Goal: Task Accomplishment & Management: Use online tool/utility

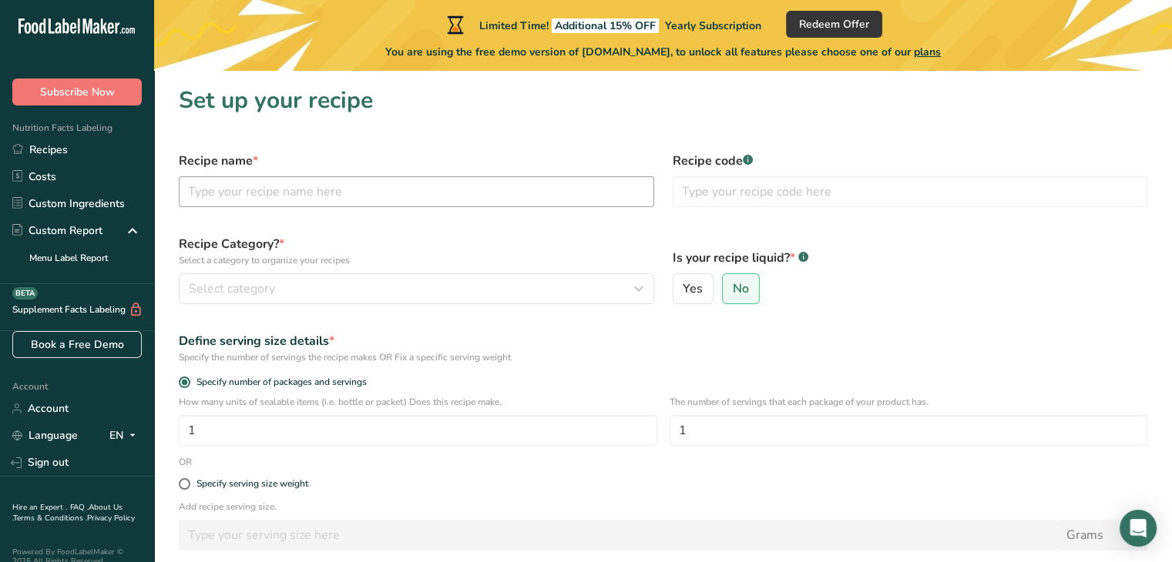
click at [439, 191] on input "text" at bounding box center [416, 191] width 475 height 31
type input "Fat Stack"
click at [849, 29] on span "Redeem Offer" at bounding box center [834, 24] width 70 height 16
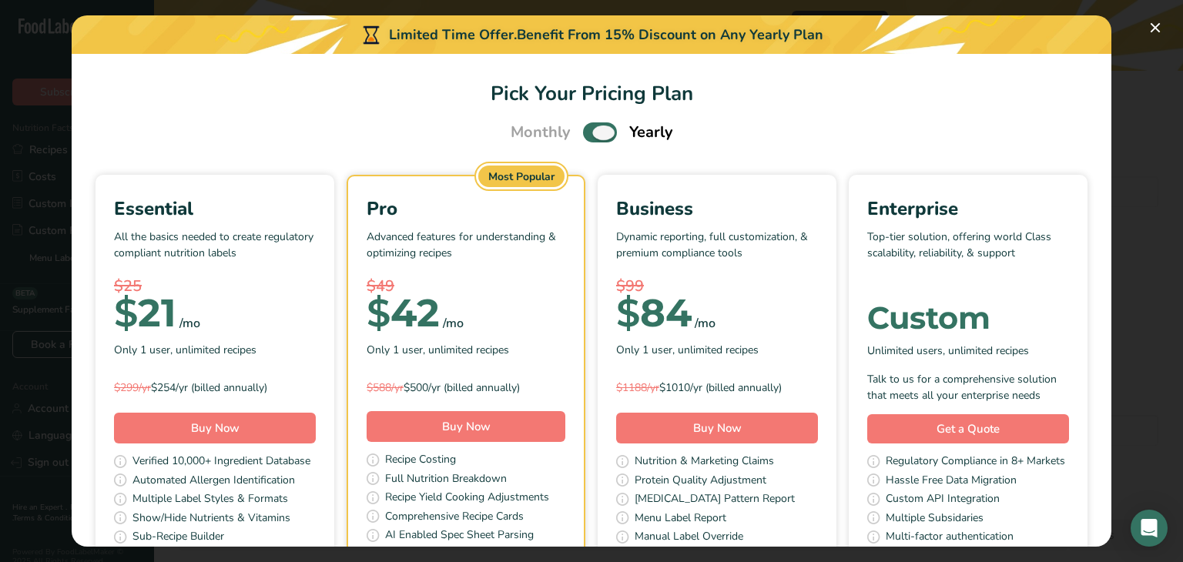
click at [585, 134] on span "Pick Your Pricing Plan Modal" at bounding box center [600, 131] width 34 height 19
click at [585, 134] on input "Pick Your Pricing Plan Modal" at bounding box center [588, 133] width 10 height 10
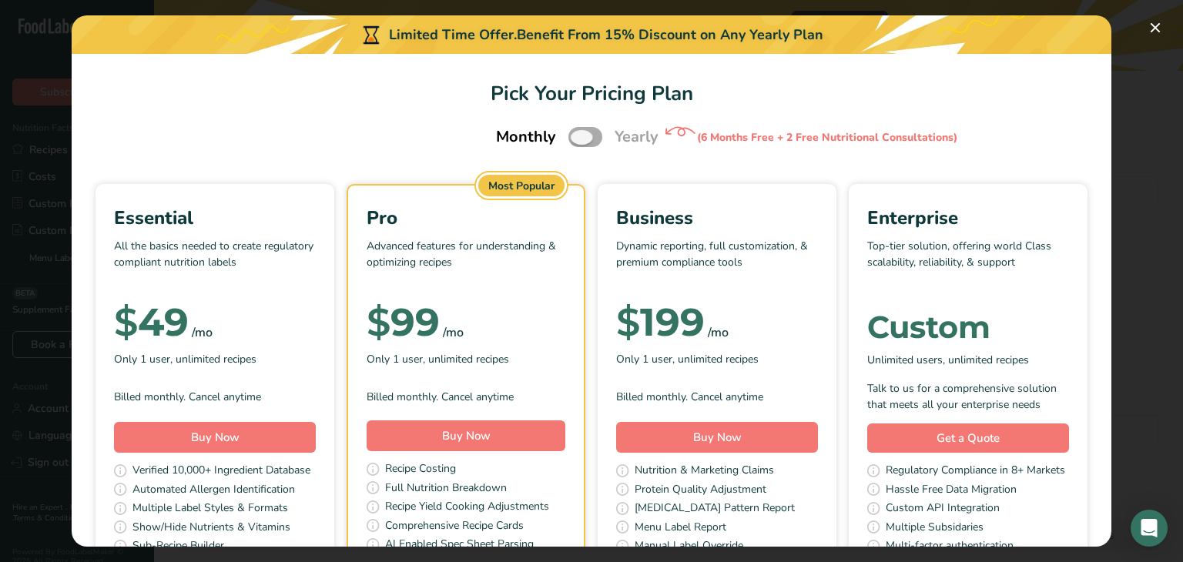
click at [585, 134] on span "Pick Your Pricing Plan Modal" at bounding box center [585, 136] width 34 height 19
click at [578, 134] on input "Pick Your Pricing Plan Modal" at bounding box center [573, 137] width 10 height 10
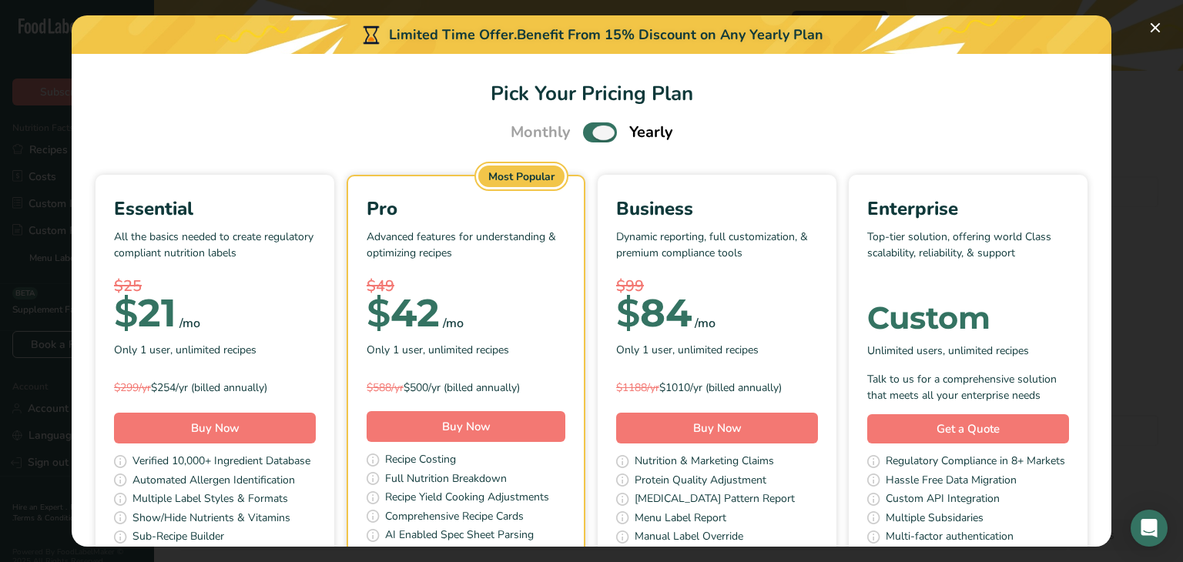
click at [585, 134] on span "Pick Your Pricing Plan Modal" at bounding box center [600, 131] width 34 height 19
click at [585, 134] on input "Pick Your Pricing Plan Modal" at bounding box center [588, 133] width 10 height 10
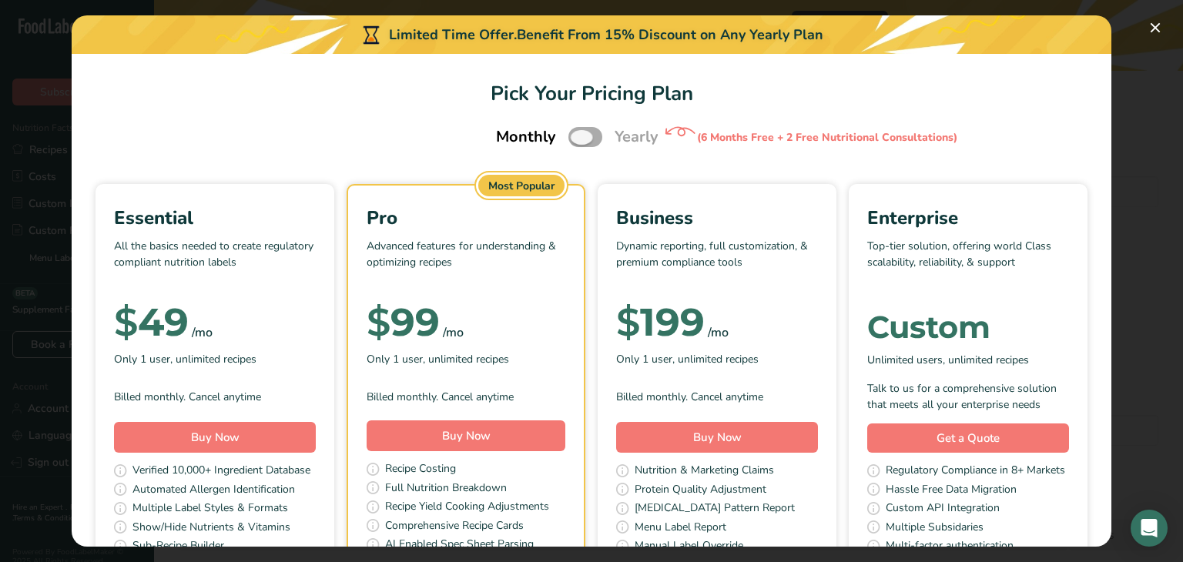
click at [584, 139] on span "Pick Your Pricing Plan Modal" at bounding box center [585, 136] width 34 height 19
click at [578, 139] on input "Pick Your Pricing Plan Modal" at bounding box center [573, 137] width 10 height 10
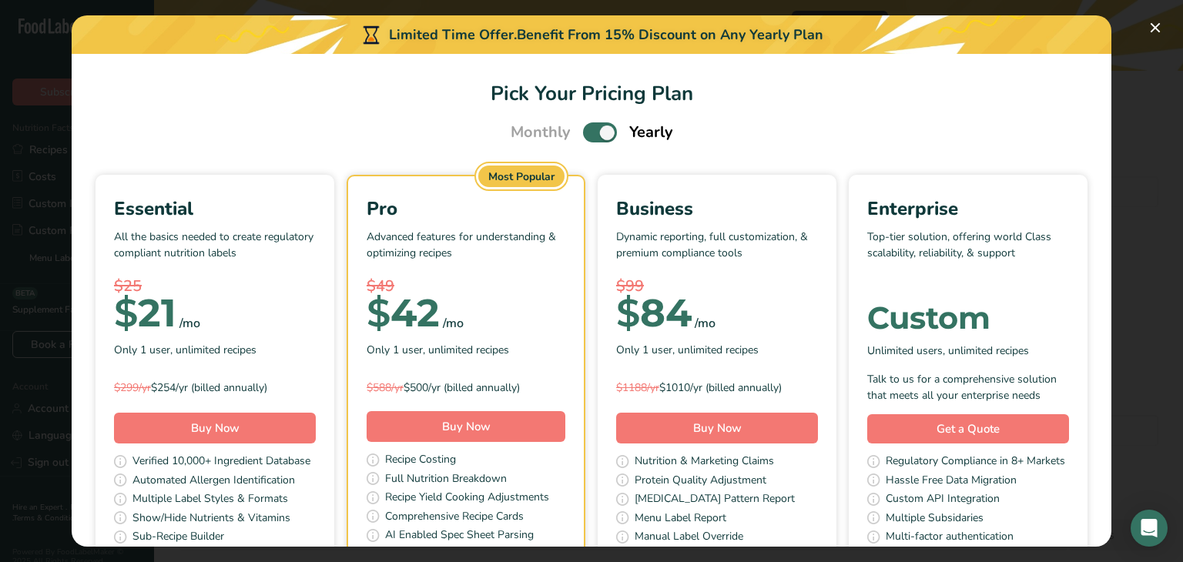
click at [111, 371] on div "Essential All the basics needed to create regulatory compliant nutrition labels…" at bounding box center [591, 377] width 1003 height 405
click at [295, 478] on span "Automated Allergen Identification" at bounding box center [213, 481] width 163 height 19
click at [583, 136] on span "Pick Your Pricing Plan Modal" at bounding box center [600, 131] width 34 height 19
click at [583, 136] on input "Pick Your Pricing Plan Modal" at bounding box center [588, 133] width 10 height 10
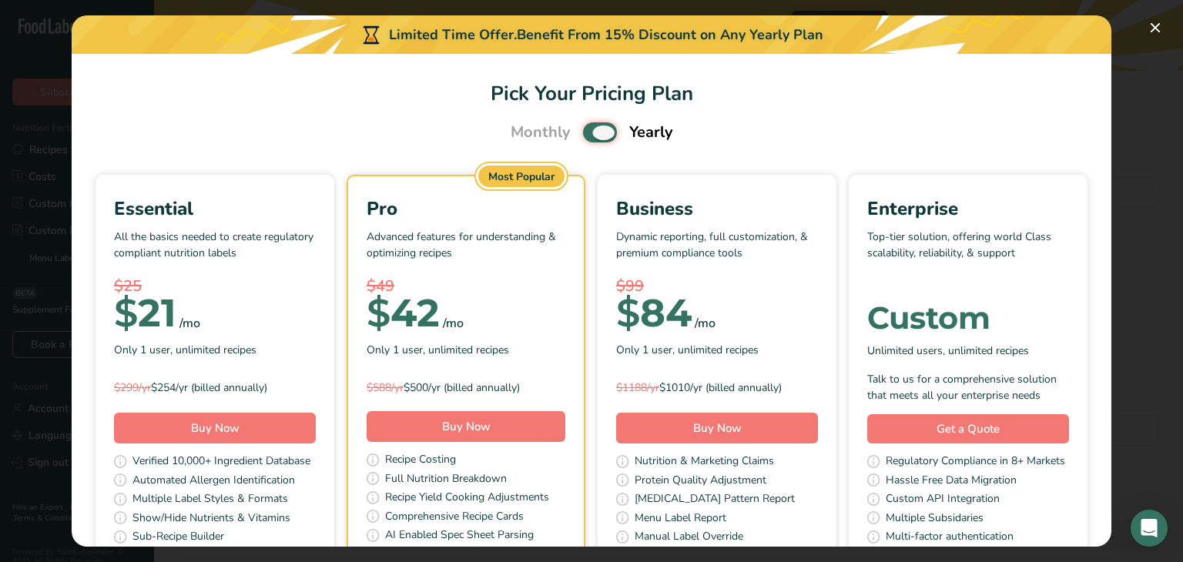
checkbox input "false"
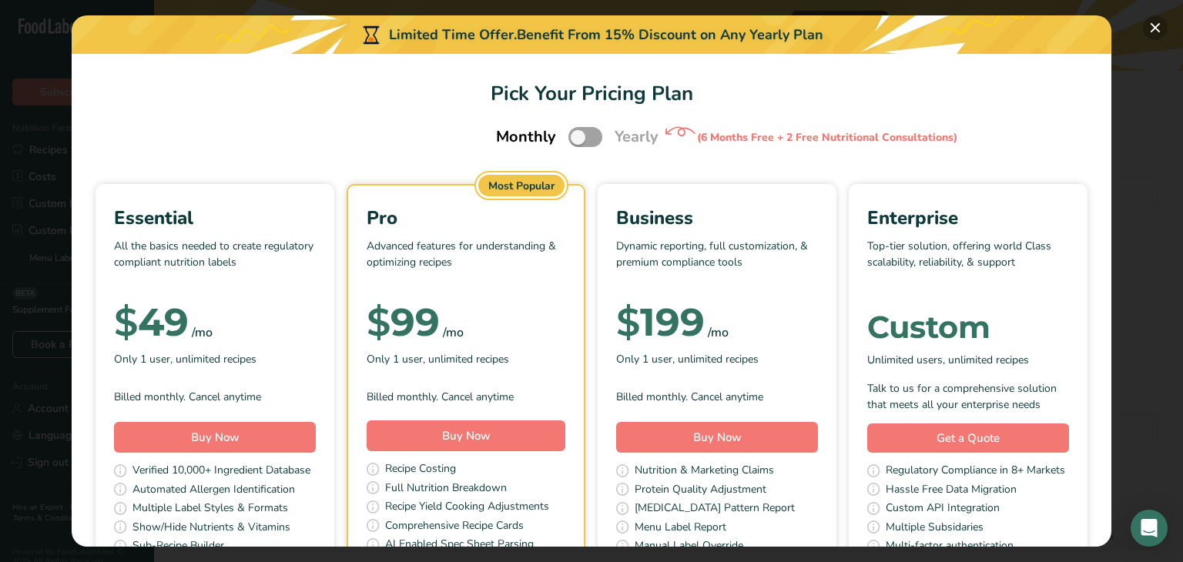
click at [1155, 28] on button "Pick Your Pricing Plan Modal" at bounding box center [1155, 27] width 25 height 25
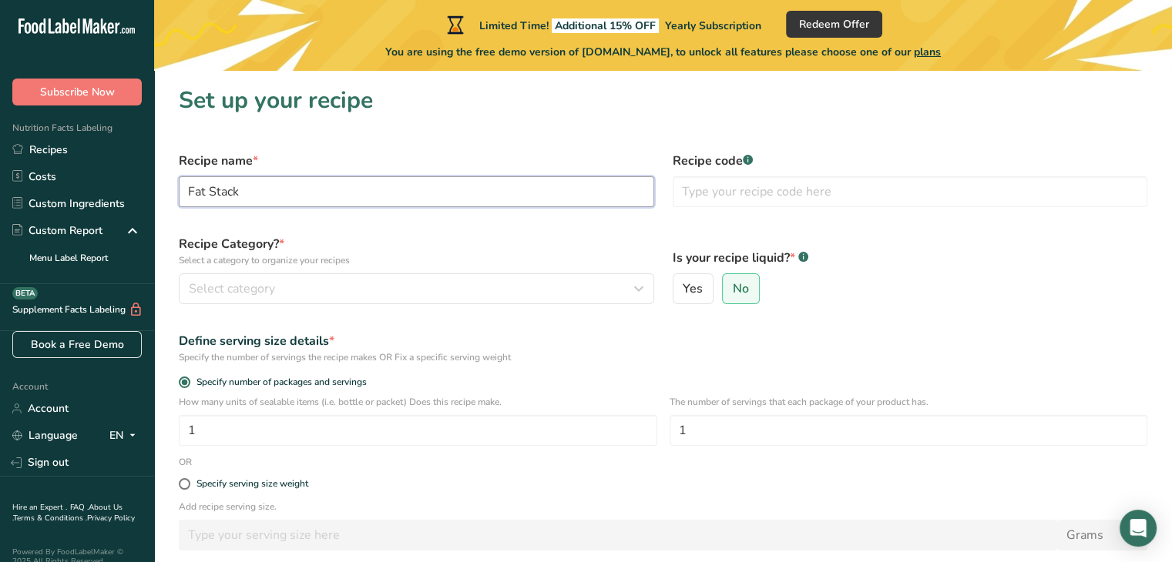
click at [284, 190] on input "Fat Stack" at bounding box center [416, 191] width 475 height 31
type input "F"
type input "Kitchen Sink Cookies"
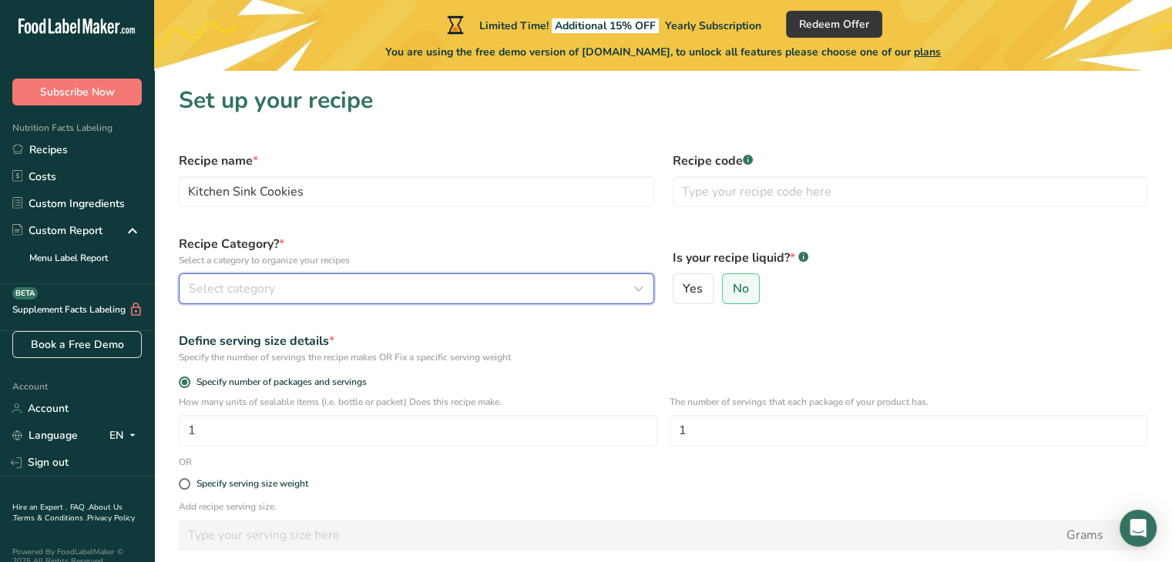
click at [423, 293] on div "Select category" at bounding box center [412, 289] width 446 height 18
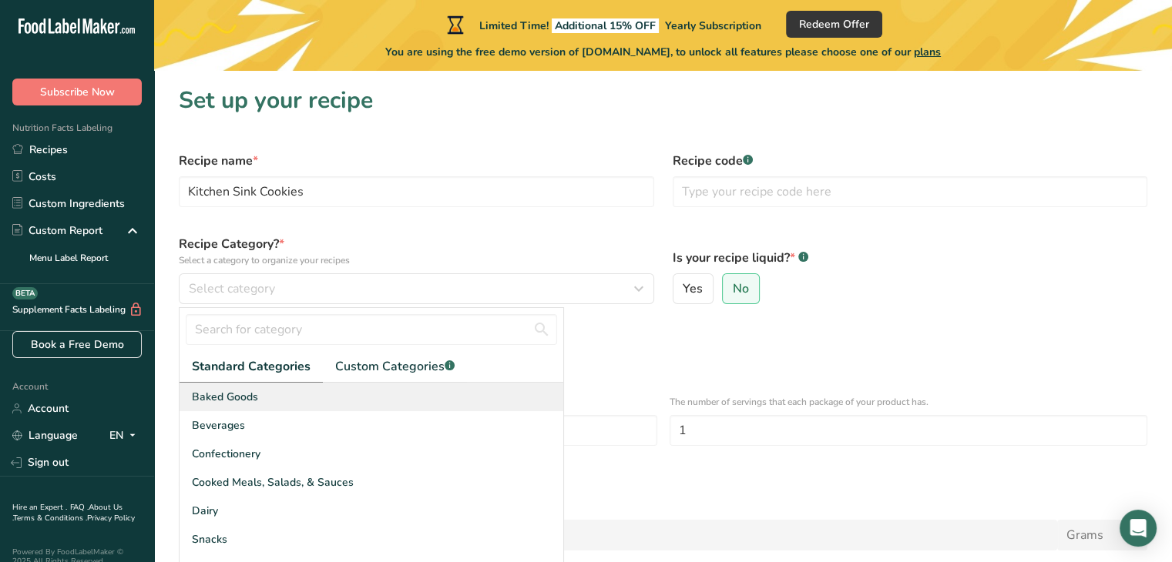
click at [231, 398] on span "Baked Goods" at bounding box center [225, 397] width 66 height 16
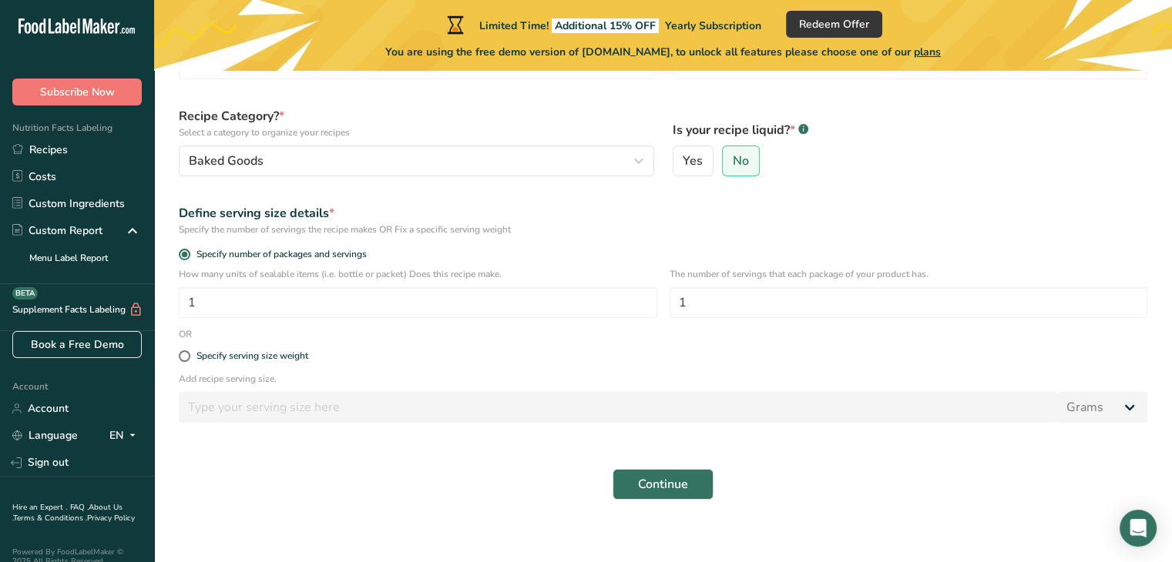
scroll to position [139, 0]
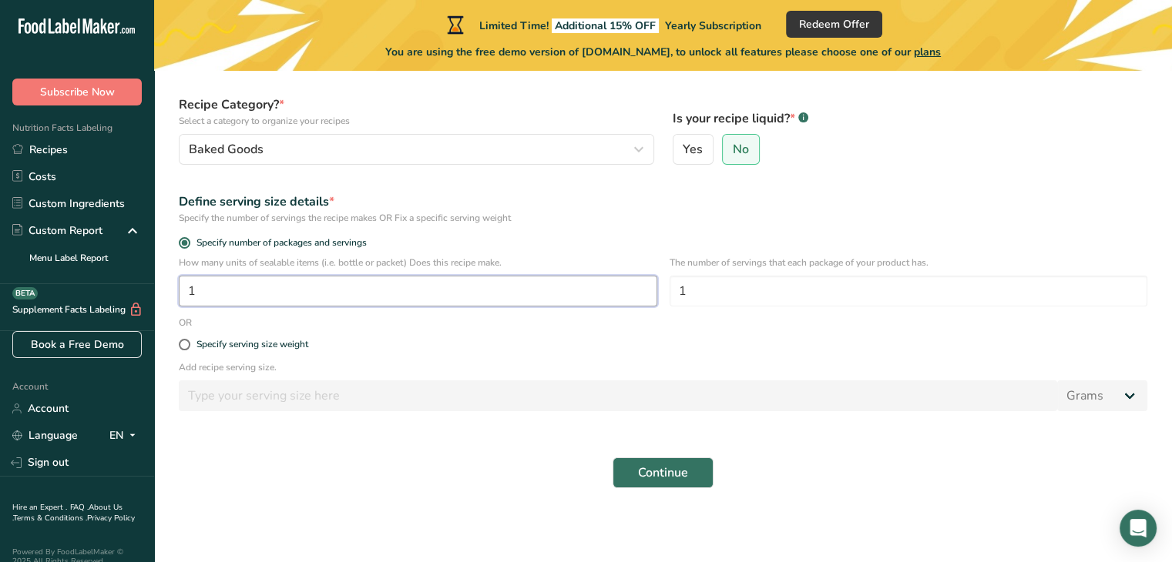
click at [200, 284] on input "1" at bounding box center [418, 291] width 478 height 31
type input "9"
click at [718, 287] on input "1" at bounding box center [908, 291] width 478 height 31
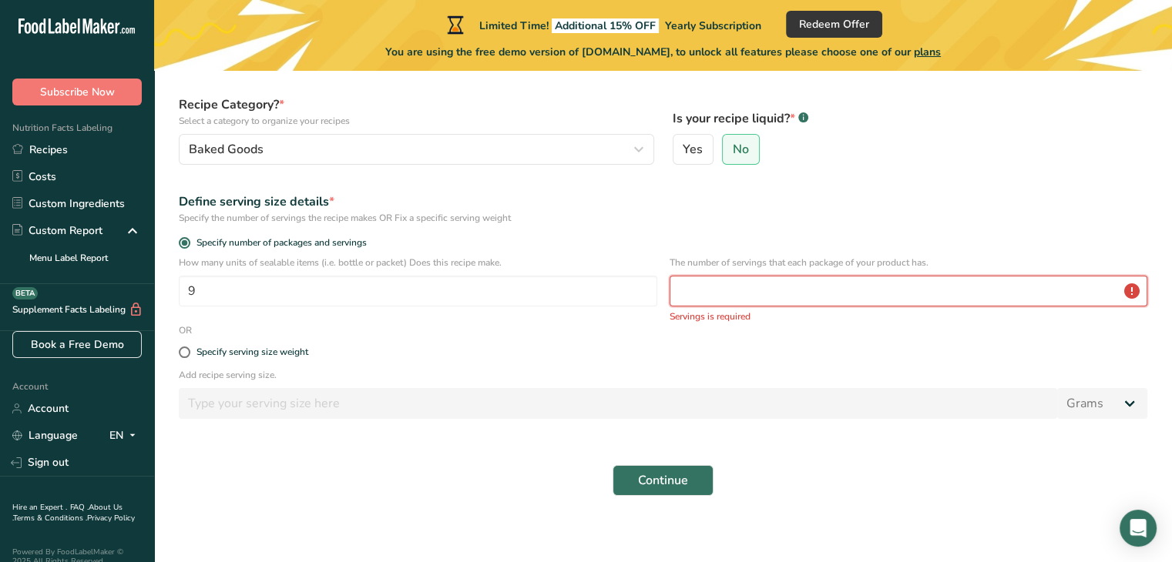
type input "9"
type input "1"
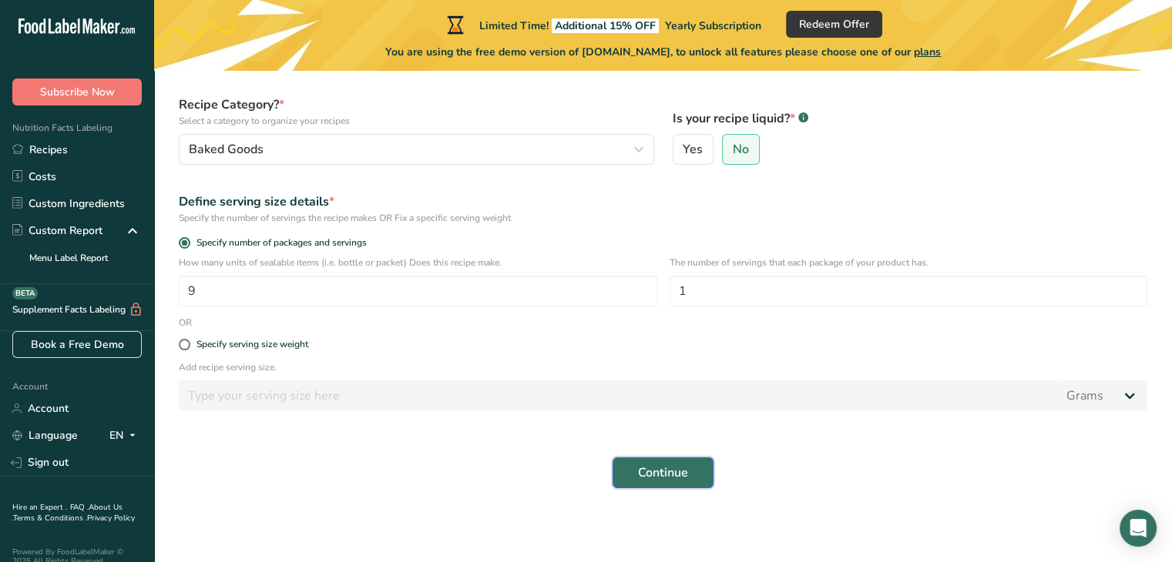
click at [676, 470] on span "Continue" at bounding box center [663, 473] width 50 height 18
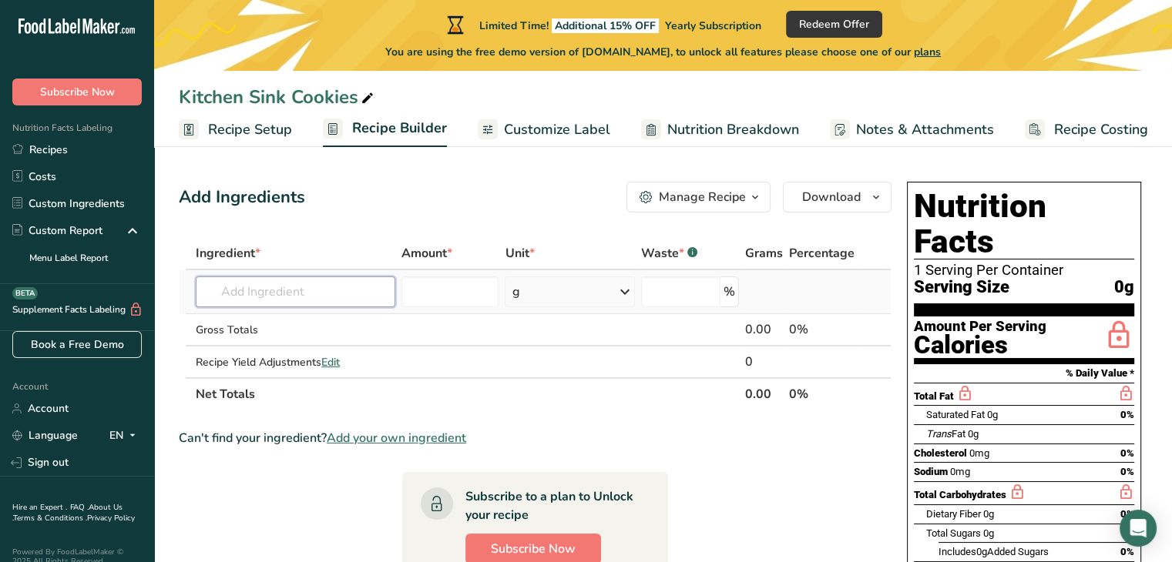
click at [283, 293] on input "text" at bounding box center [296, 292] width 200 height 31
click at [755, 197] on icon "button" at bounding box center [755, 197] width 12 height 19
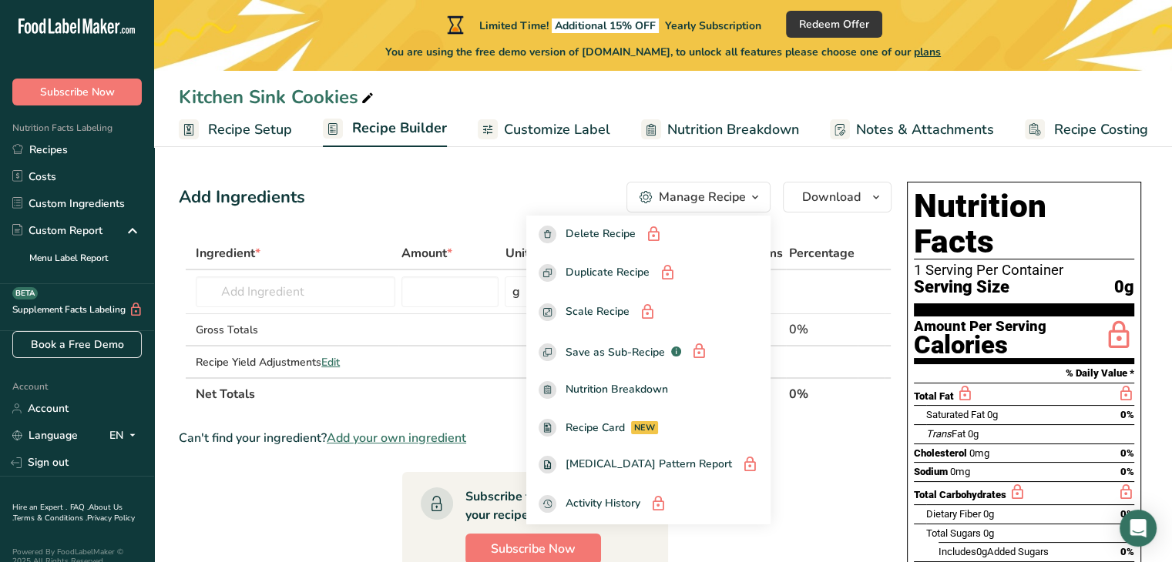
click at [478, 192] on div "Add Ingredients Manage Recipe Delete Recipe Duplicate Recipe Scale Recipe Save …" at bounding box center [535, 197] width 713 height 31
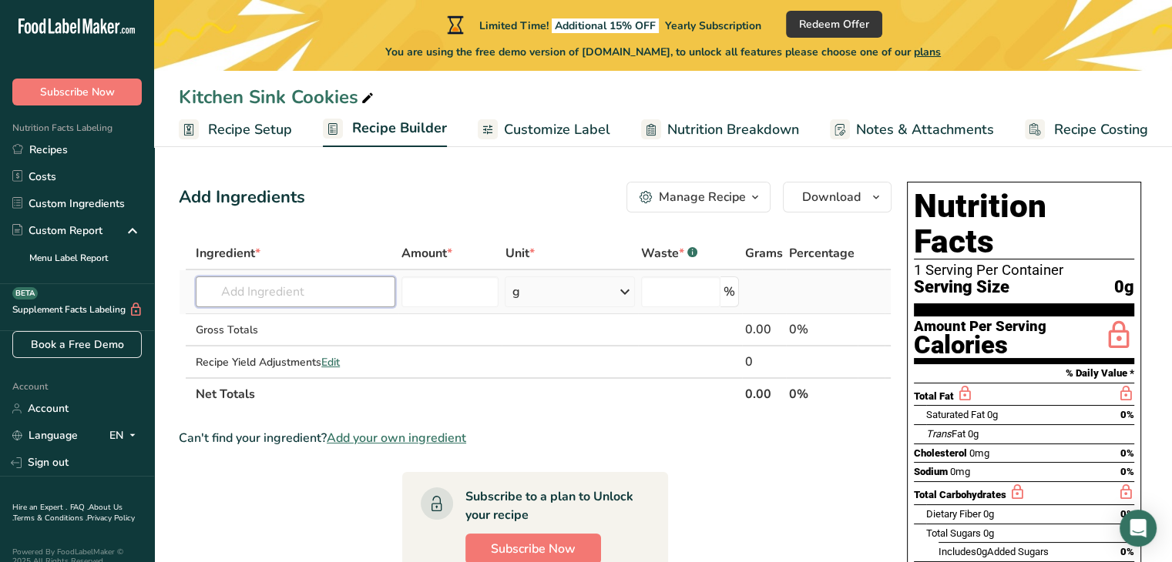
click at [303, 287] on input "text" at bounding box center [296, 292] width 200 height 31
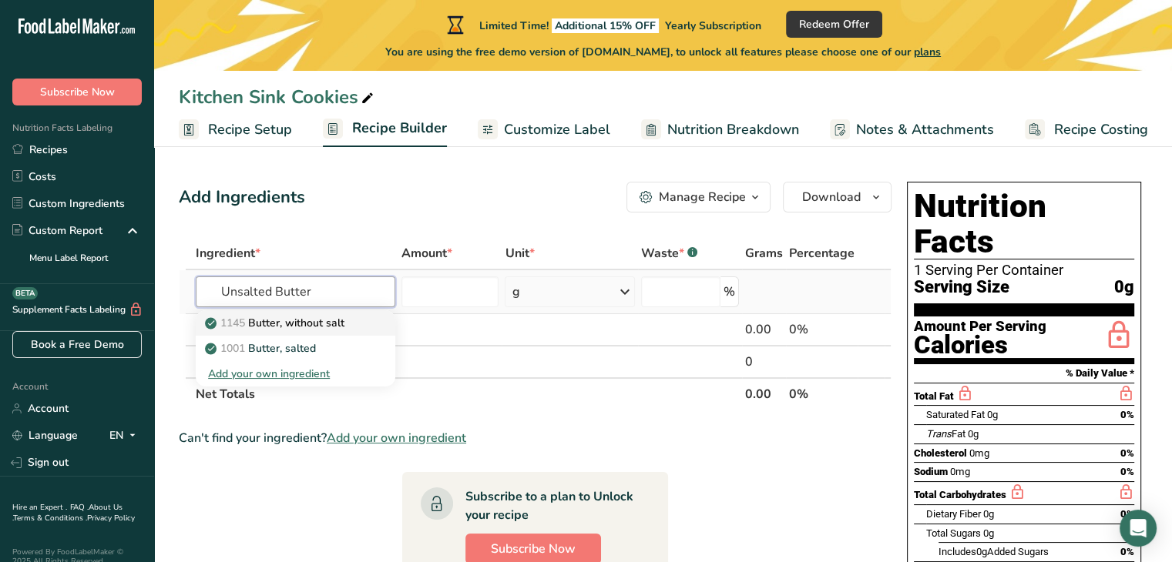
type input "Unsalted Butter"
click at [296, 322] on p "1145 Butter, without salt" at bounding box center [276, 323] width 136 height 16
type input "Butter, without salt"
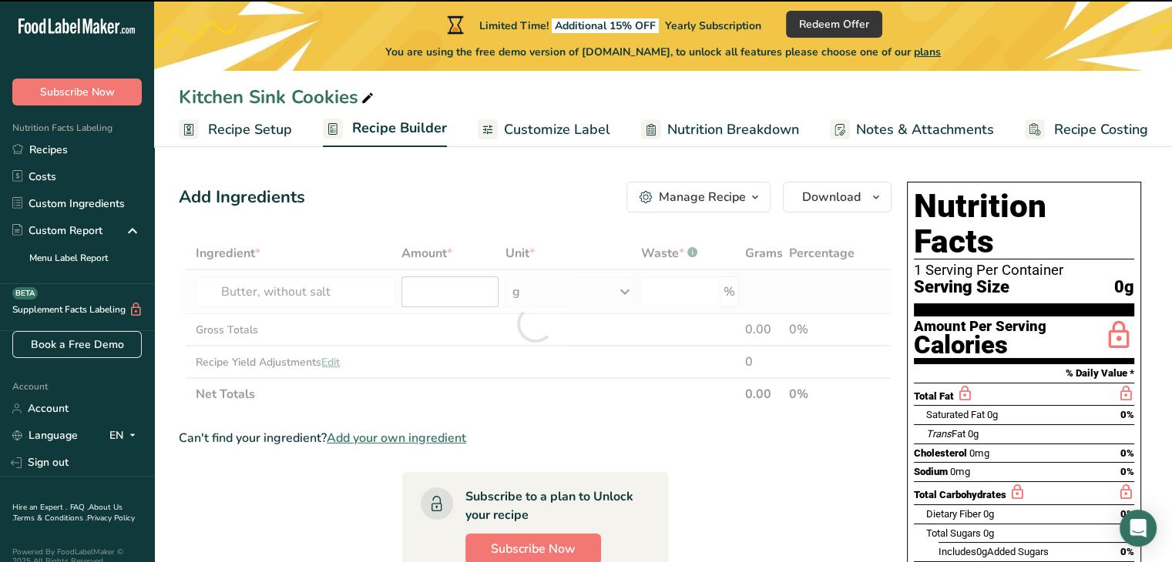
type input "0"
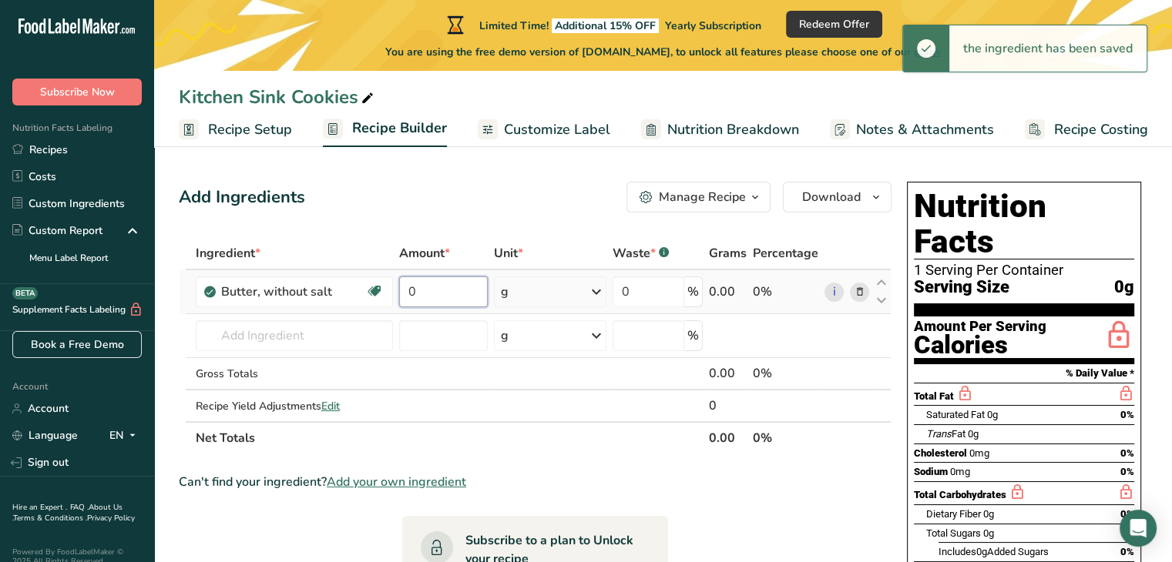
click at [459, 297] on input "0" at bounding box center [443, 292] width 89 height 31
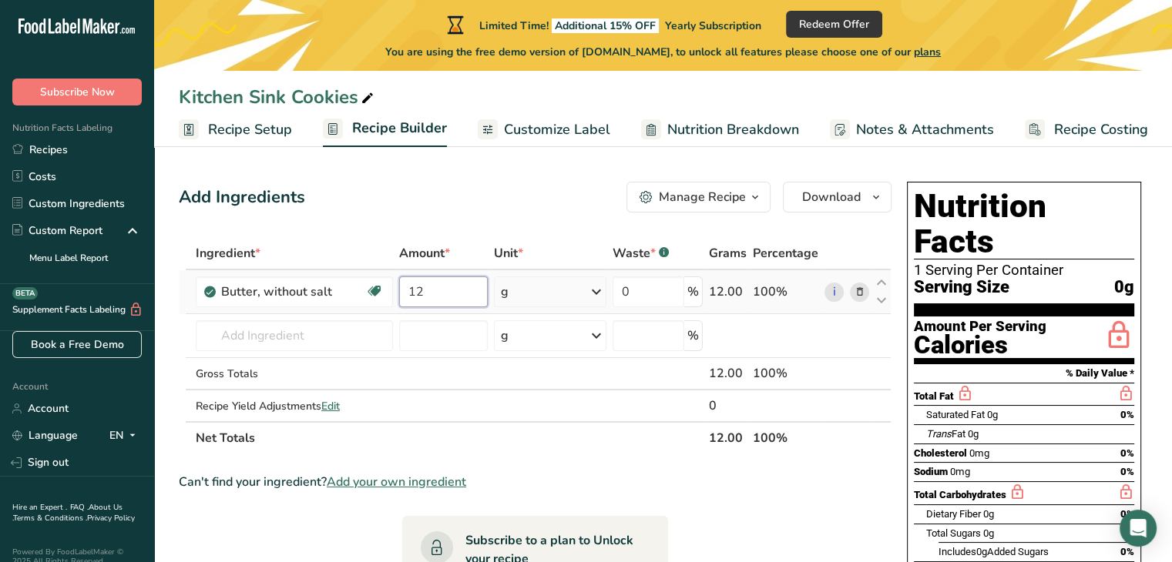
type input "1"
type input "0.5"
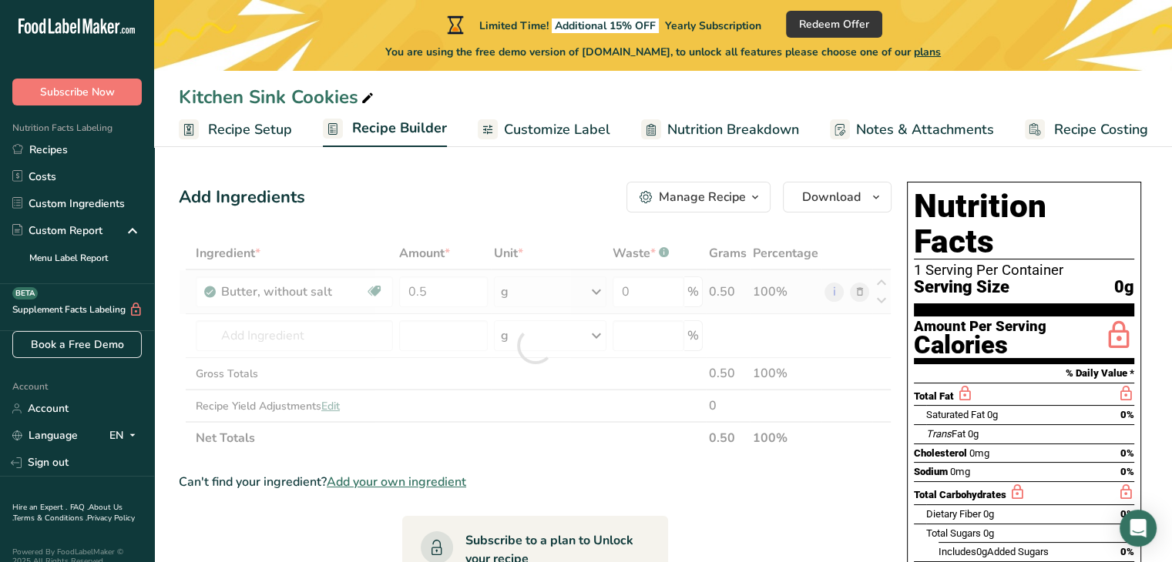
click at [596, 290] on div "Ingredient * Amount * Unit * Waste * .a-a{fill:#347362;}.b-a{fill:#fff;} Grams …" at bounding box center [535, 345] width 713 height 217
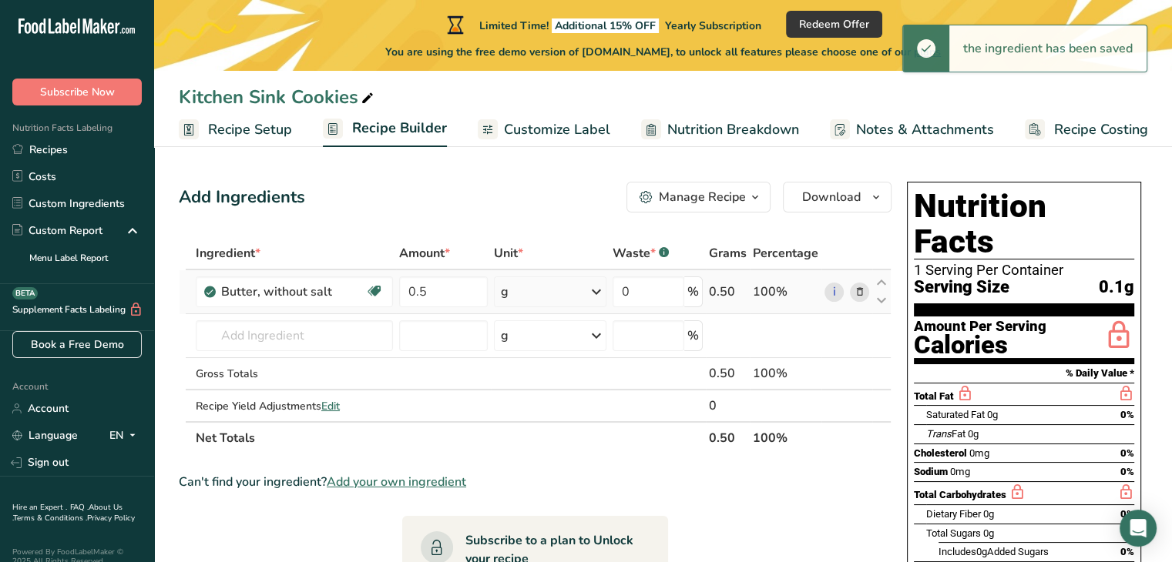
click at [592, 289] on icon at bounding box center [596, 292] width 18 height 28
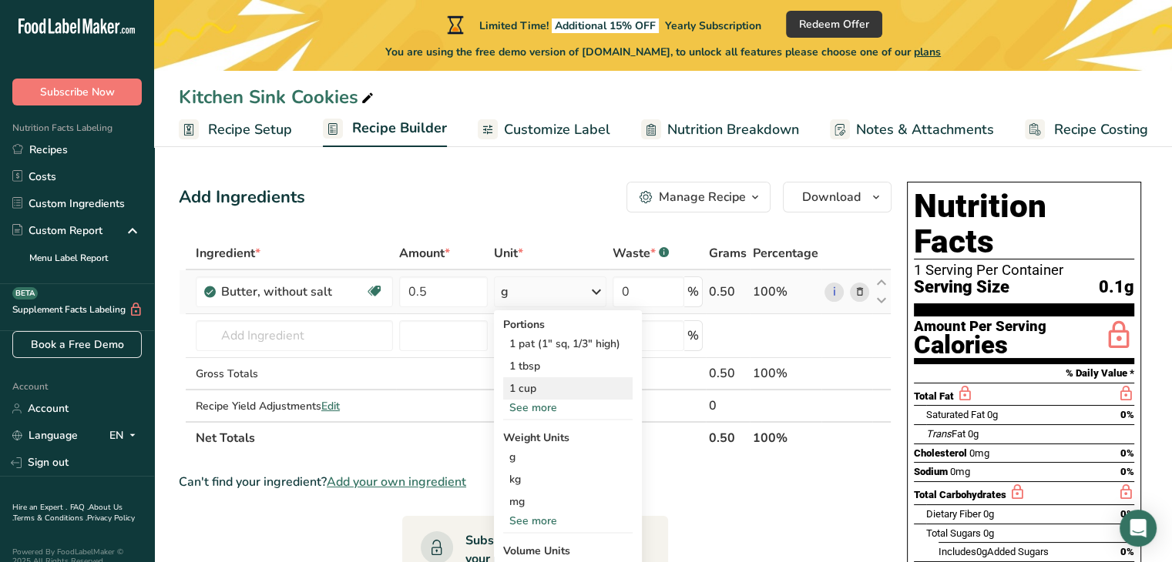
click at [535, 391] on div "1 cup" at bounding box center [567, 388] width 129 height 22
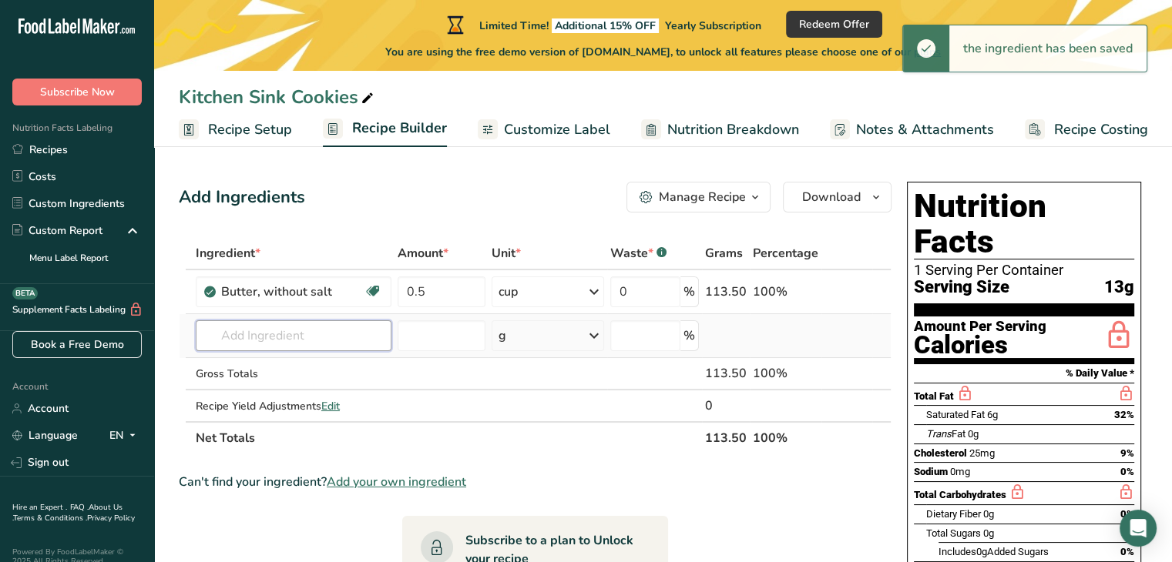
click at [370, 334] on input "text" at bounding box center [294, 335] width 196 height 31
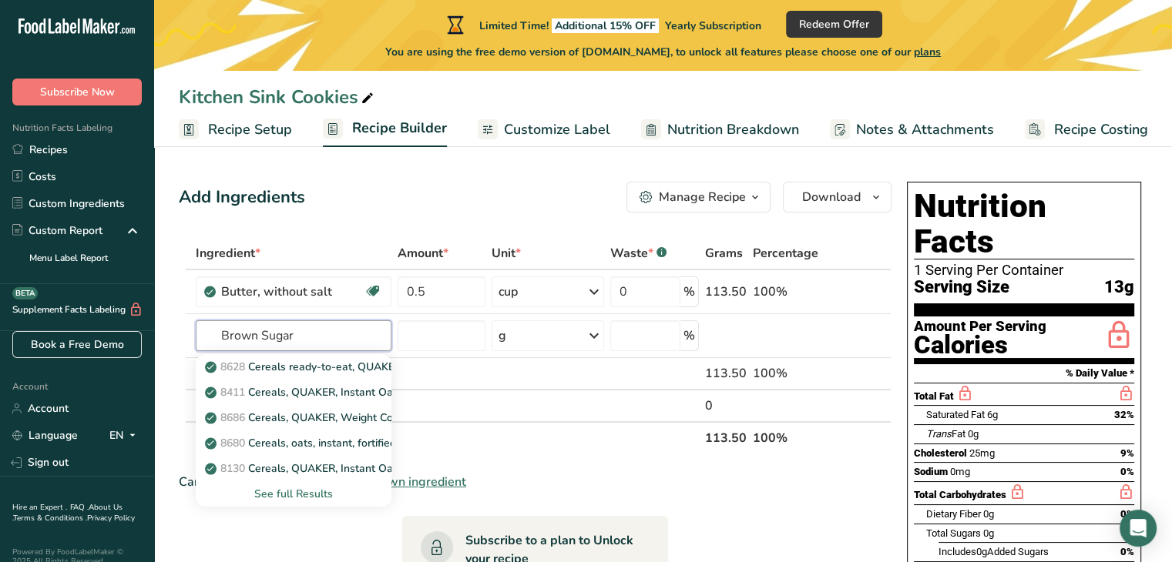
type input "Brown Sugar"
click at [356, 257] on div "Ingredient *" at bounding box center [294, 253] width 196 height 18
click at [324, 345] on input "text" at bounding box center [294, 335] width 196 height 31
type input "Brown Sugar"
click at [208, 367] on icon at bounding box center [210, 367] width 9 height 14
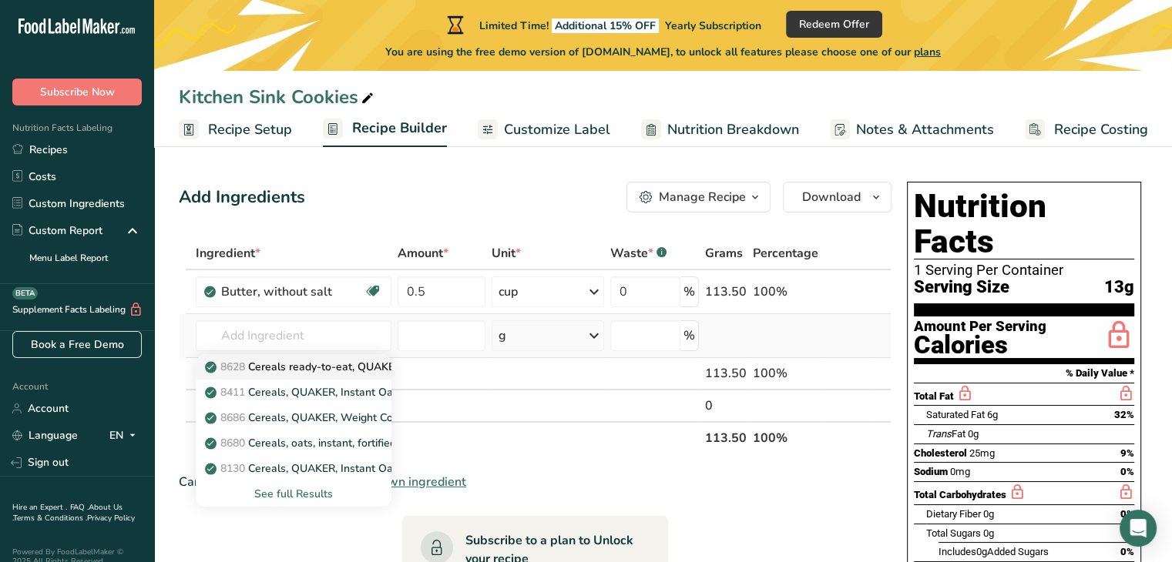
type input "Cereals ready-to-eat, QUAKER, Maple Brown Sugar LIFE Cereal"
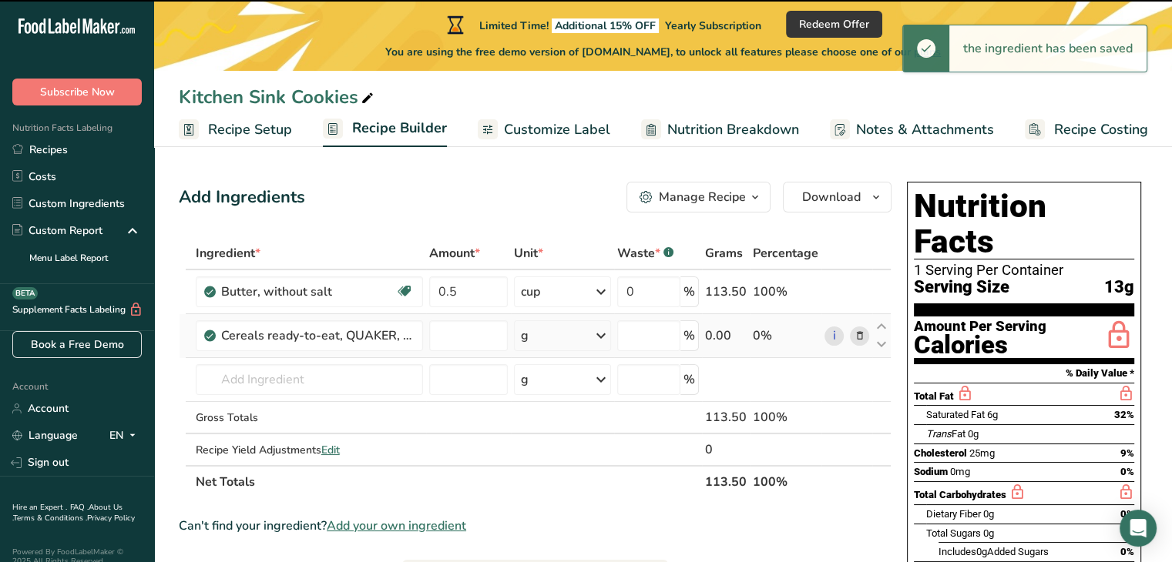
type input "0"
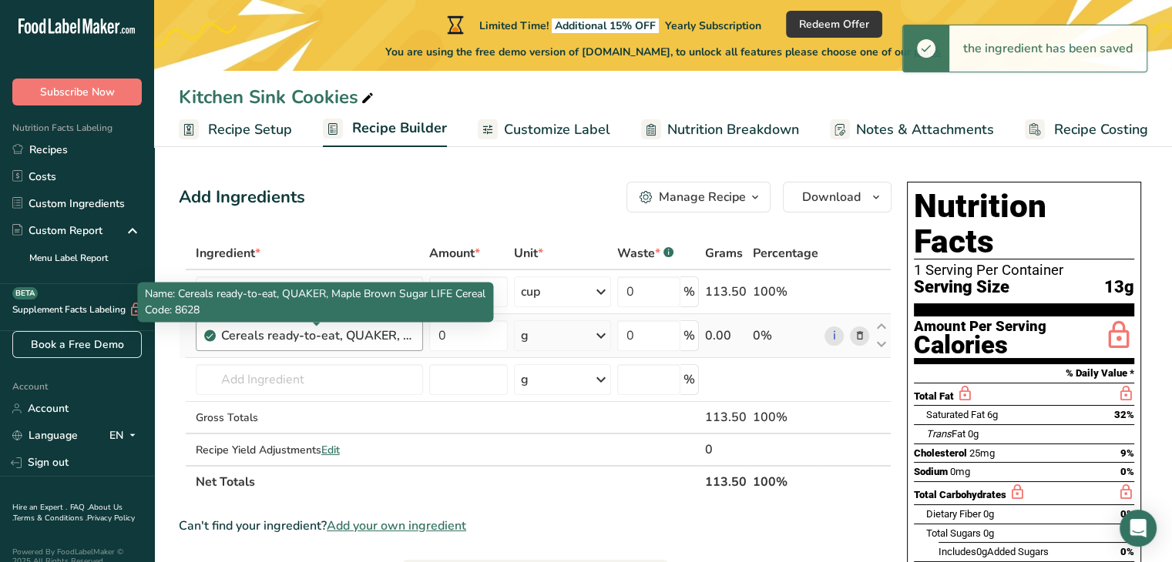
click at [397, 342] on div "Cereals ready-to-eat, QUAKER, Maple Brown Sugar LIFE Cereal" at bounding box center [317, 336] width 193 height 18
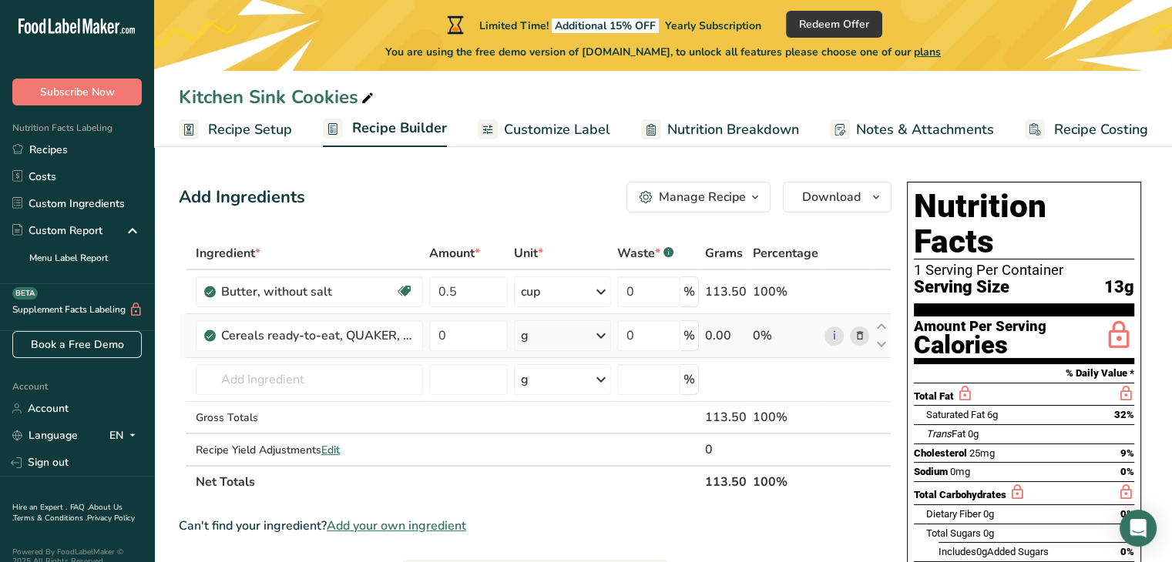
click at [858, 336] on icon at bounding box center [858, 336] width 11 height 16
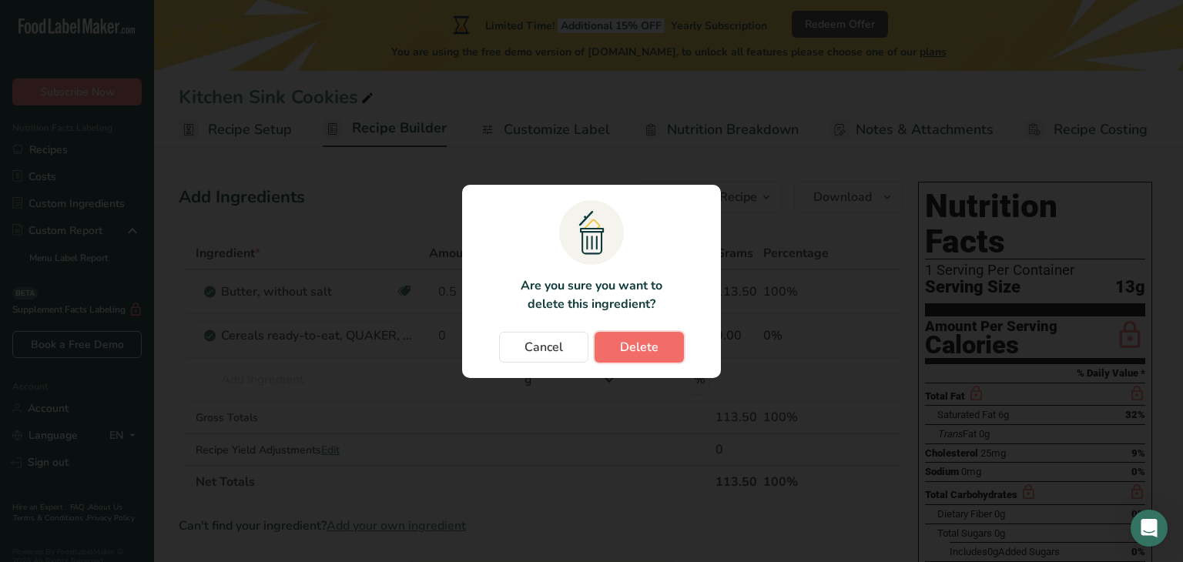
click at [629, 349] on span "Delete" at bounding box center [639, 347] width 39 height 18
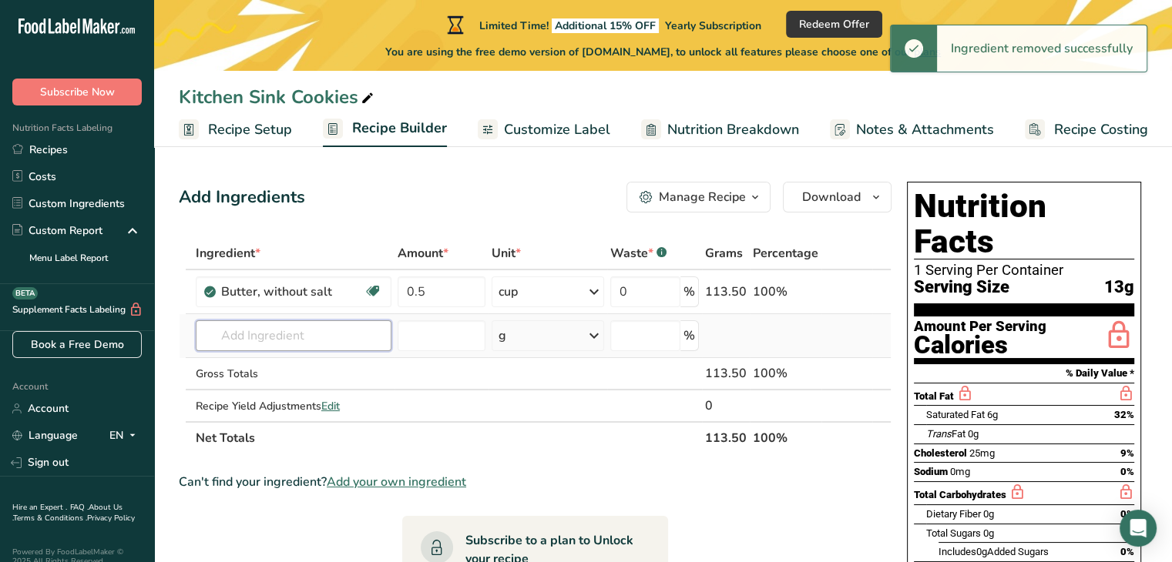
click at [259, 338] on input "text" at bounding box center [294, 335] width 196 height 31
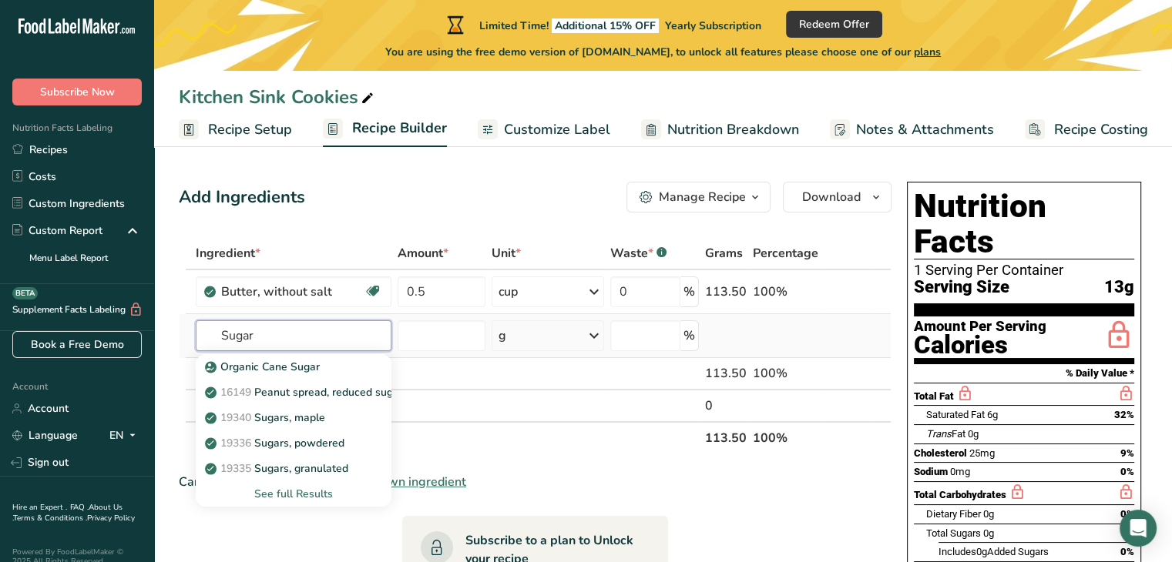
type input "Sugar"
click at [306, 492] on div "See full Results" at bounding box center [293, 494] width 171 height 16
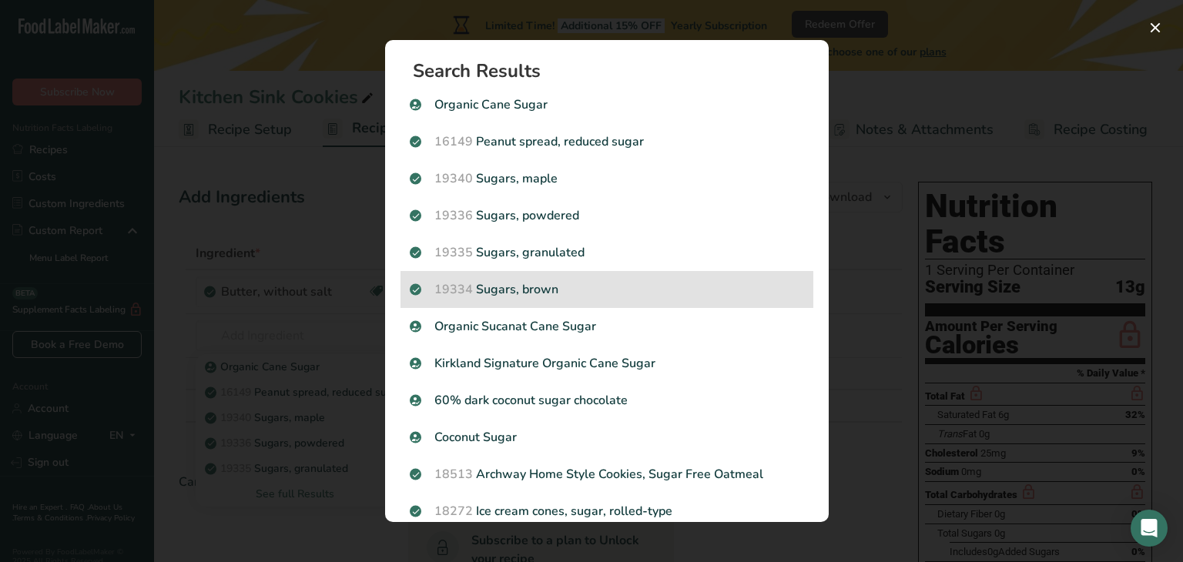
click at [540, 285] on p "19334 Sugars, brown" at bounding box center [607, 289] width 394 height 18
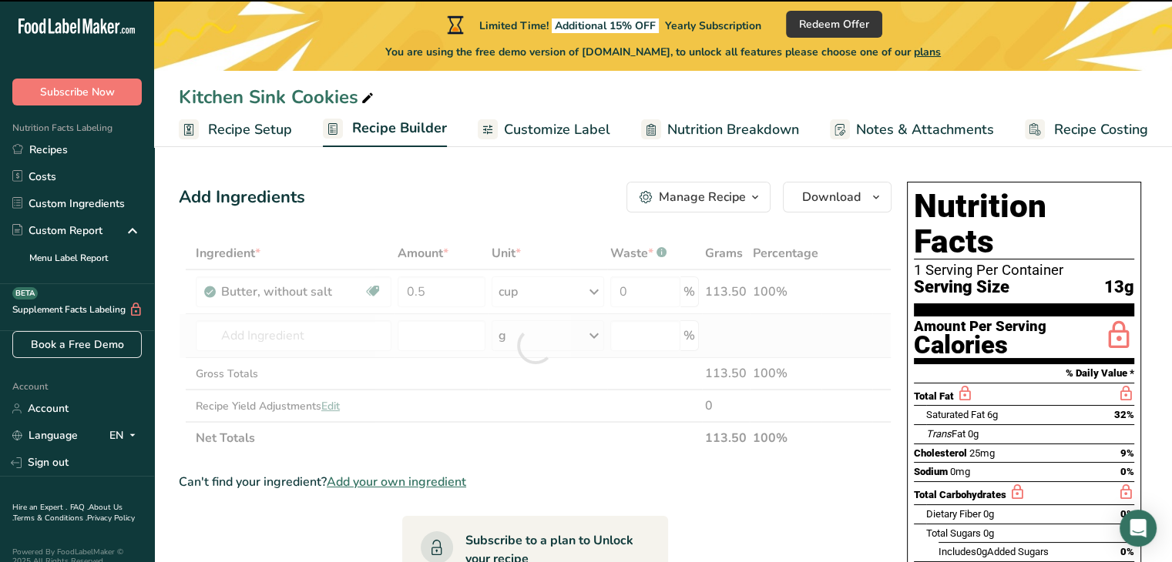
type input "0"
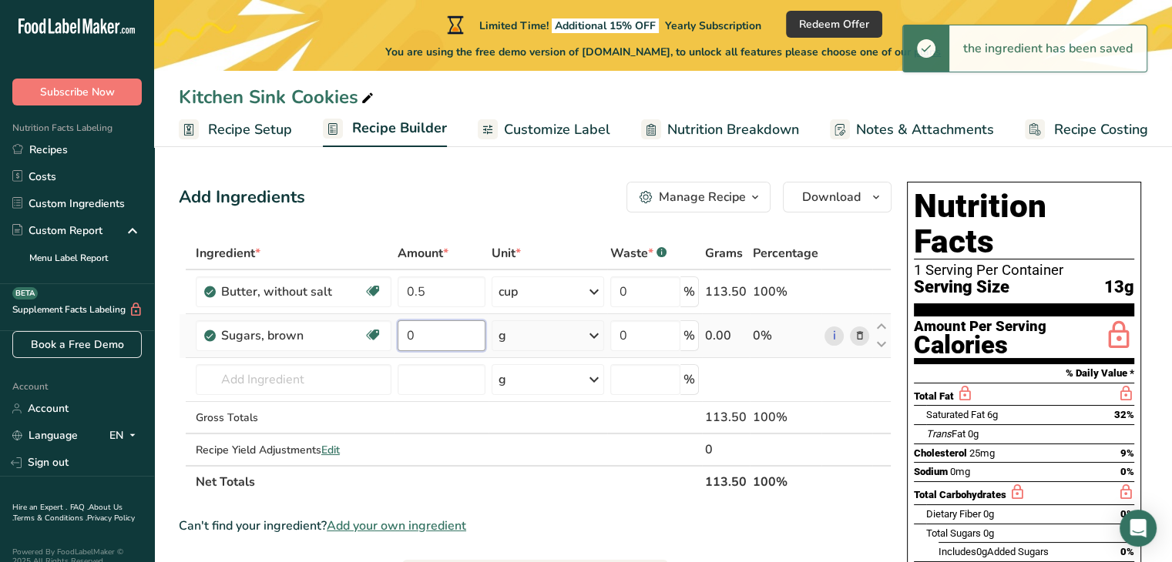
click at [431, 340] on input "0" at bounding box center [441, 335] width 88 height 31
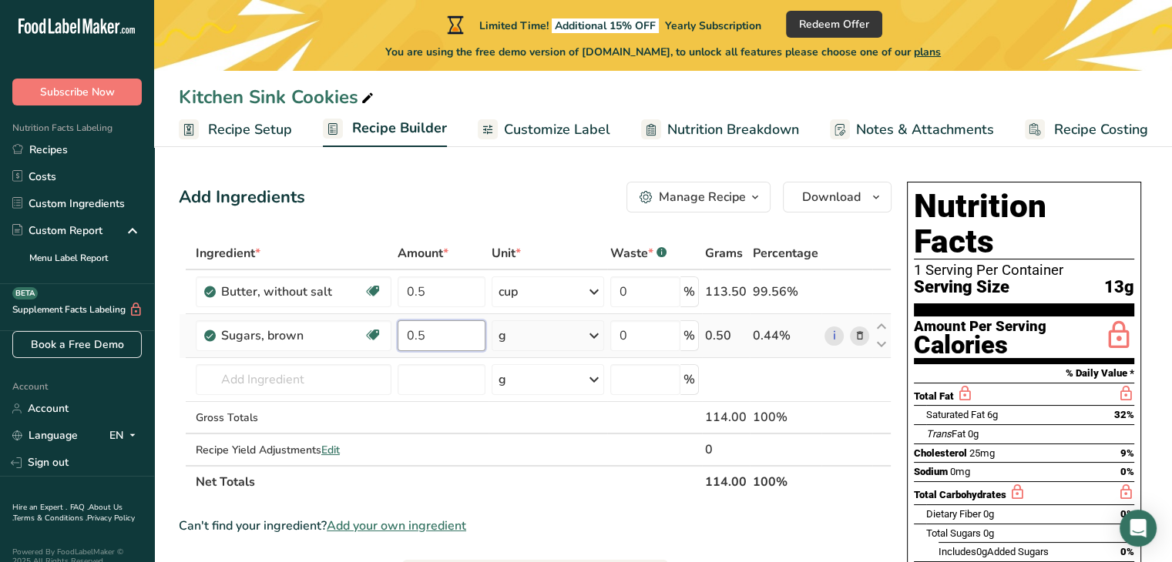
type input "0.5"
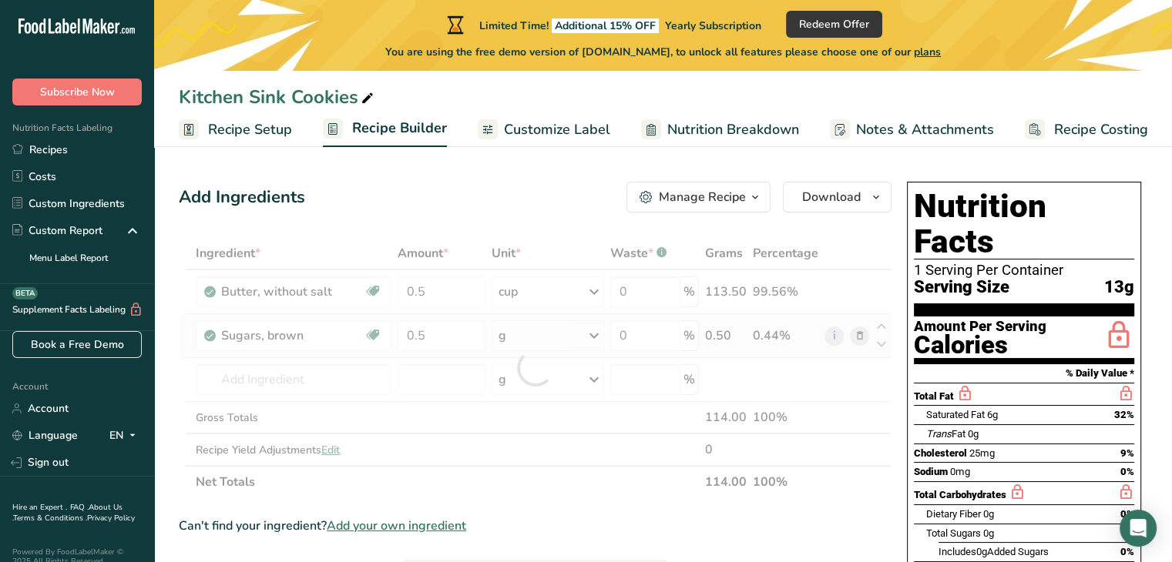
click at [594, 339] on div "Ingredient * Amount * Unit * Waste * .a-a{fill:#347362;}.b-a{fill:#fff;} Grams …" at bounding box center [535, 367] width 713 height 261
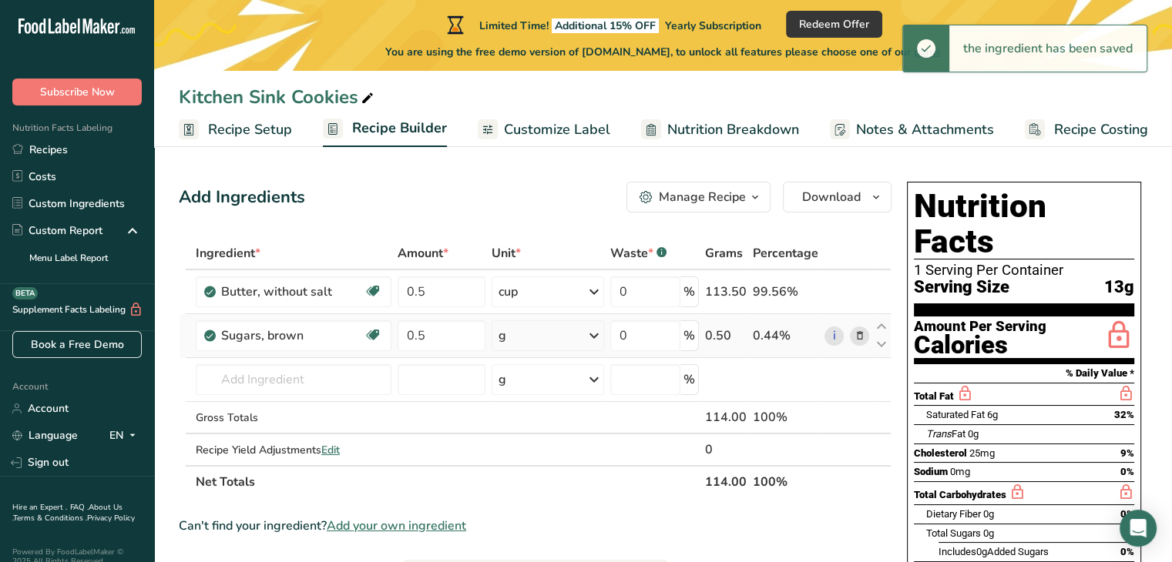
click at [594, 339] on icon at bounding box center [594, 336] width 18 height 28
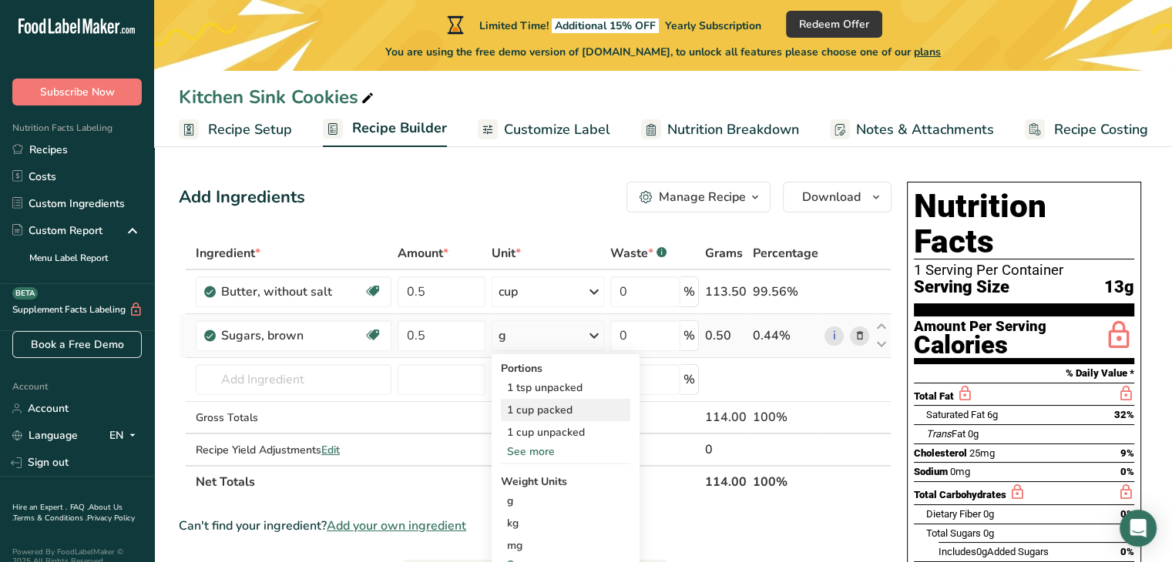
click at [521, 411] on div "1 cup packed" at bounding box center [565, 410] width 129 height 22
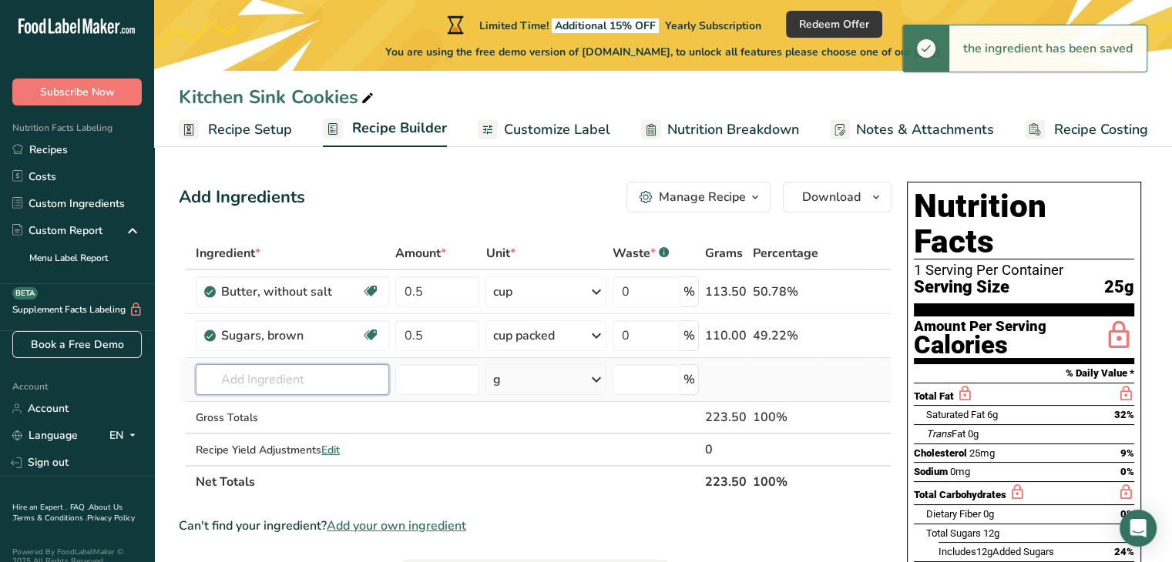
click at [266, 382] on input "text" at bounding box center [292, 379] width 193 height 31
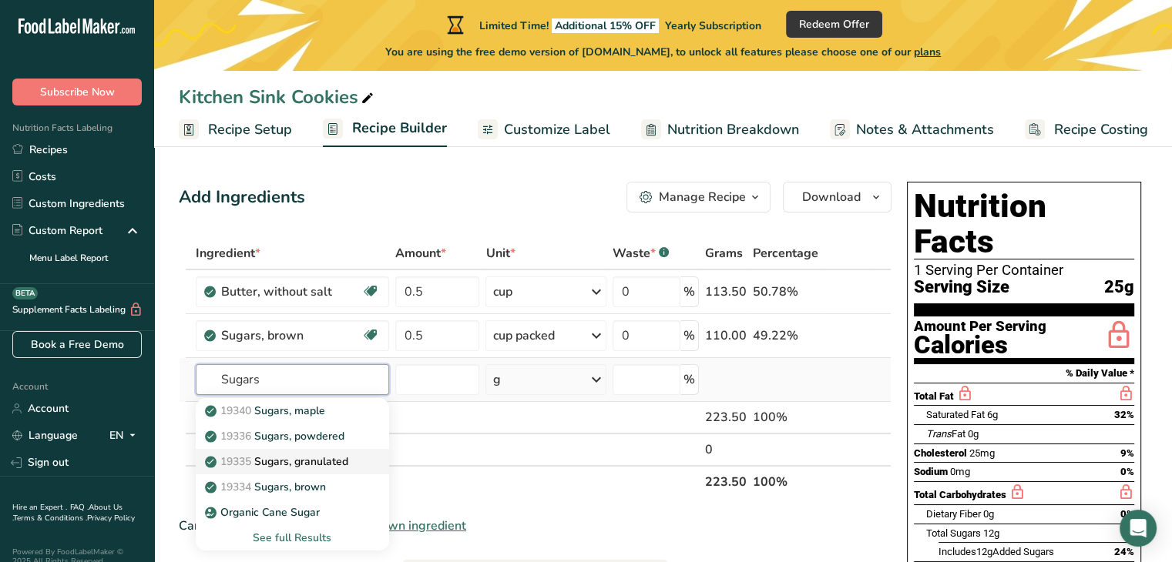
type input "Sugars"
click at [258, 469] on link "19335 [GEOGRAPHIC_DATA], granulated" at bounding box center [292, 461] width 193 height 25
type input "Sugars, granulated"
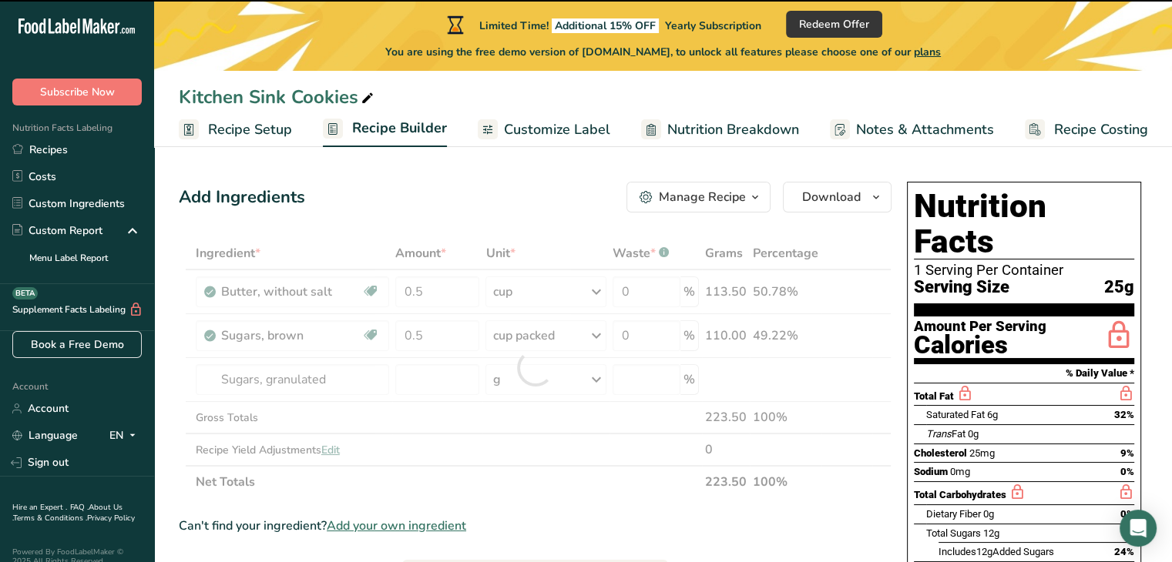
type input "0"
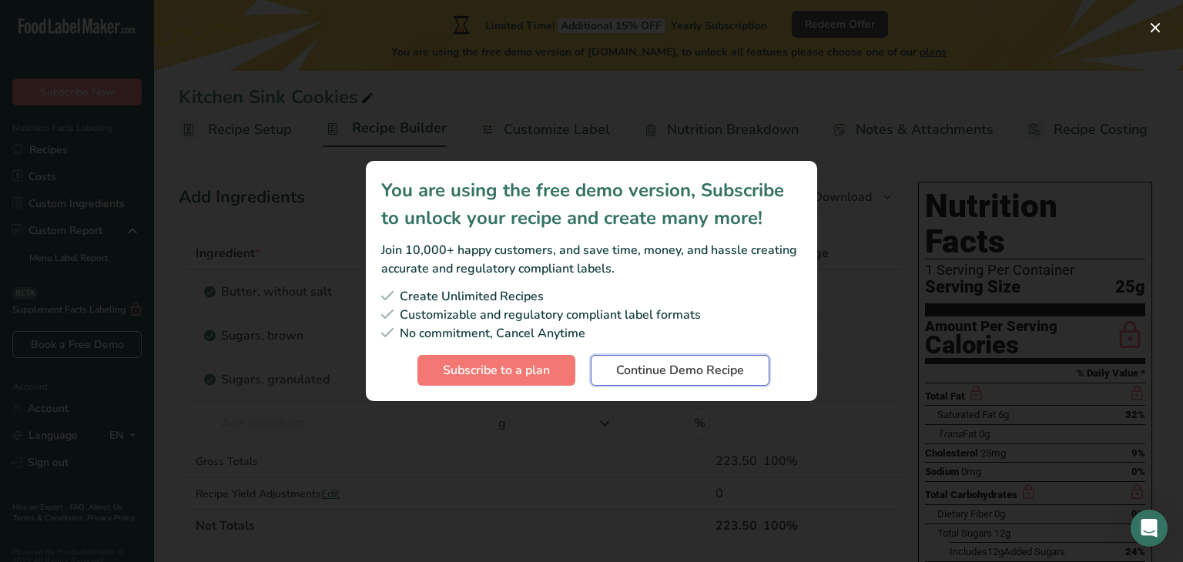
click at [696, 367] on span "Continue Demo Recipe" at bounding box center [680, 370] width 128 height 18
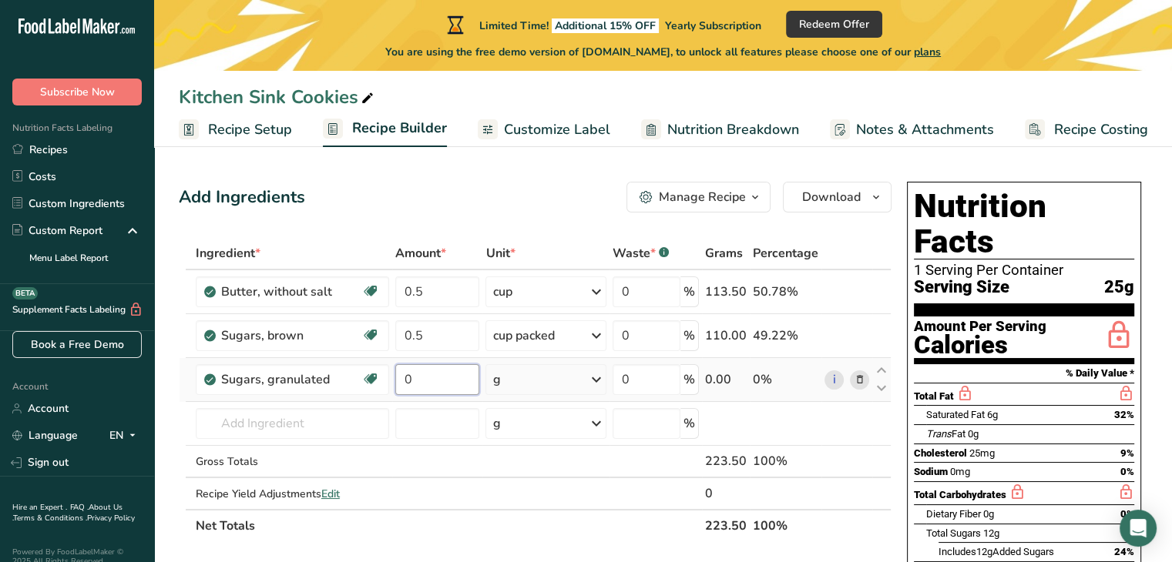
click at [428, 377] on input "0" at bounding box center [437, 379] width 85 height 31
type input "0.25"
click at [438, 381] on div "Ingredient * Amount * Unit * Waste * .a-a{fill:#347362;}.b-a{fill:#fff;} Grams …" at bounding box center [535, 389] width 713 height 305
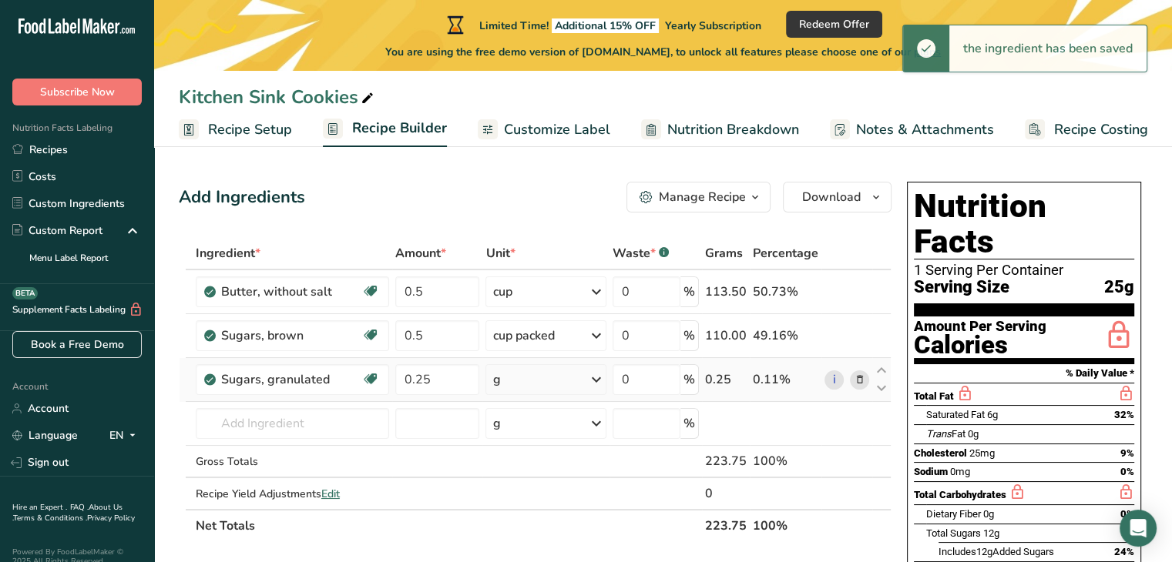
click at [526, 370] on div "g" at bounding box center [545, 379] width 120 height 31
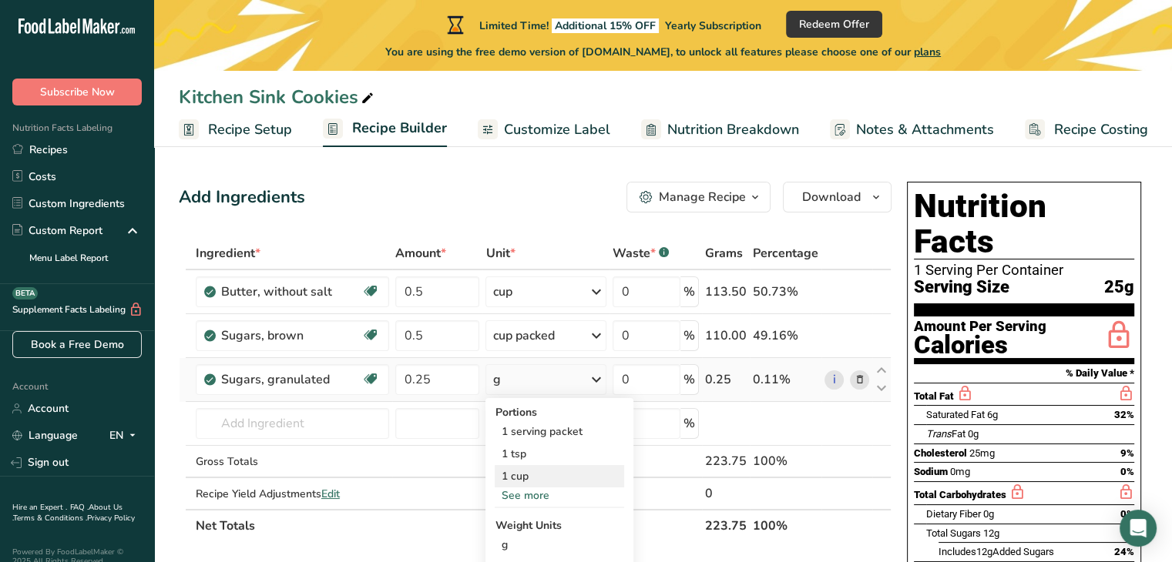
click at [515, 481] on div "1 cup" at bounding box center [559, 476] width 129 height 22
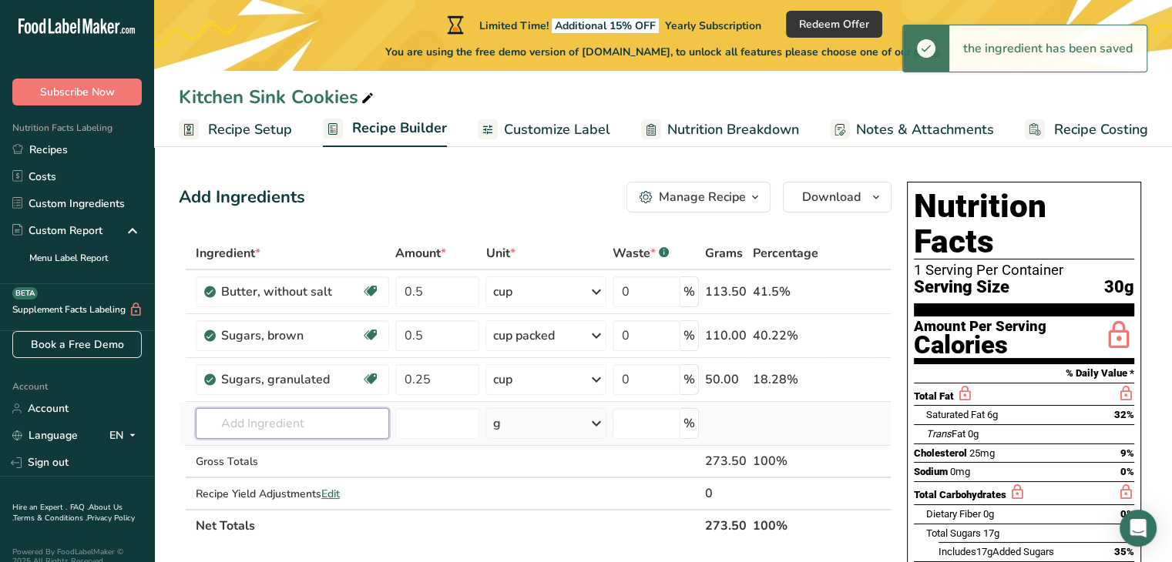
click at [263, 431] on input "text" at bounding box center [292, 423] width 193 height 31
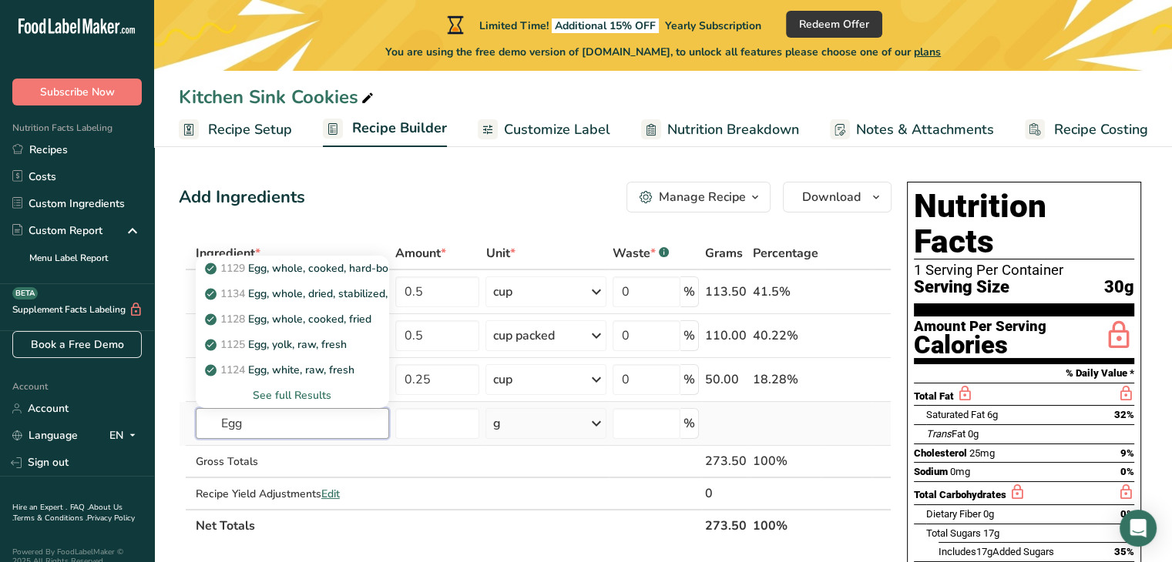
type input "Egg"
click at [308, 395] on div "See full Results" at bounding box center [292, 395] width 169 height 16
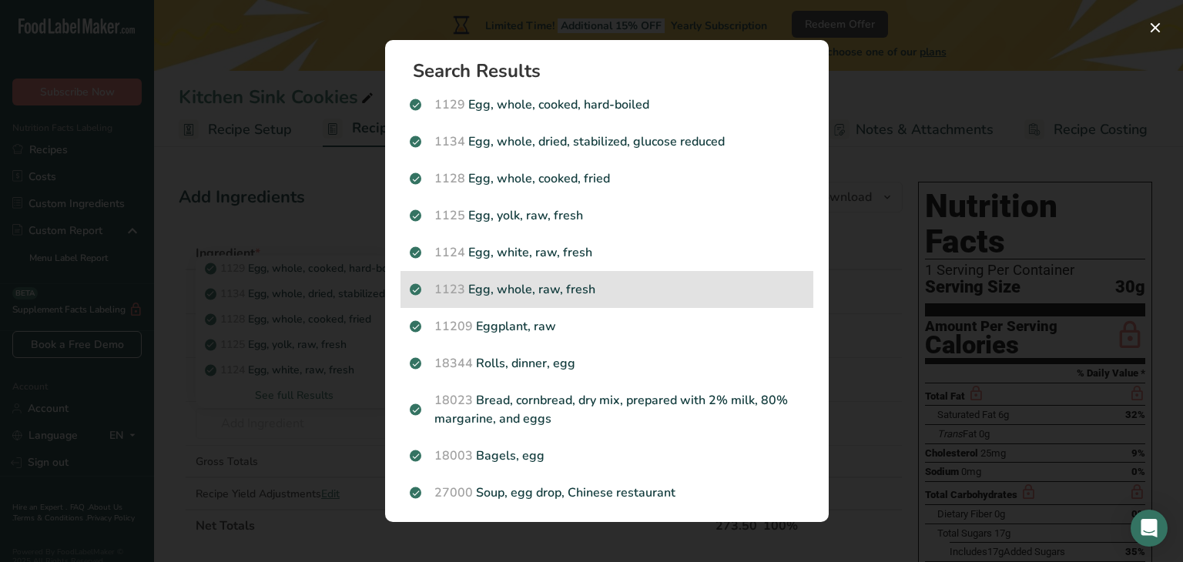
click at [521, 290] on p "1123 Egg, whole, raw, fresh" at bounding box center [607, 289] width 394 height 18
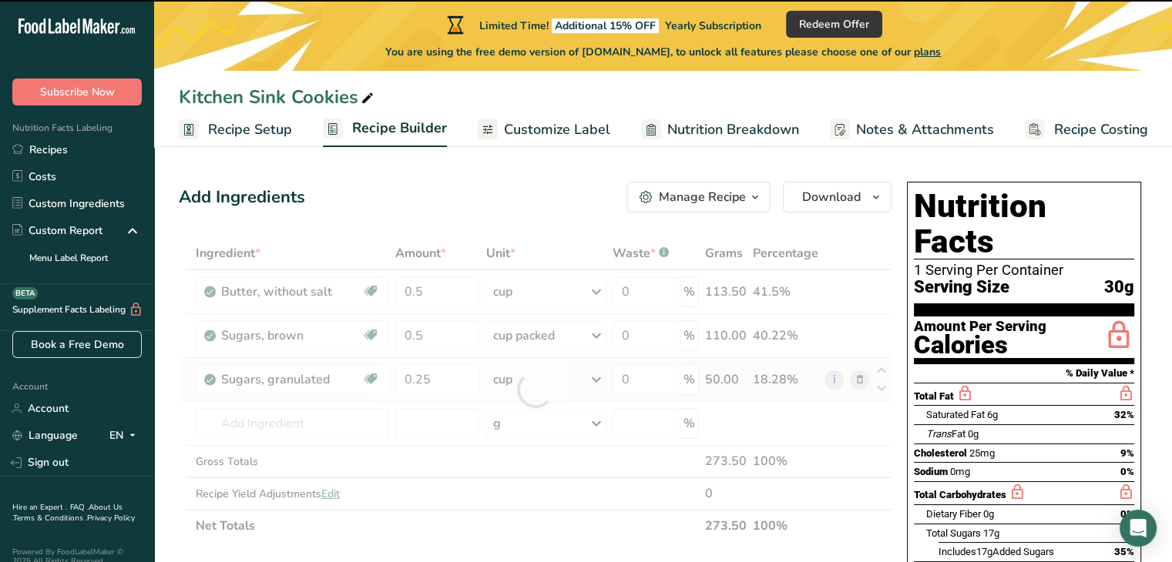
type input "0"
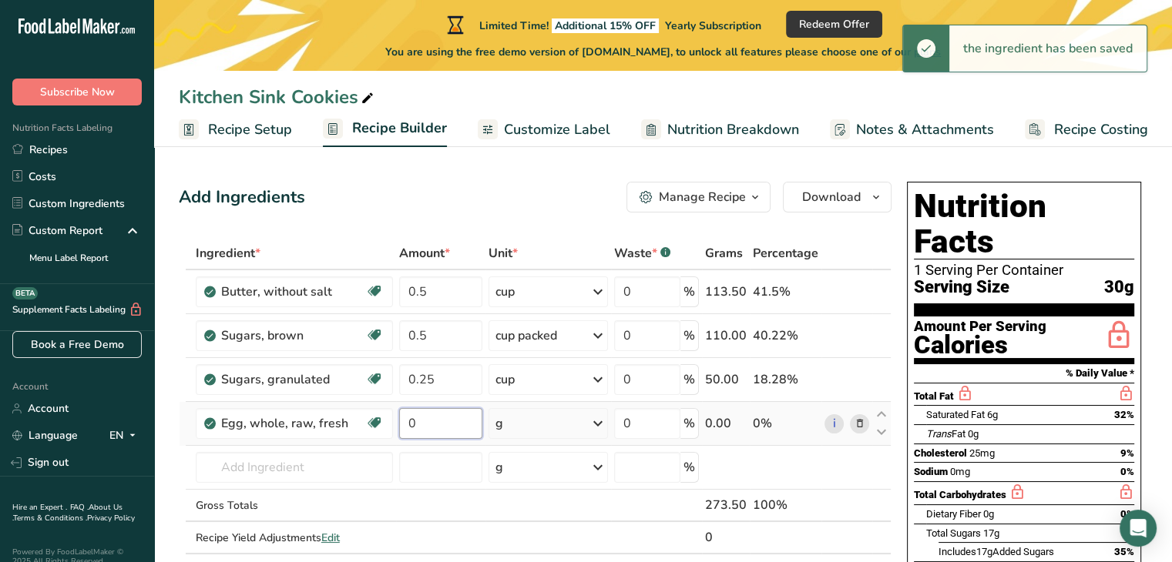
click at [431, 432] on input "0" at bounding box center [440, 423] width 83 height 31
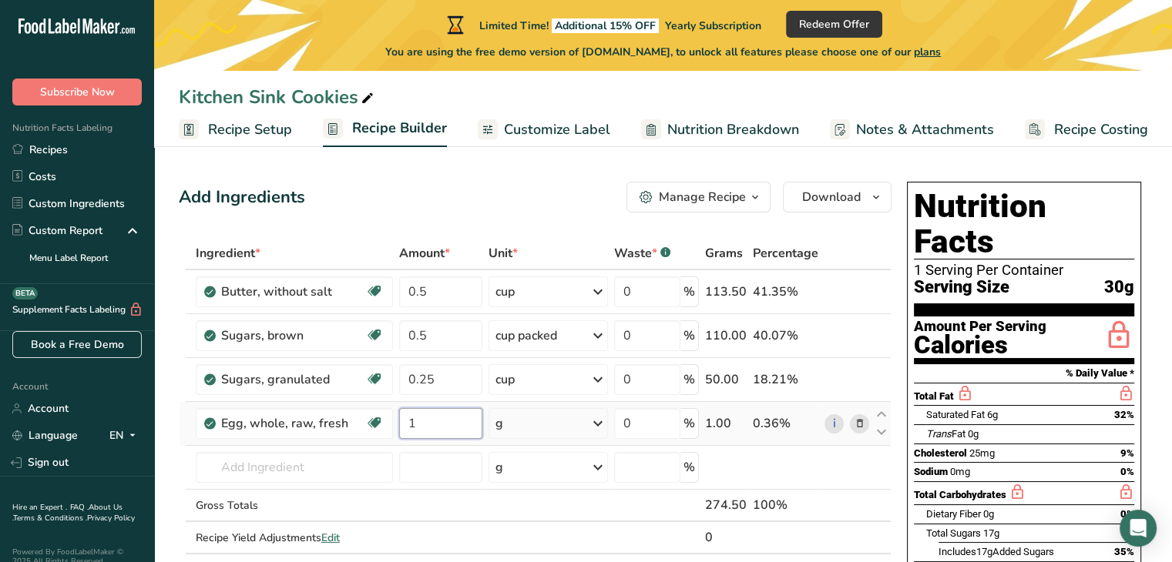
type input "1"
click at [434, 419] on div "Ingredient * Amount * Unit * Waste * .a-a{fill:#347362;}.b-a{fill:#fff;} Grams …" at bounding box center [535, 411] width 713 height 349
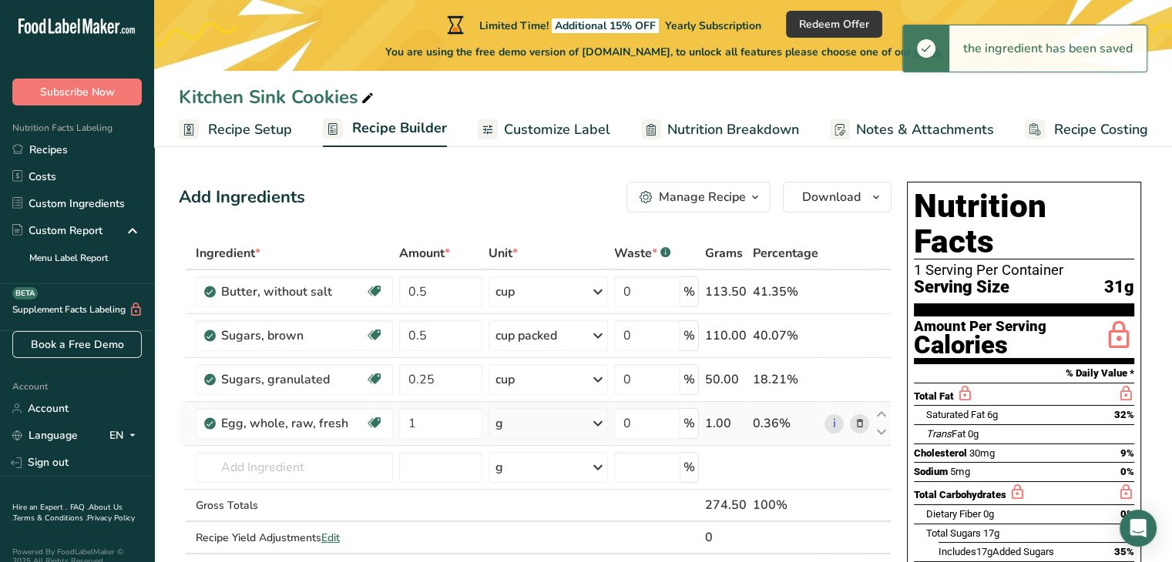
click at [601, 426] on icon at bounding box center [597, 424] width 18 height 28
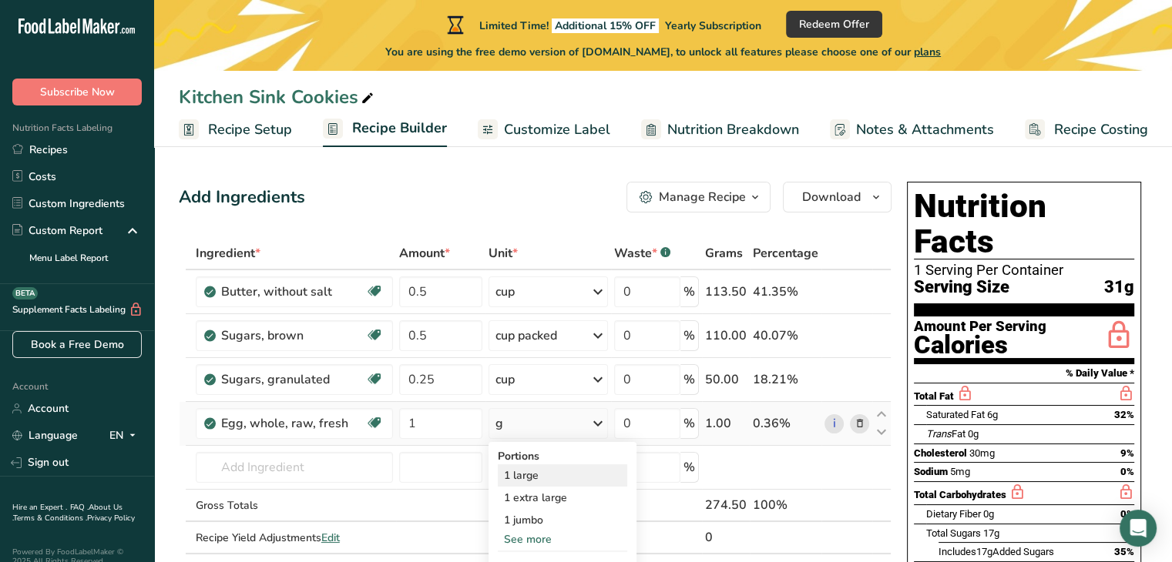
click at [536, 474] on div "1 large" at bounding box center [562, 475] width 129 height 22
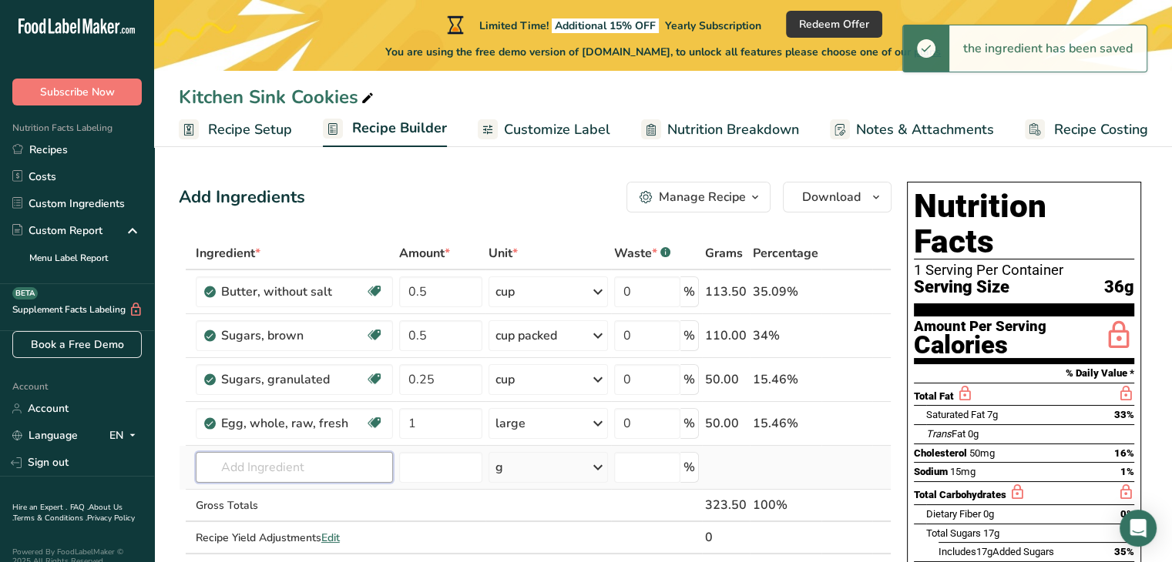
click at [300, 475] on input "text" at bounding box center [295, 467] width 198 height 31
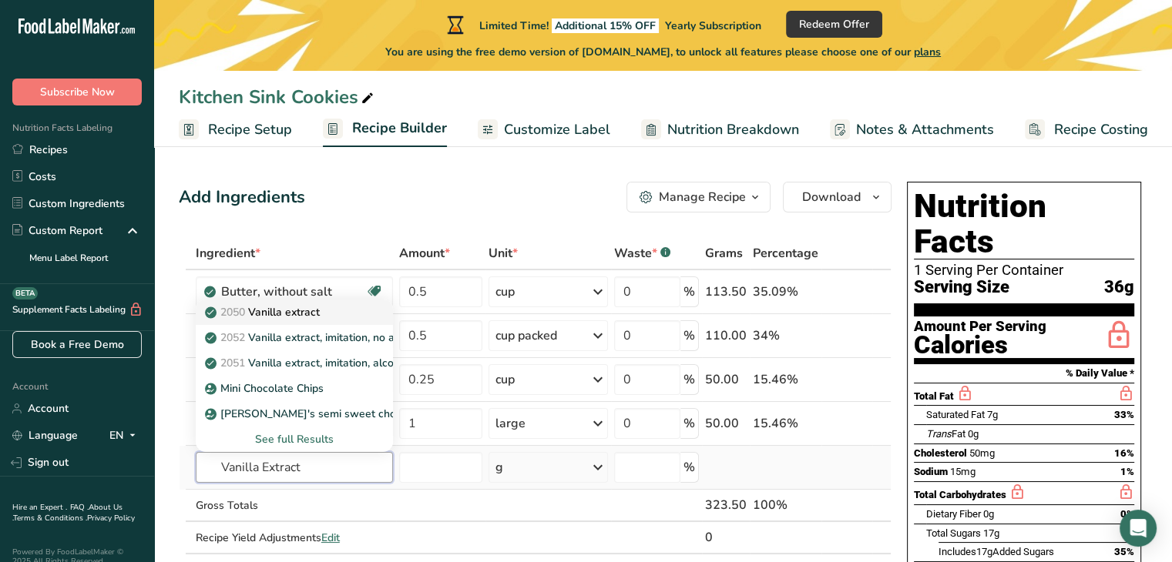
type input "Vanilla Extract"
click at [312, 300] on link "2050 Vanilla extract" at bounding box center [295, 312] width 198 height 25
type input "Vanilla extract"
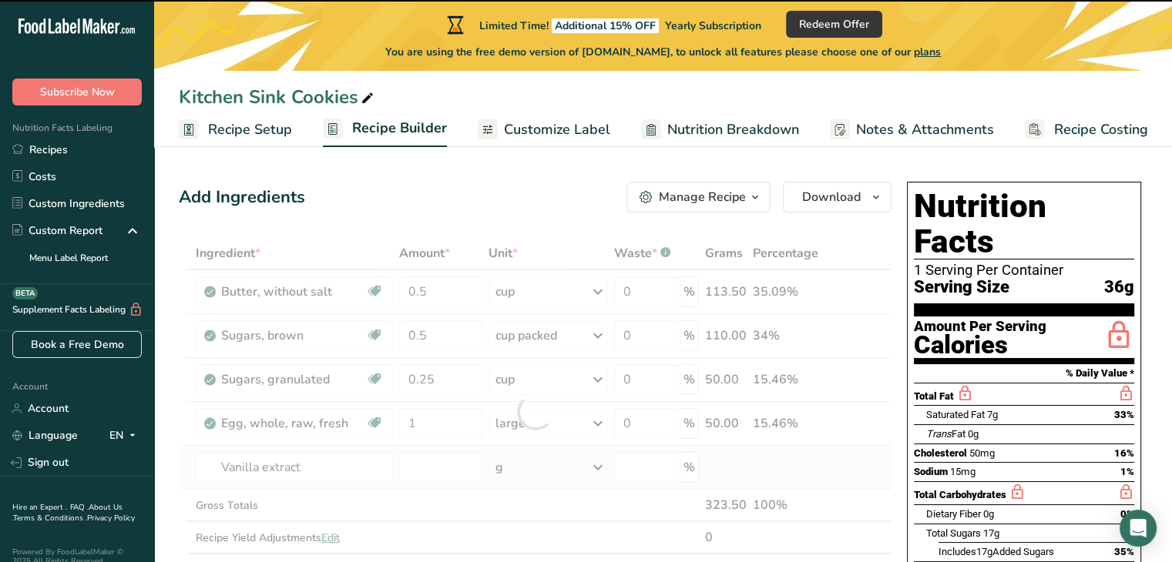
type input "0"
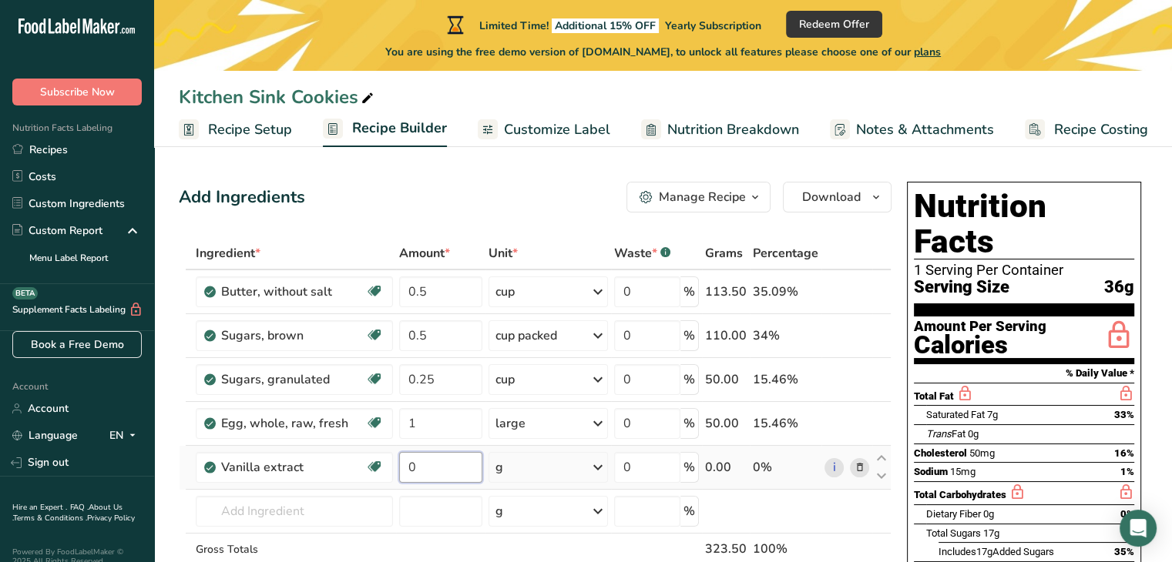
click at [413, 466] on input "0" at bounding box center [440, 467] width 83 height 31
type input "2"
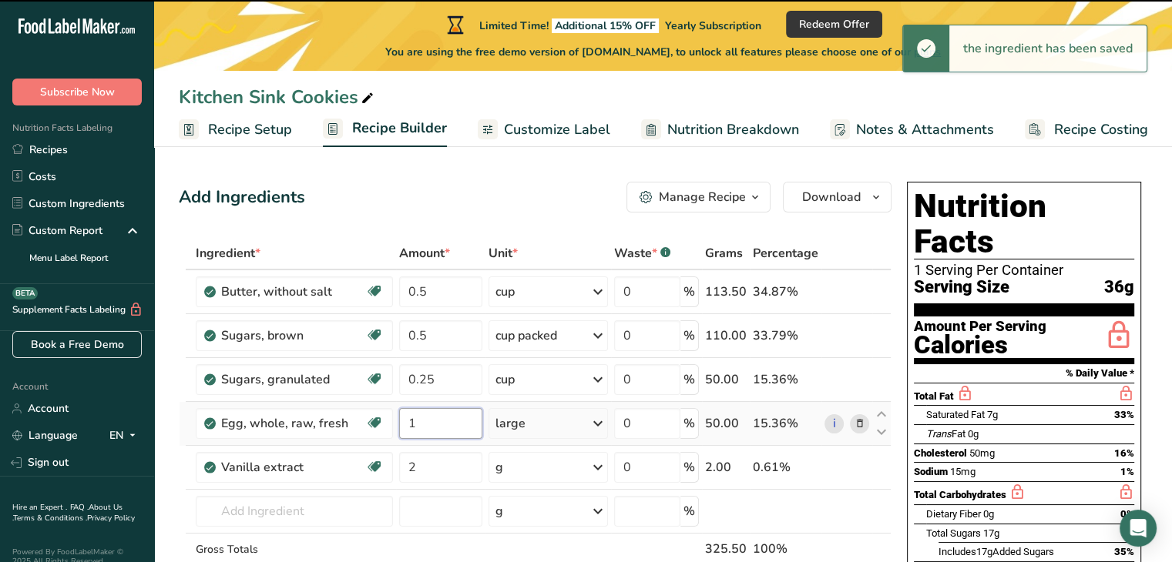
click at [428, 408] on input "1" at bounding box center [440, 423] width 83 height 31
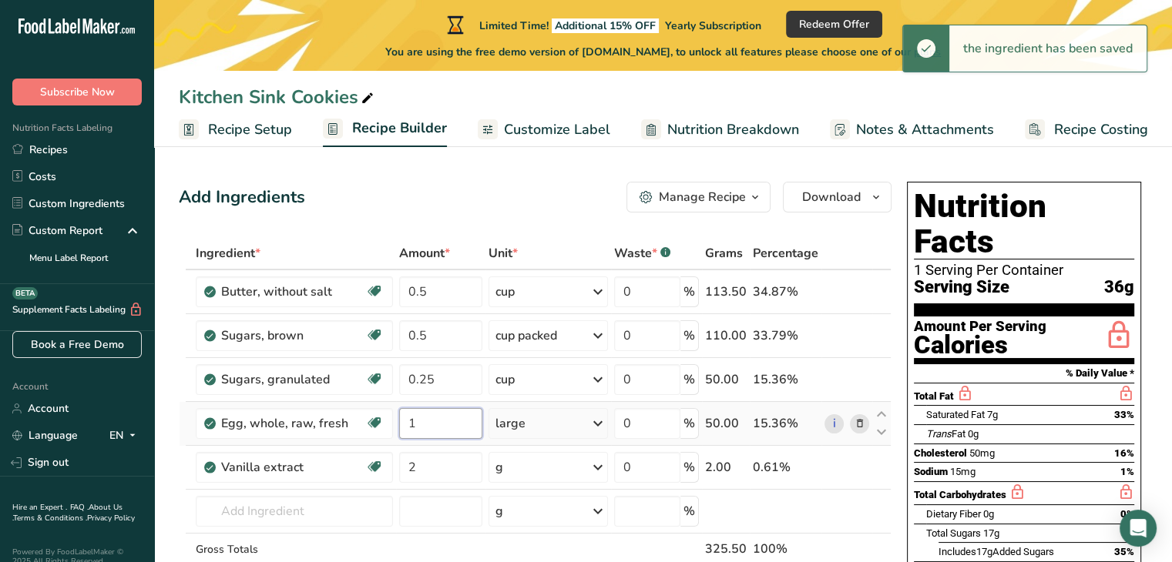
drag, startPoint x: 428, startPoint y: 407, endPoint x: 441, endPoint y: 417, distance: 16.0
click at [441, 417] on input "1" at bounding box center [440, 423] width 83 height 31
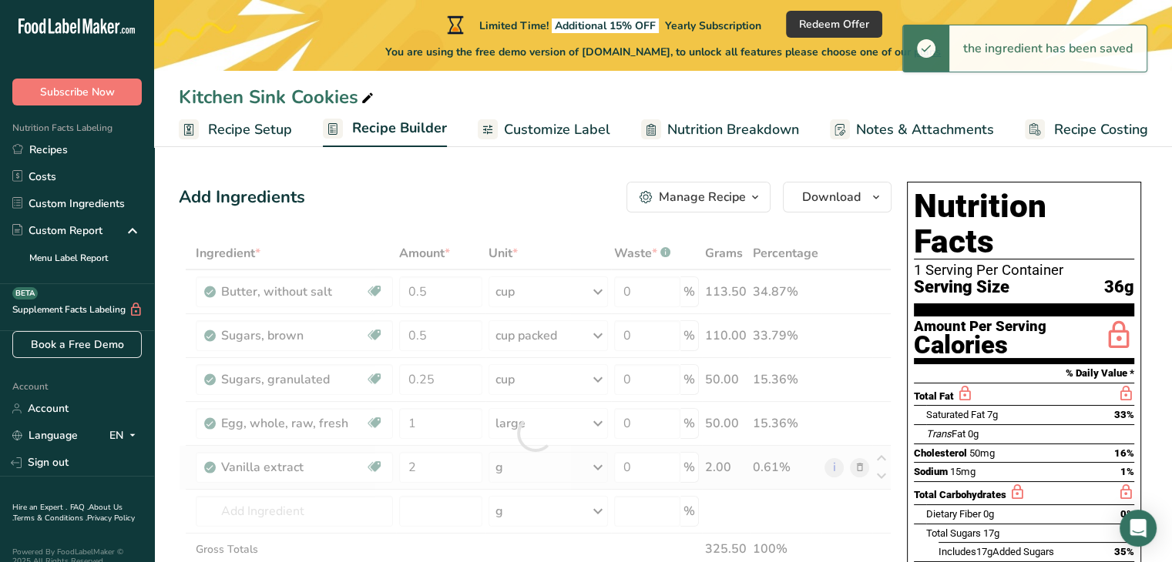
click at [525, 468] on div "Ingredient * Amount * Unit * Waste * .a-a{fill:#347362;}.b-a{fill:#fff;} Grams …" at bounding box center [535, 433] width 713 height 393
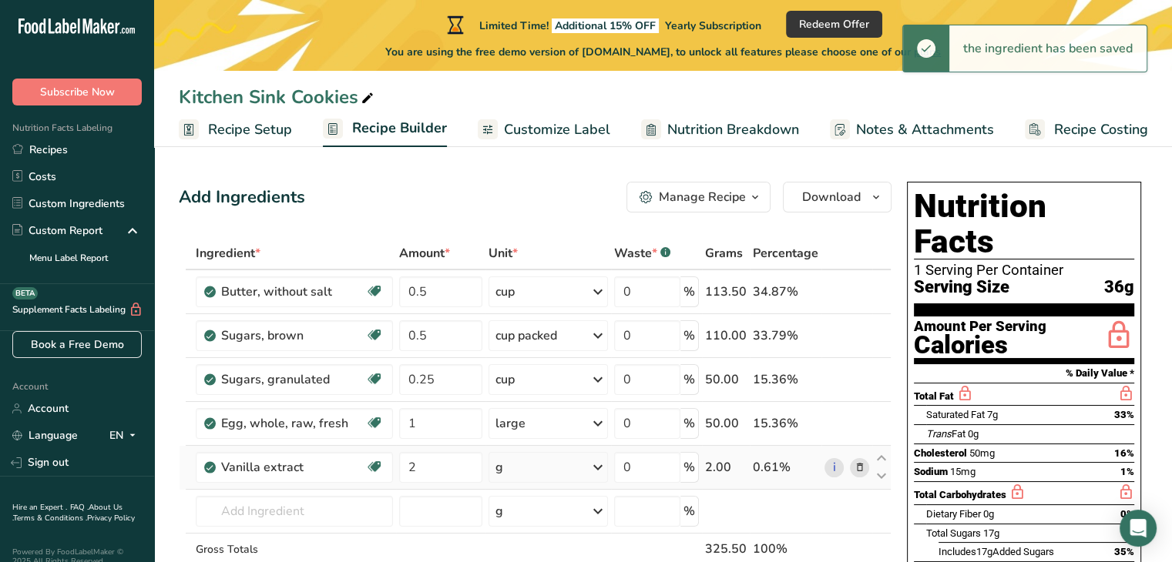
click at [511, 467] on div "g" at bounding box center [547, 467] width 119 height 31
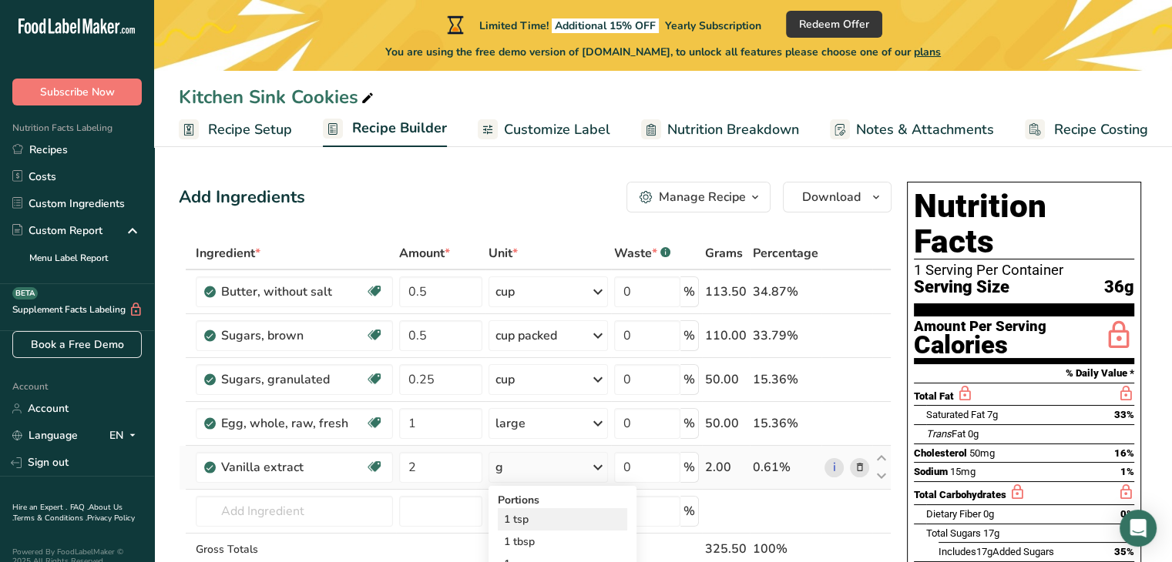
click at [528, 525] on div "1 tsp" at bounding box center [562, 519] width 129 height 22
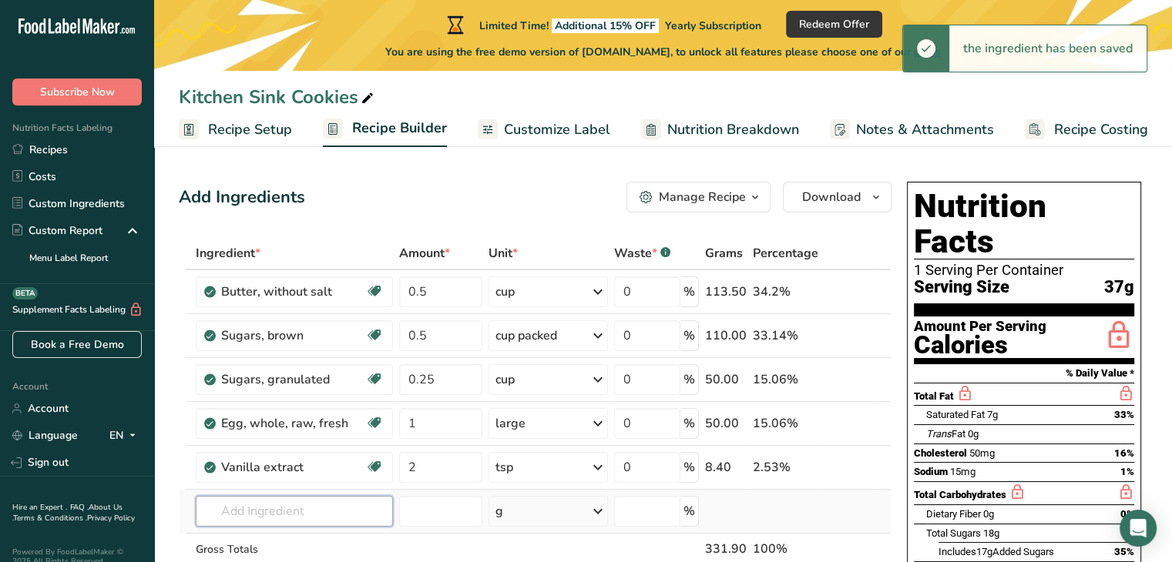
click at [274, 508] on input "text" at bounding box center [295, 511] width 198 height 31
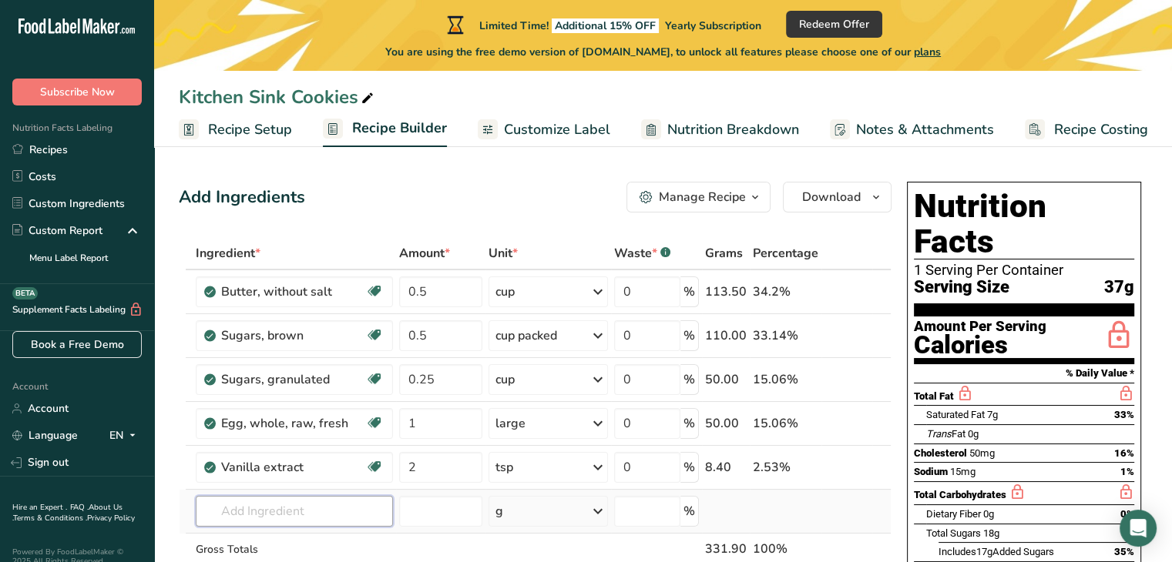
click at [290, 509] on input "text" at bounding box center [295, 511] width 198 height 31
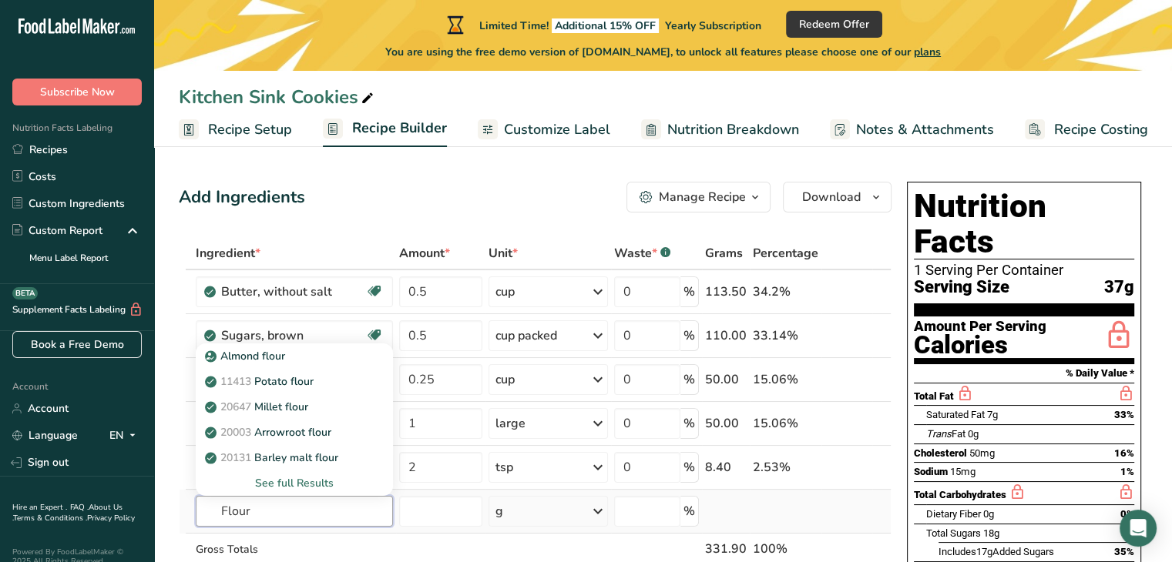
type input "Flour"
click at [309, 482] on div "See full Results" at bounding box center [294, 483] width 173 height 16
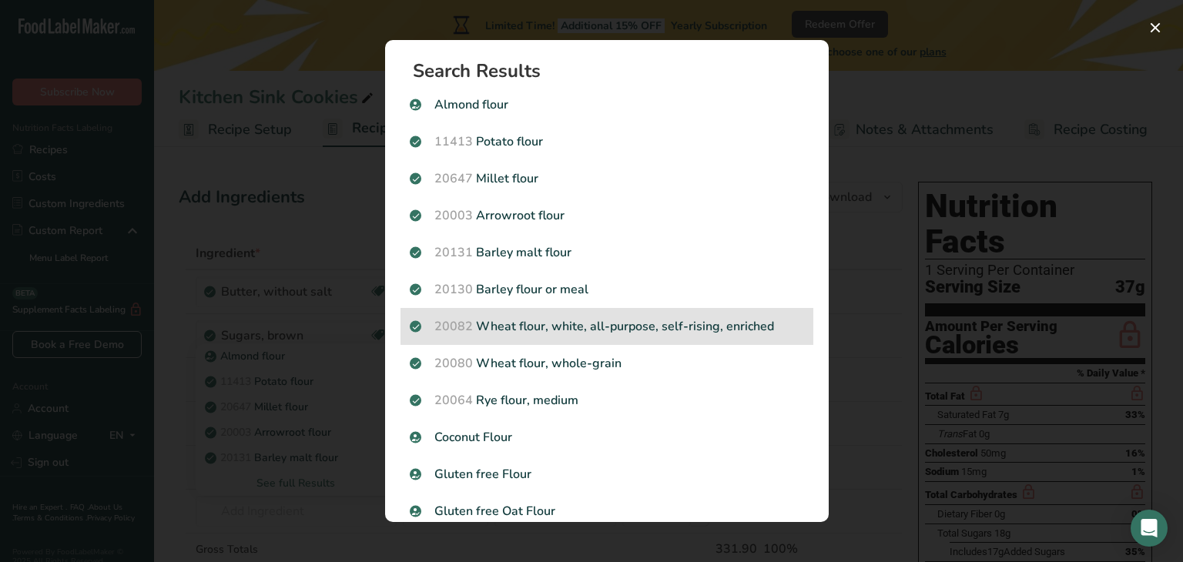
click at [632, 334] on p "20082 Wheat flour, white, all-purpose, self-rising, enriched" at bounding box center [607, 326] width 394 height 18
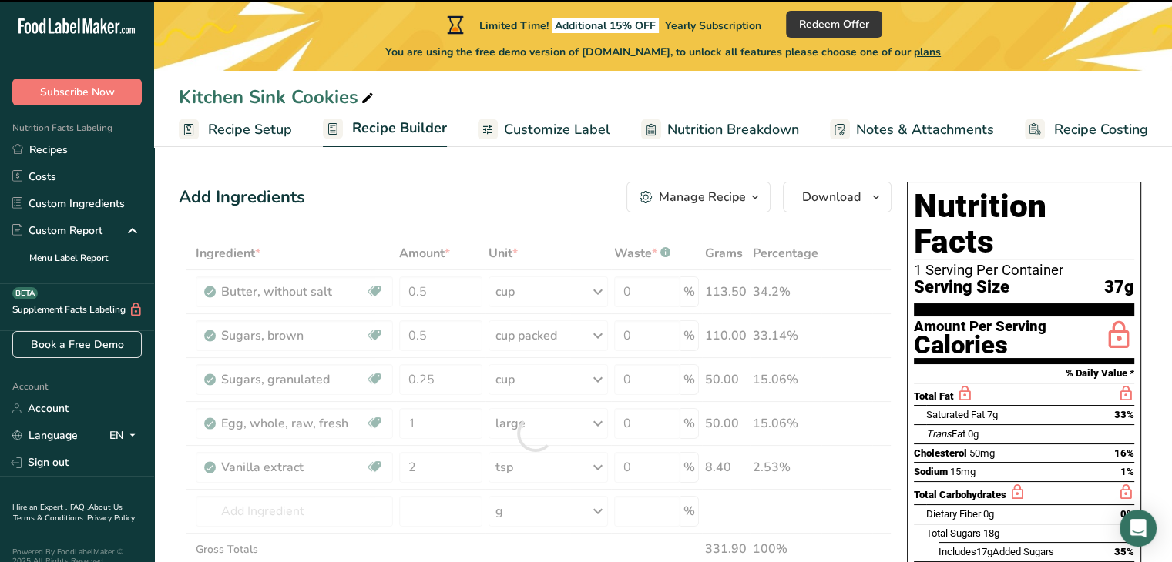
type input "0"
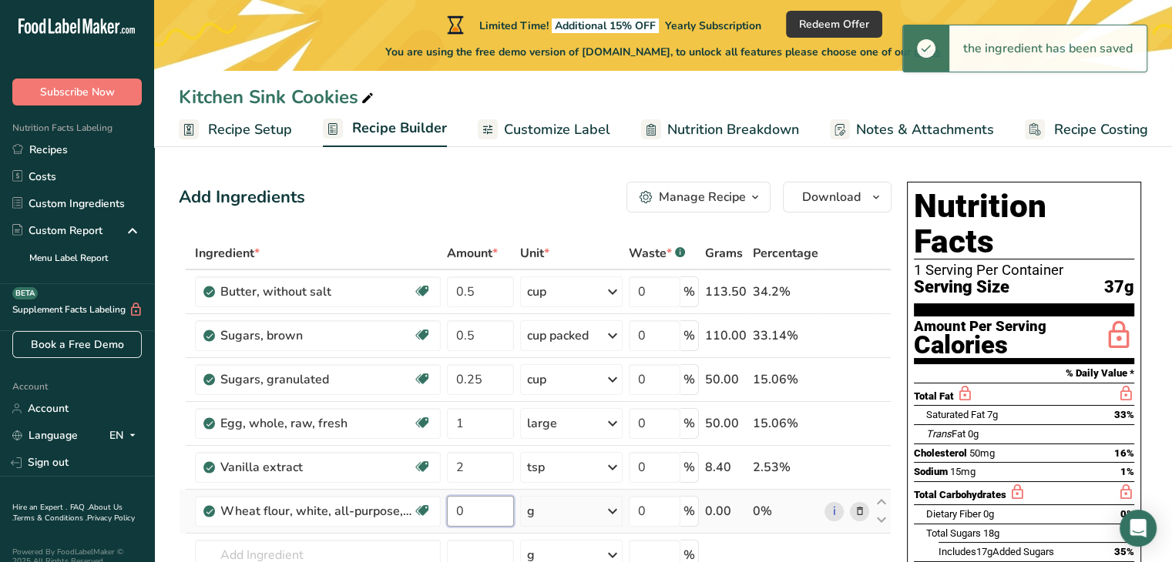
click at [469, 511] on input "0" at bounding box center [480, 511] width 66 height 31
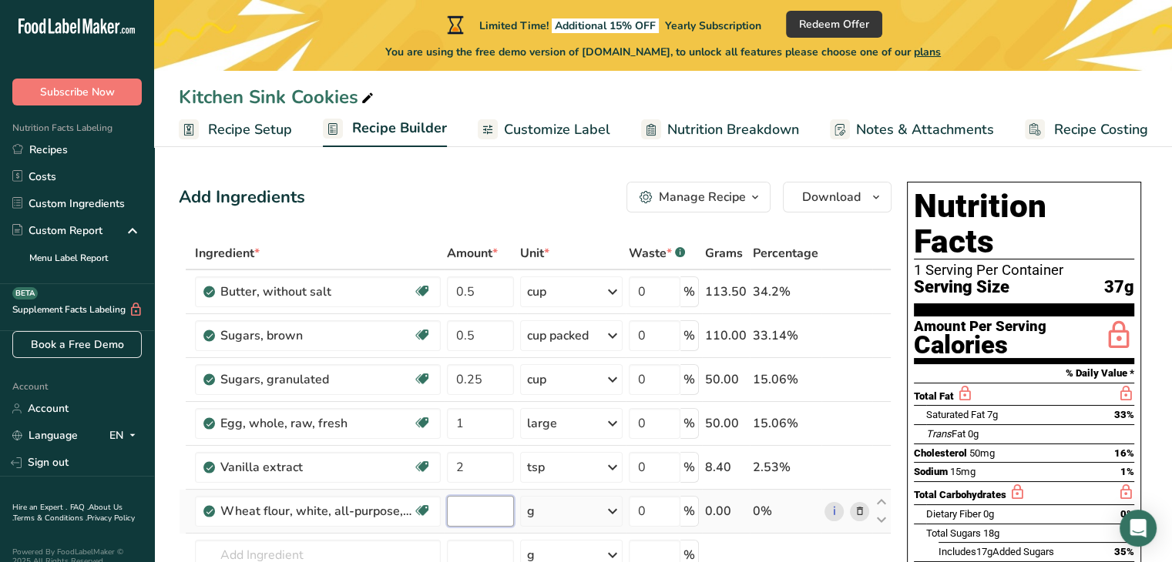
click at [469, 511] on input "number" at bounding box center [480, 511] width 66 height 31
type input "1.25"
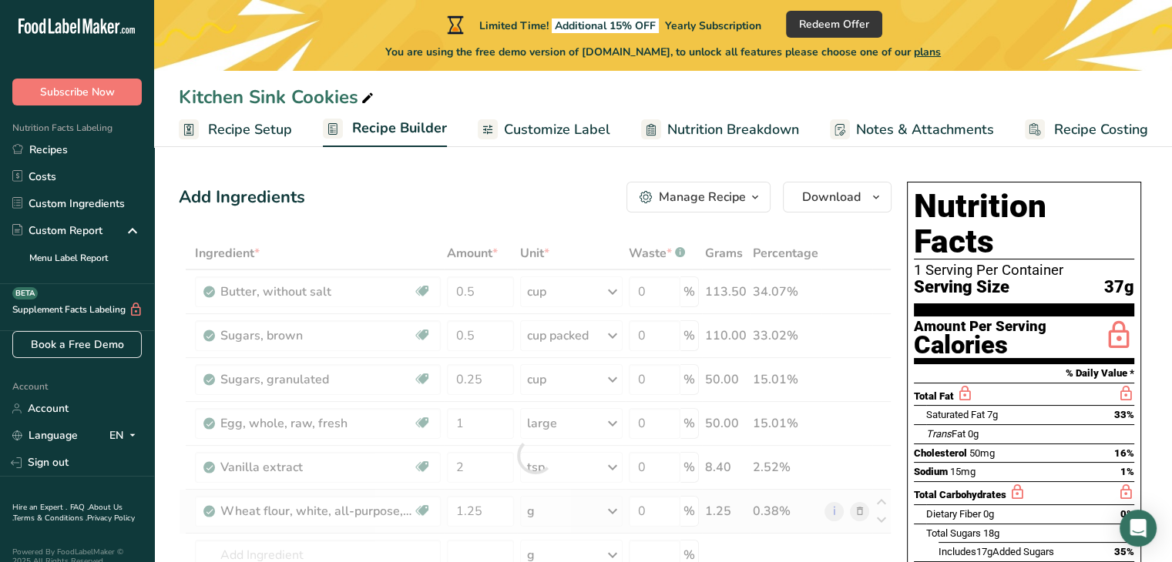
click at [567, 518] on div "Ingredient * Amount * Unit * Waste * .a-a{fill:#347362;}.b-a{fill:#fff;} Grams …" at bounding box center [535, 455] width 713 height 437
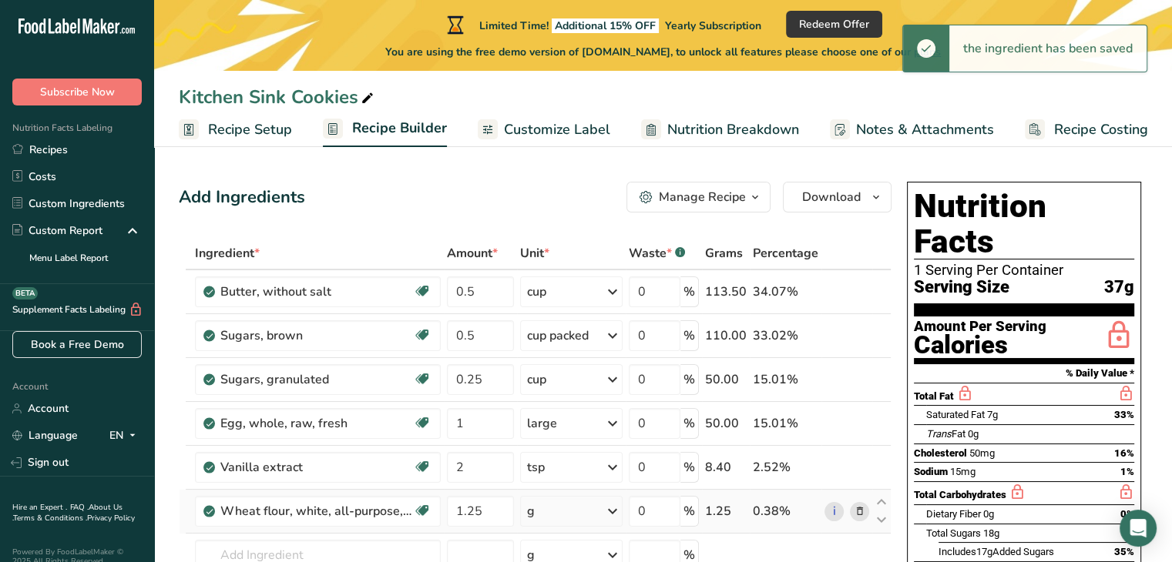
click at [602, 508] on div "g" at bounding box center [571, 511] width 103 height 31
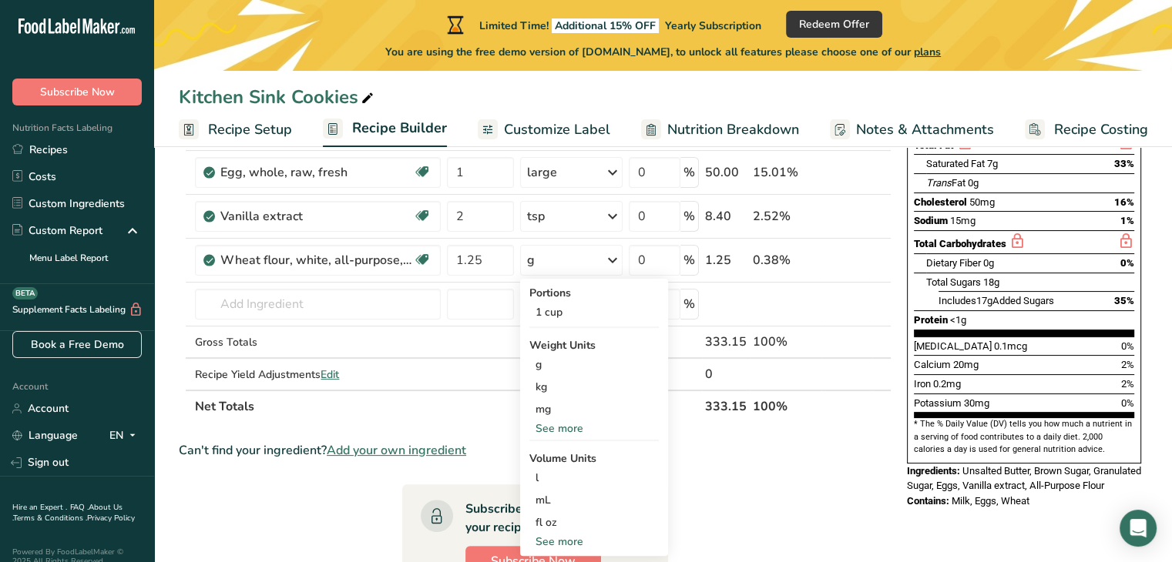
scroll to position [268, 0]
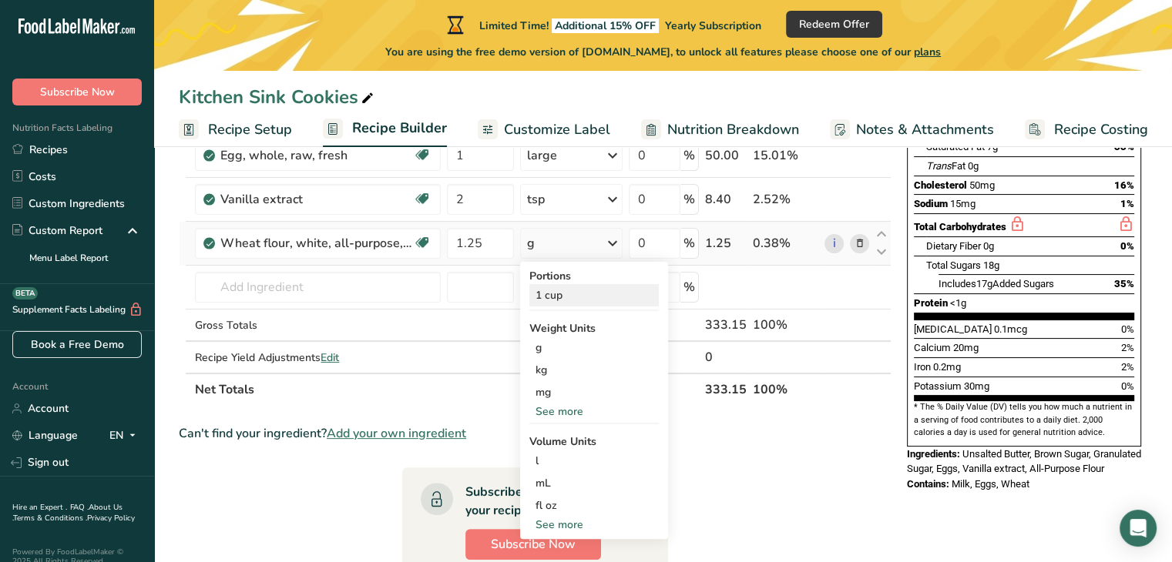
click at [558, 297] on div "1 cup" at bounding box center [593, 295] width 129 height 22
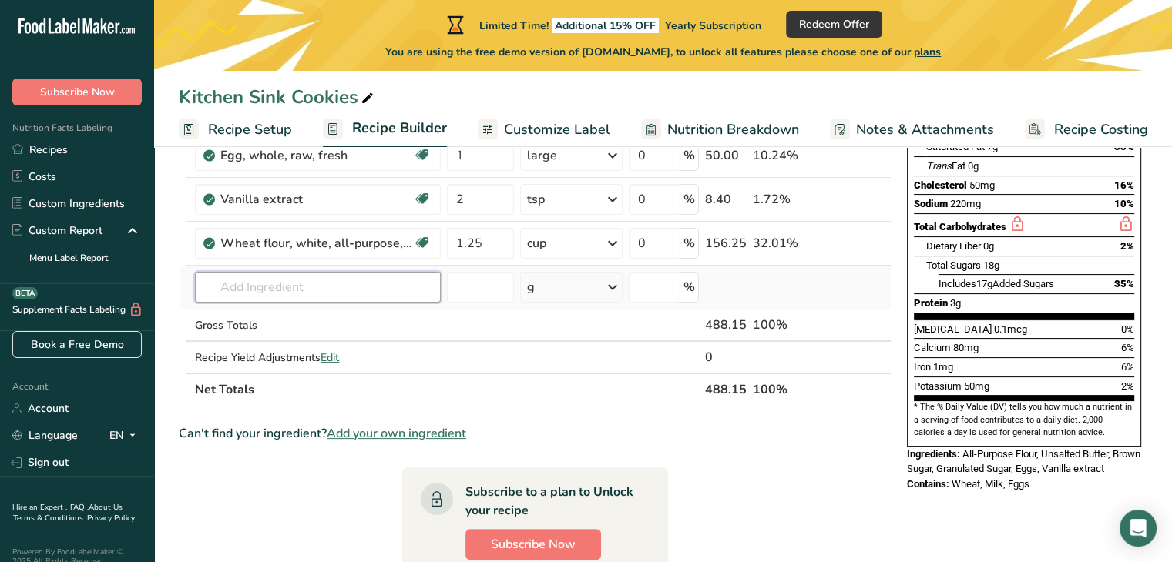
click at [317, 283] on input "text" at bounding box center [318, 287] width 246 height 31
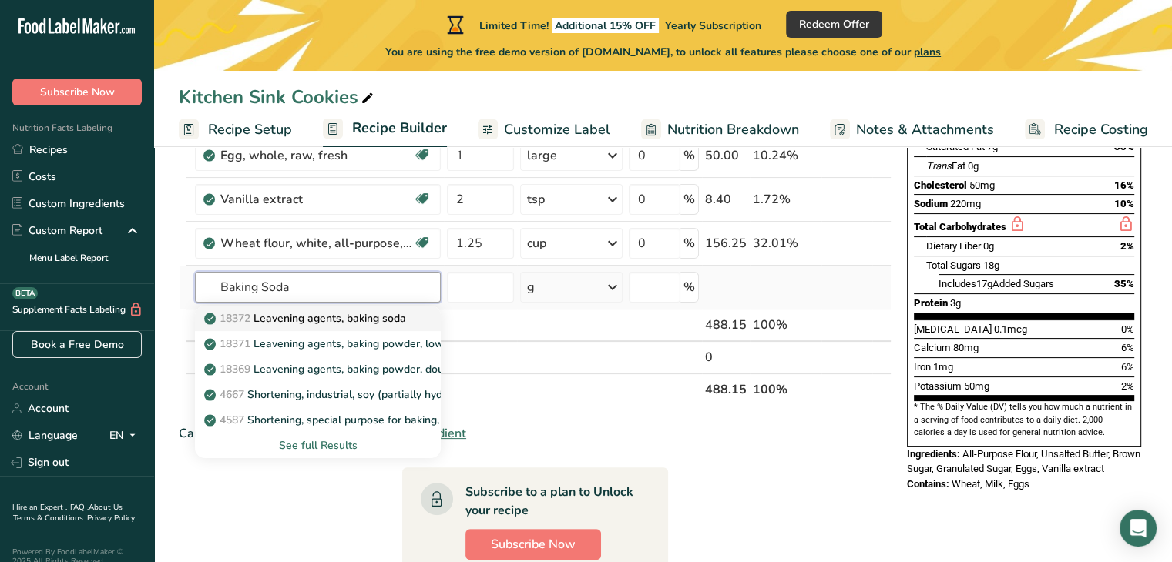
type input "Baking Soda"
click at [324, 320] on p "18372 Leavening agents, baking soda" at bounding box center [306, 318] width 199 height 16
type input "Leavening agents, baking soda"
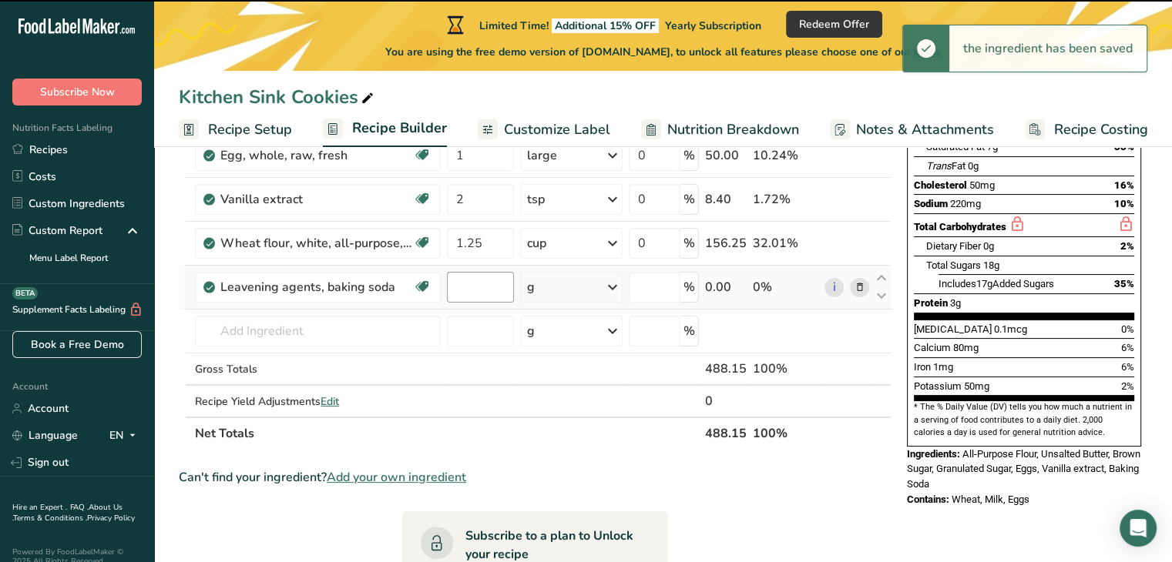
type input "0"
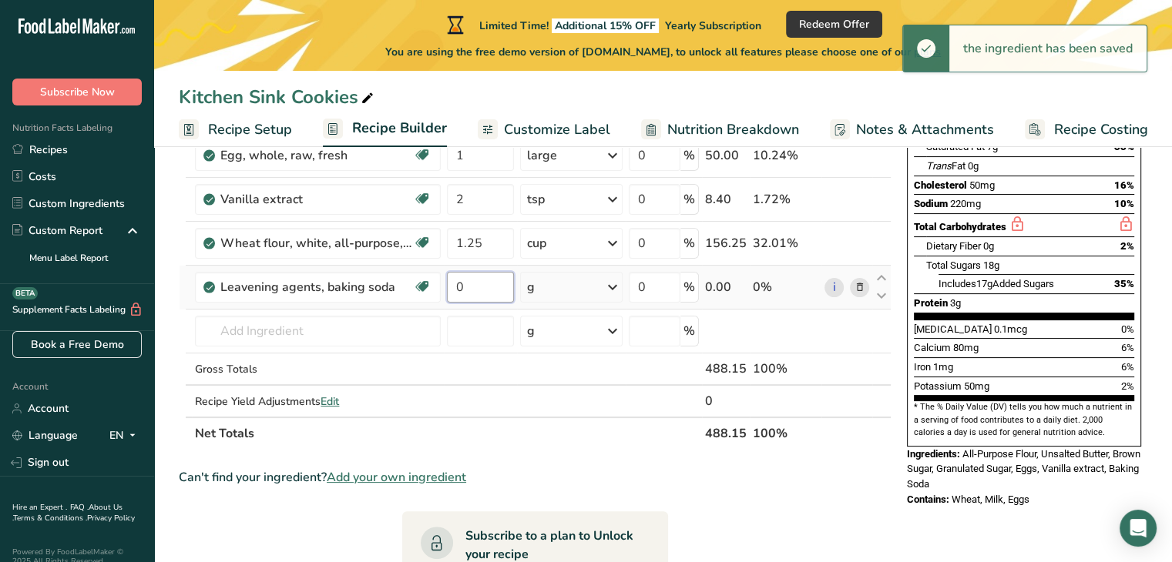
click at [476, 287] on input "0" at bounding box center [480, 287] width 66 height 31
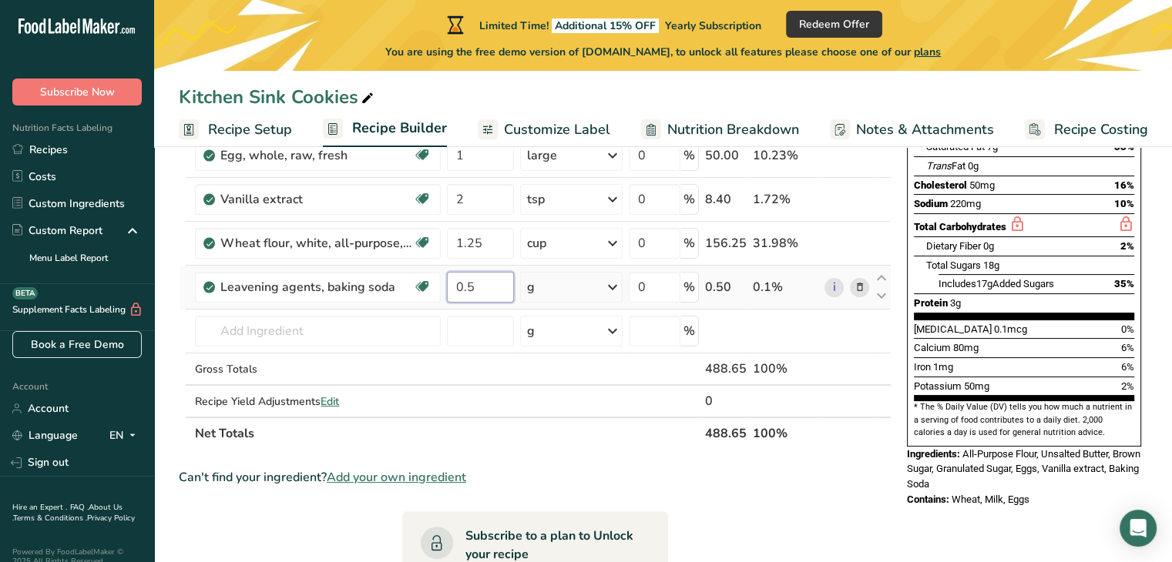
type input "0.5"
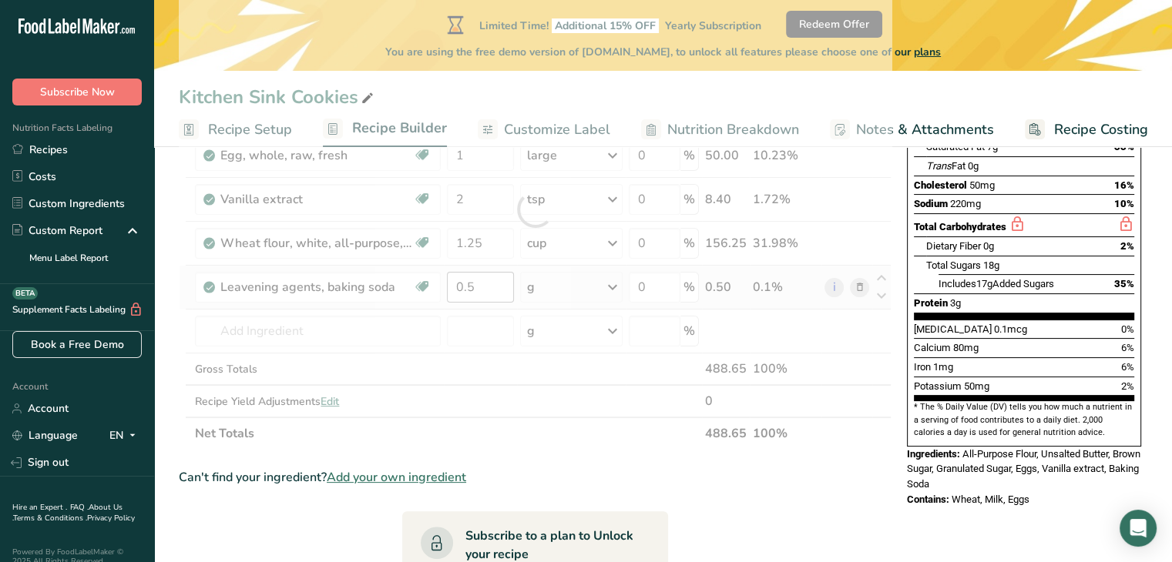
click at [613, 283] on div "Ingredient * Amount * Unit * Waste * .a-a{fill:#347362;}.b-a{fill:#fff;} Grams …" at bounding box center [535, 209] width 713 height 481
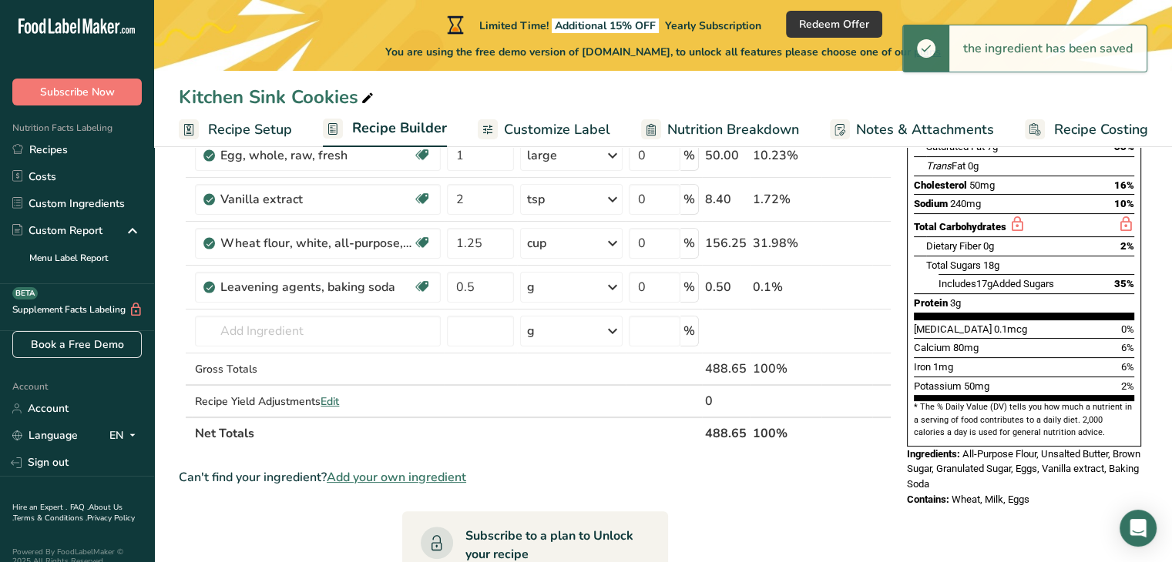
click at [613, 283] on icon at bounding box center [612, 287] width 18 height 28
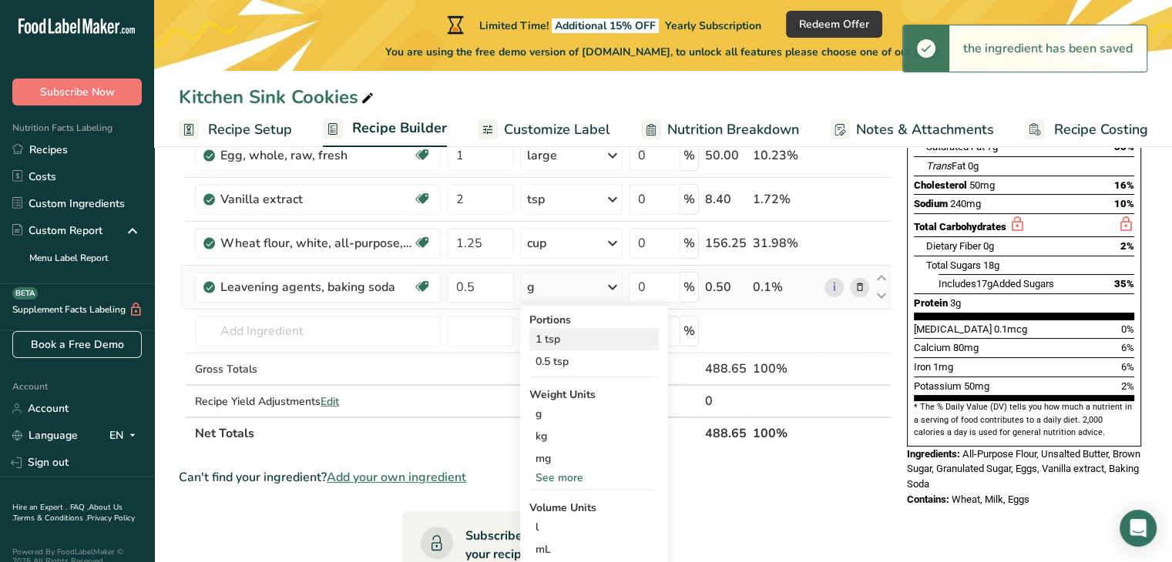
click at [550, 340] on div "1 tsp" at bounding box center [593, 339] width 129 height 22
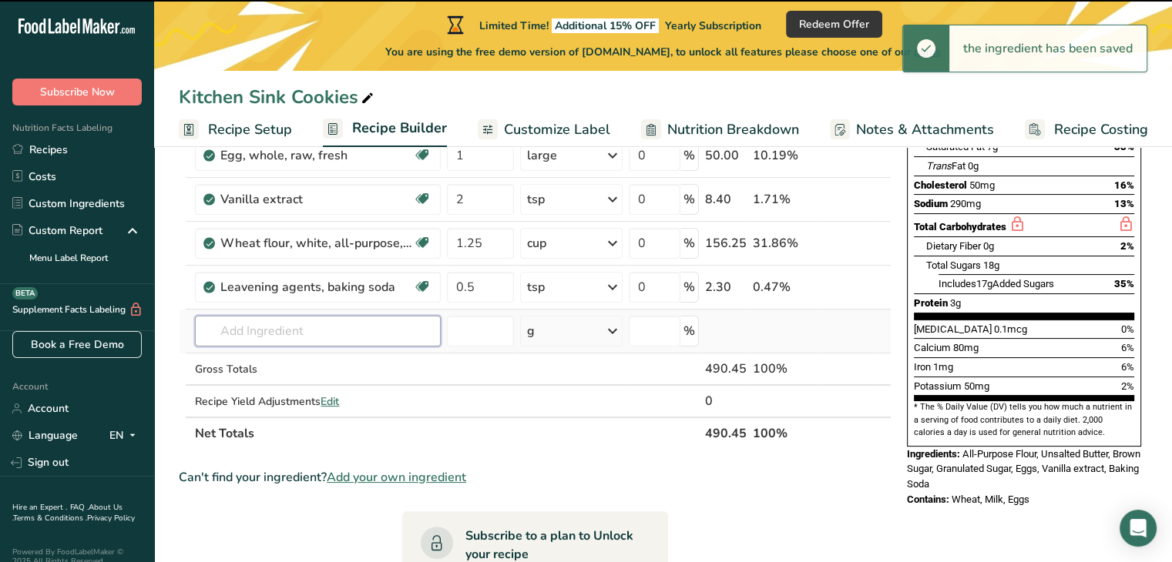
click at [373, 329] on input "text" at bounding box center [318, 331] width 246 height 31
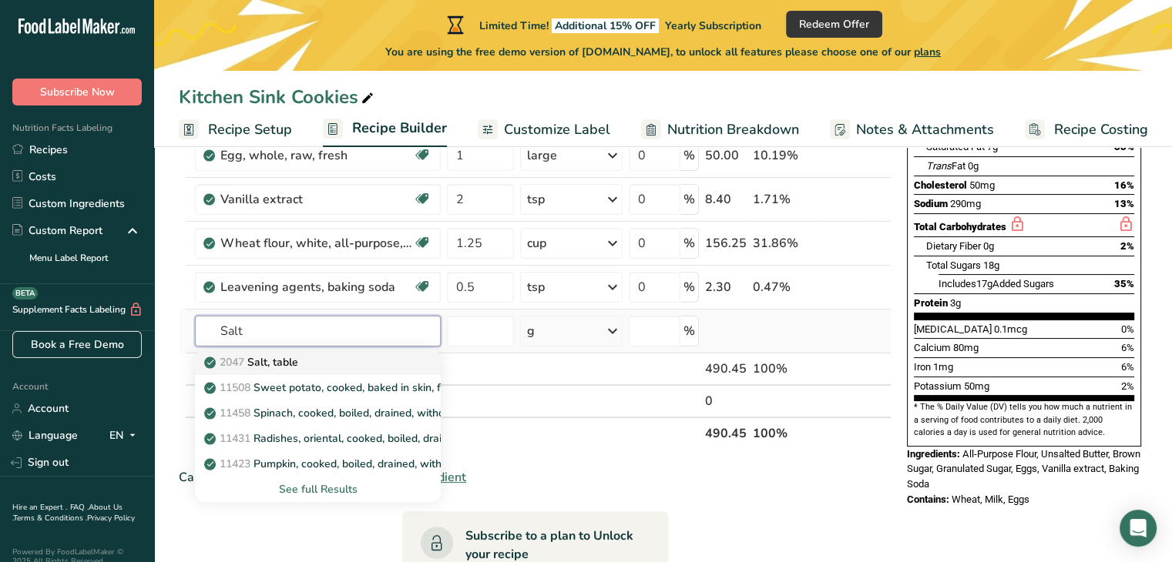
type input "Salt"
click at [287, 361] on p "2047 Salt, table" at bounding box center [252, 362] width 91 height 16
type input "Salt, table"
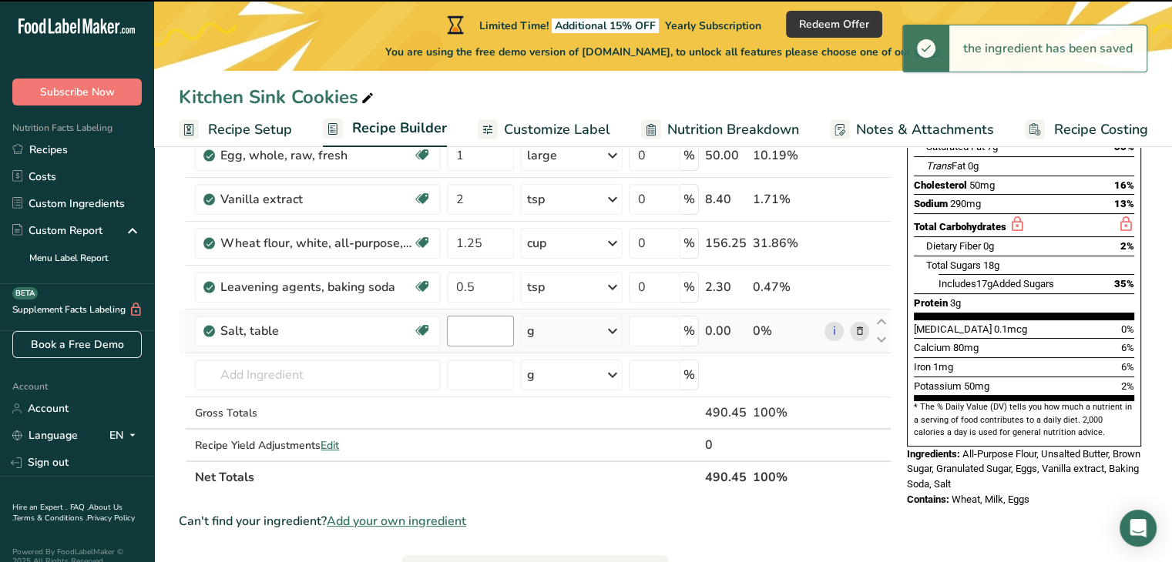
type input "0"
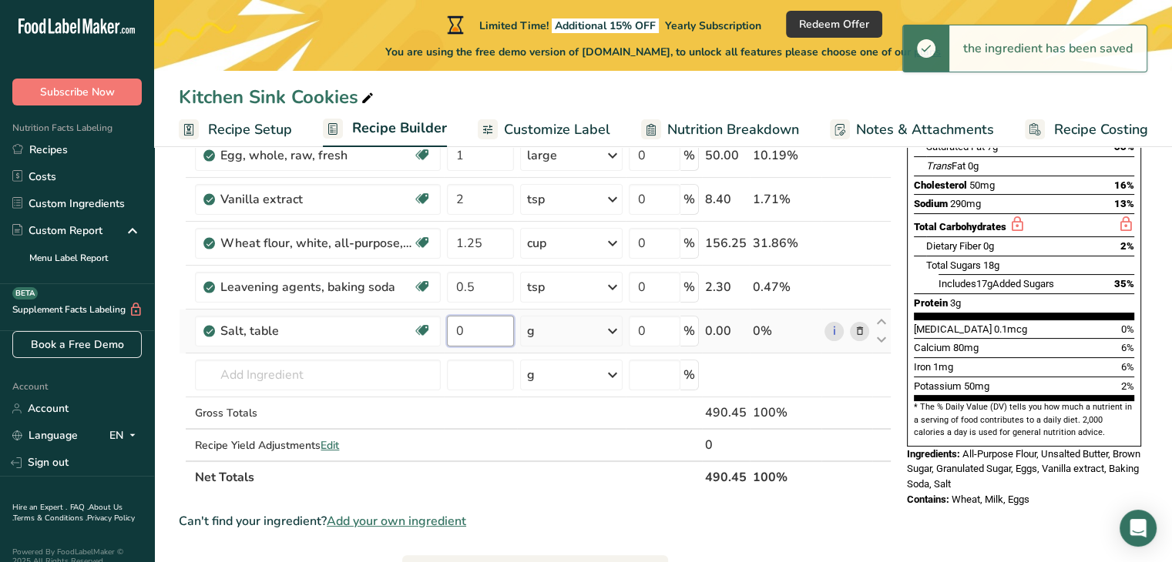
click at [474, 327] on input "0" at bounding box center [480, 331] width 66 height 31
click at [474, 327] on input "number" at bounding box center [480, 331] width 66 height 31
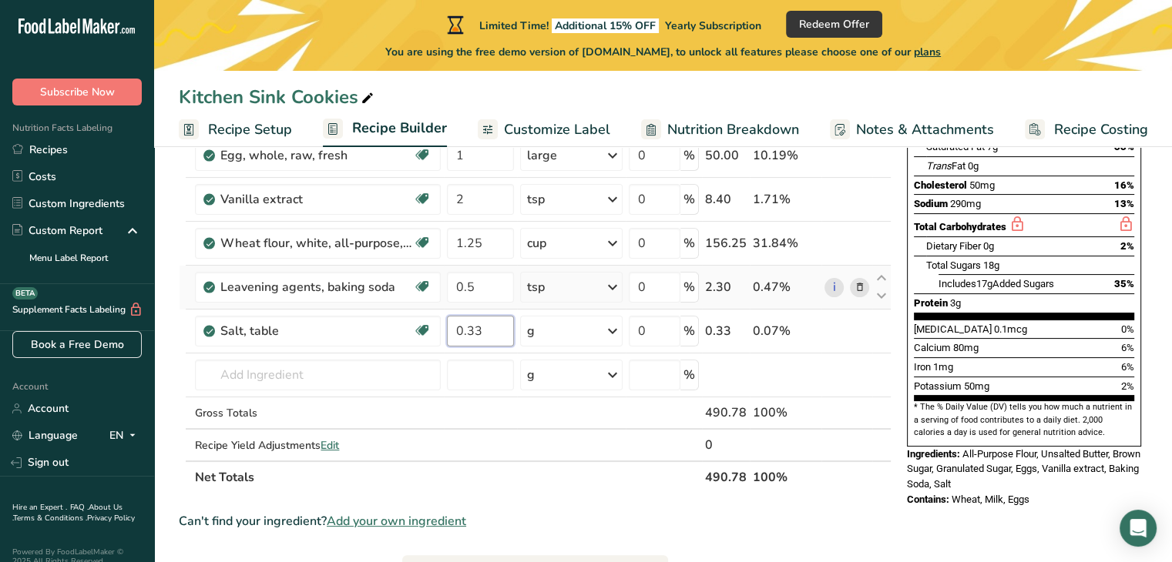
type input "0.33"
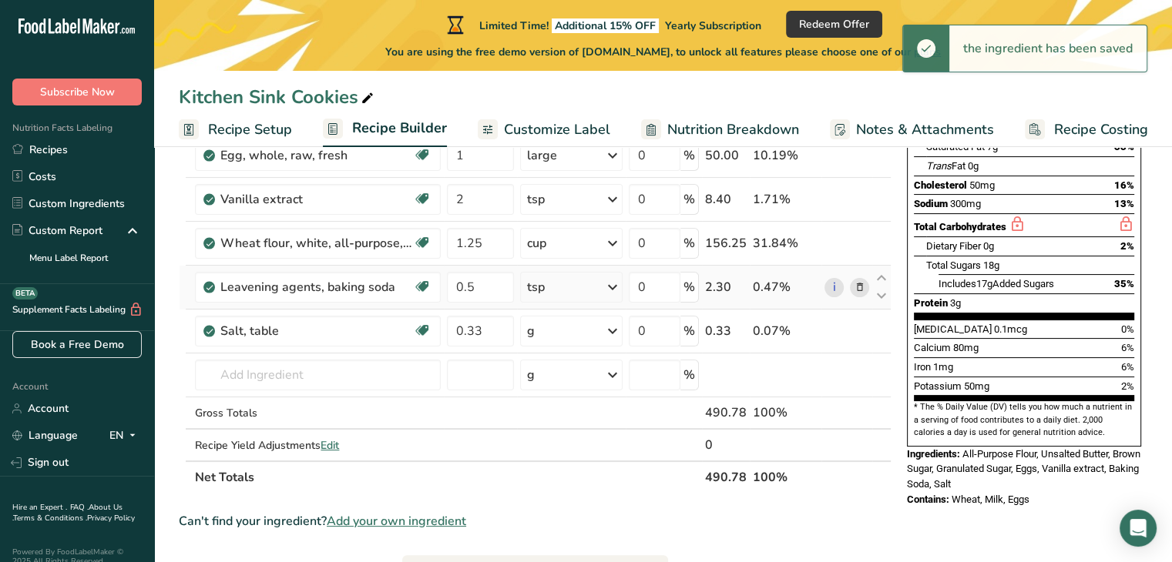
click at [455, 304] on td "0.5" at bounding box center [480, 288] width 72 height 44
click at [610, 330] on icon at bounding box center [612, 331] width 18 height 28
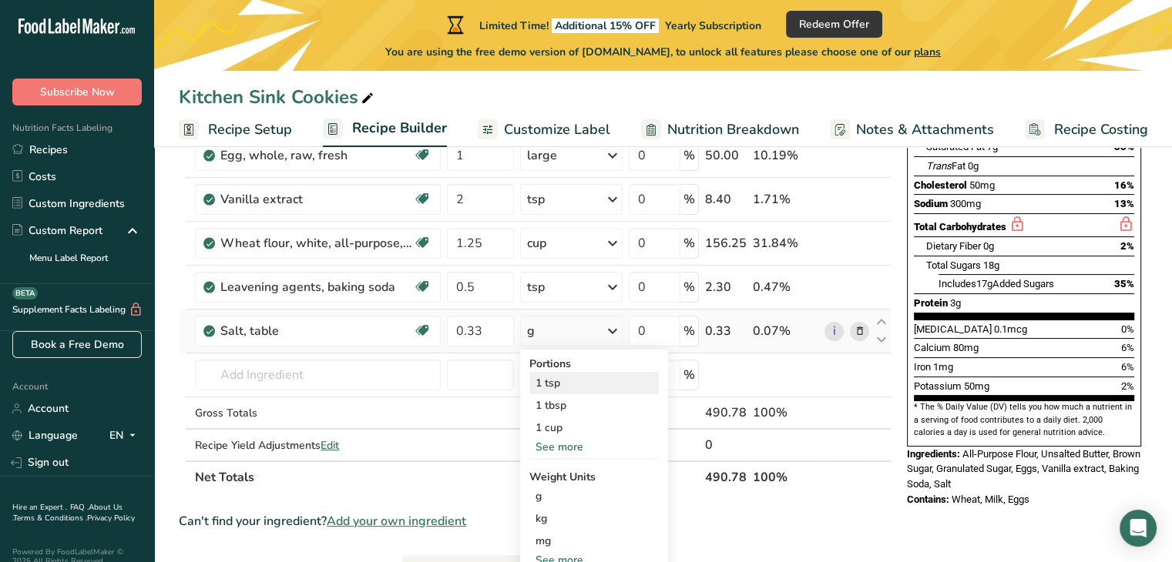
click at [543, 384] on div "1 tsp" at bounding box center [593, 383] width 129 height 22
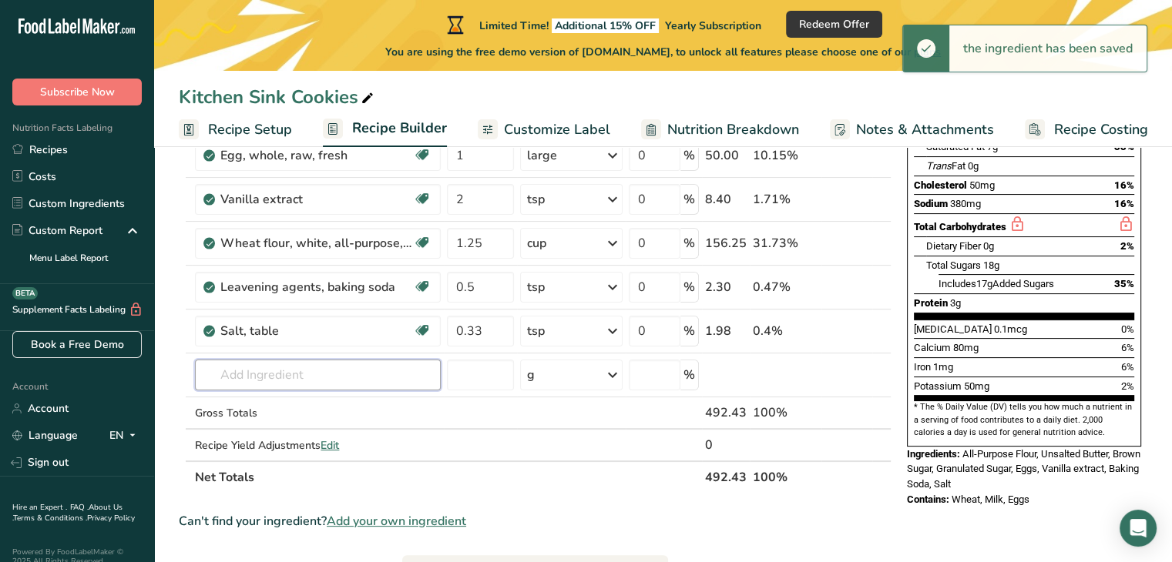
click at [307, 378] on input "text" at bounding box center [318, 375] width 246 height 31
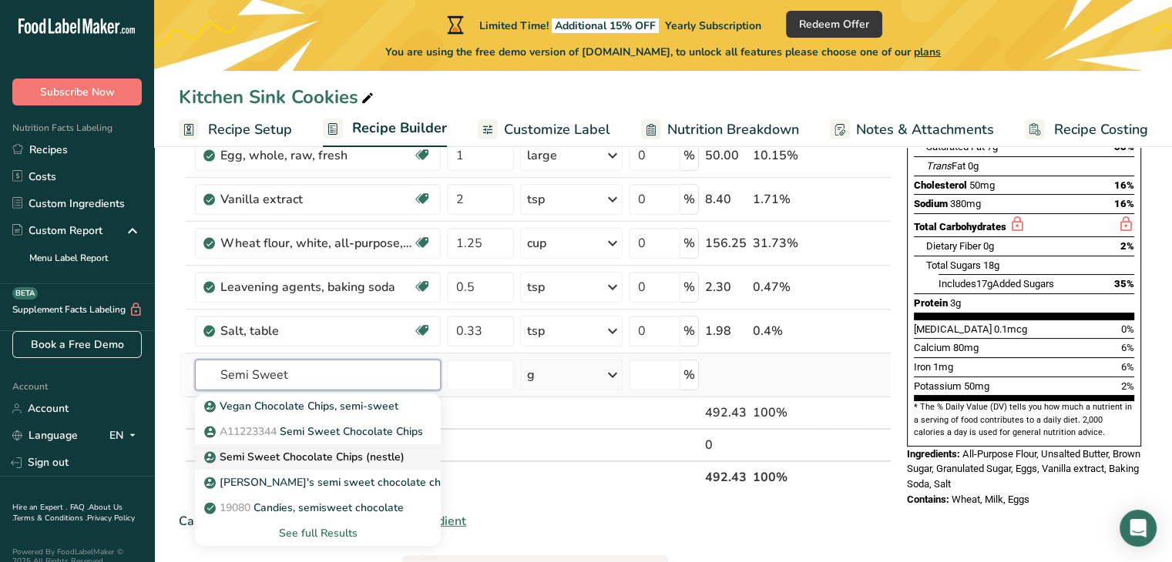
type input "Semi Sweet"
click at [302, 462] on p "Semi Sweet Chocolate Chips (nestle)" at bounding box center [305, 457] width 197 height 16
type input "Semi Sweet Chocolate Chips (nestle)"
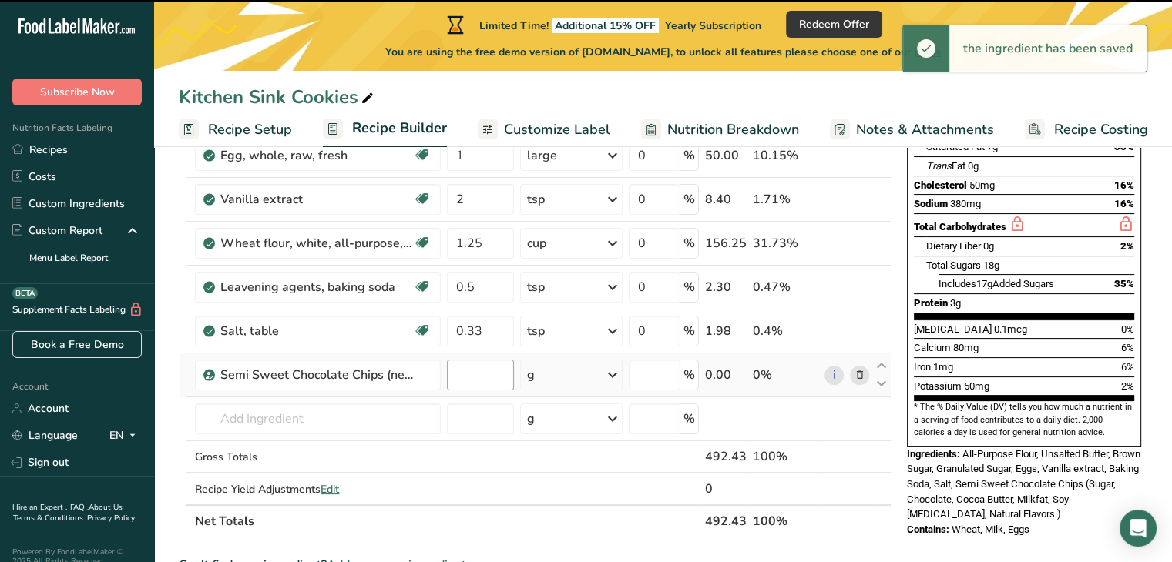
type input "0"
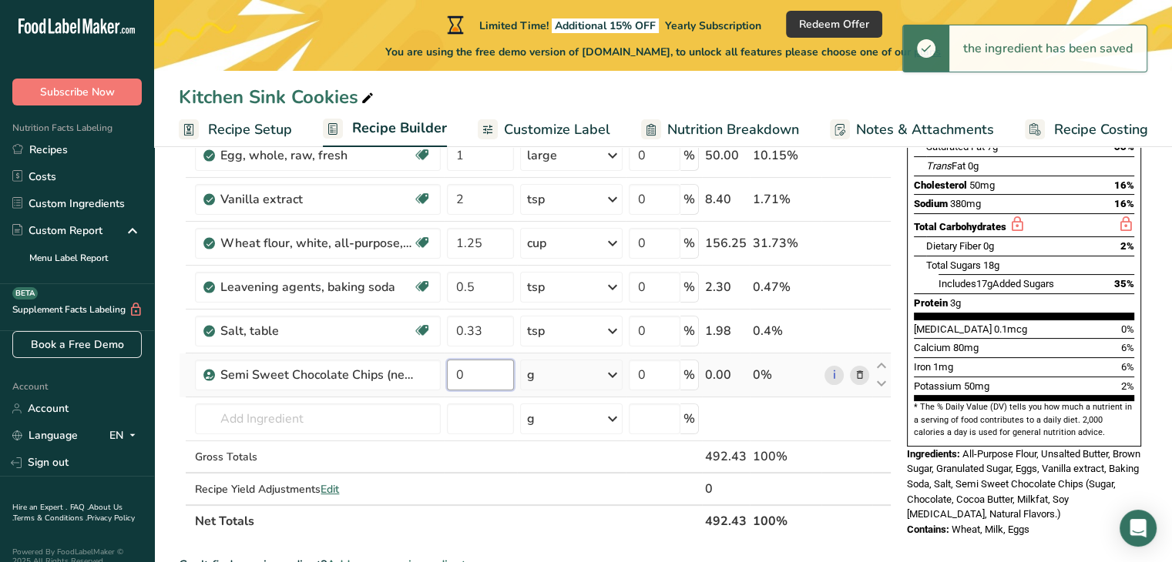
click at [463, 374] on input "0" at bounding box center [480, 375] width 66 height 31
click at [463, 374] on input "number" at bounding box center [480, 375] width 66 height 31
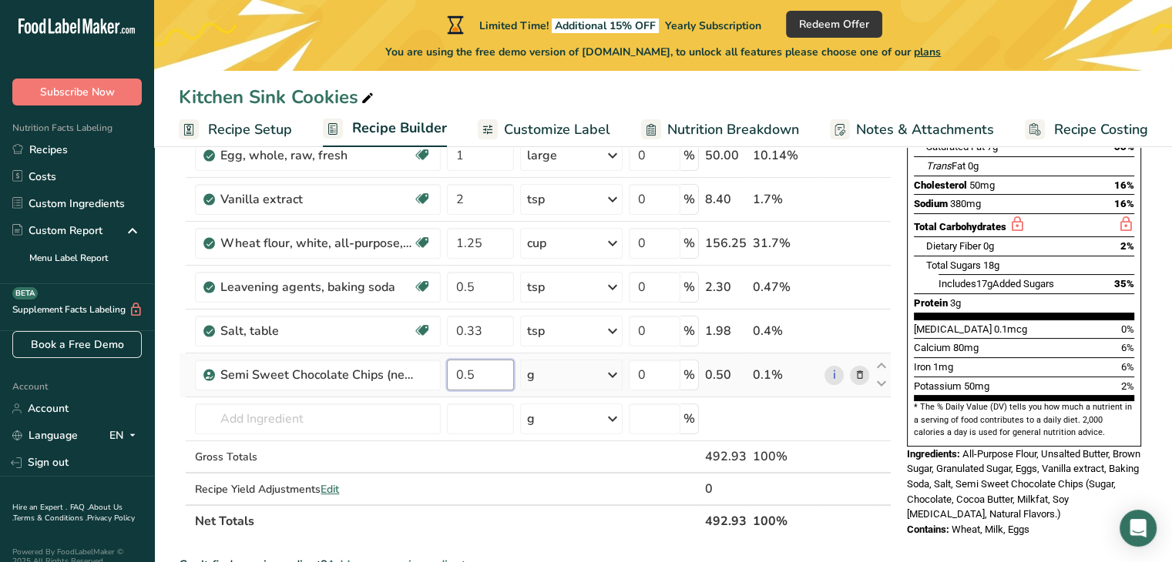
type input "0.5"
click at [612, 374] on icon at bounding box center [612, 375] width 18 height 28
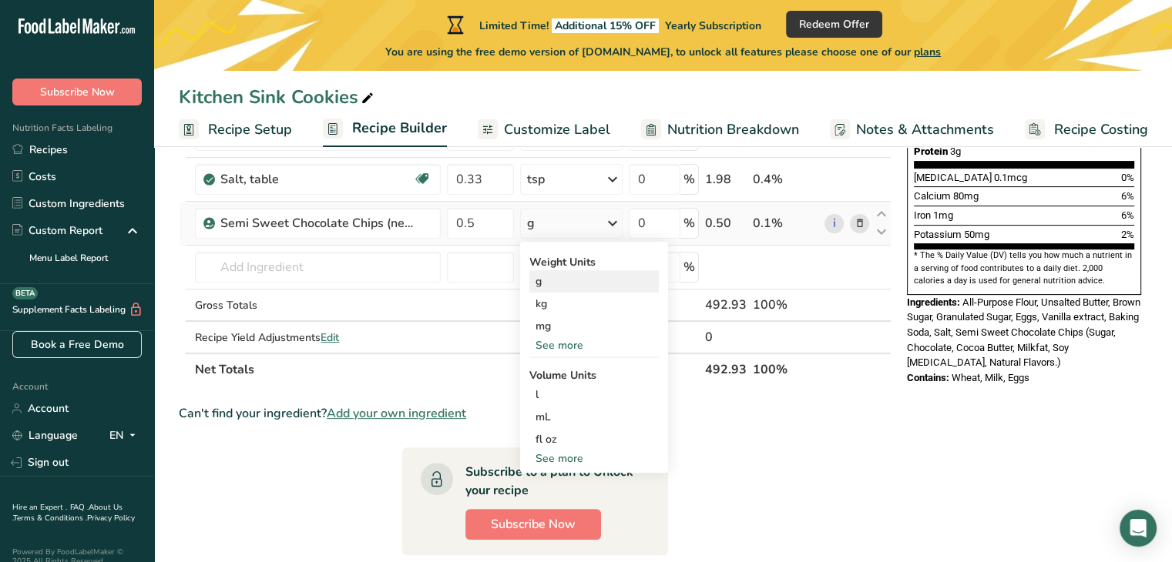
scroll to position [422, 0]
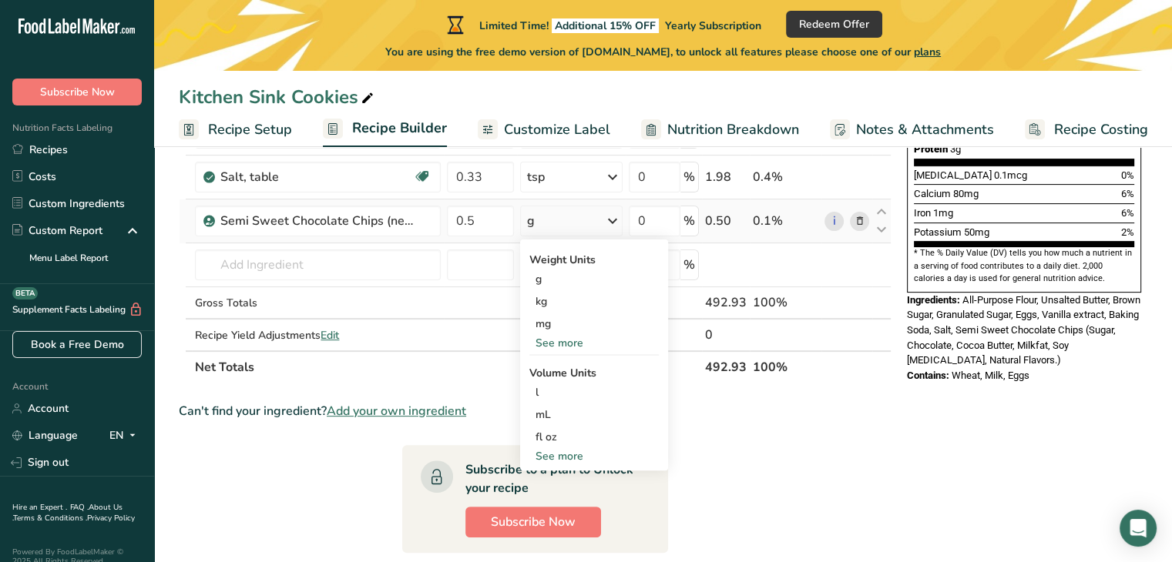
click at [563, 456] on div "See more" at bounding box center [593, 456] width 129 height 16
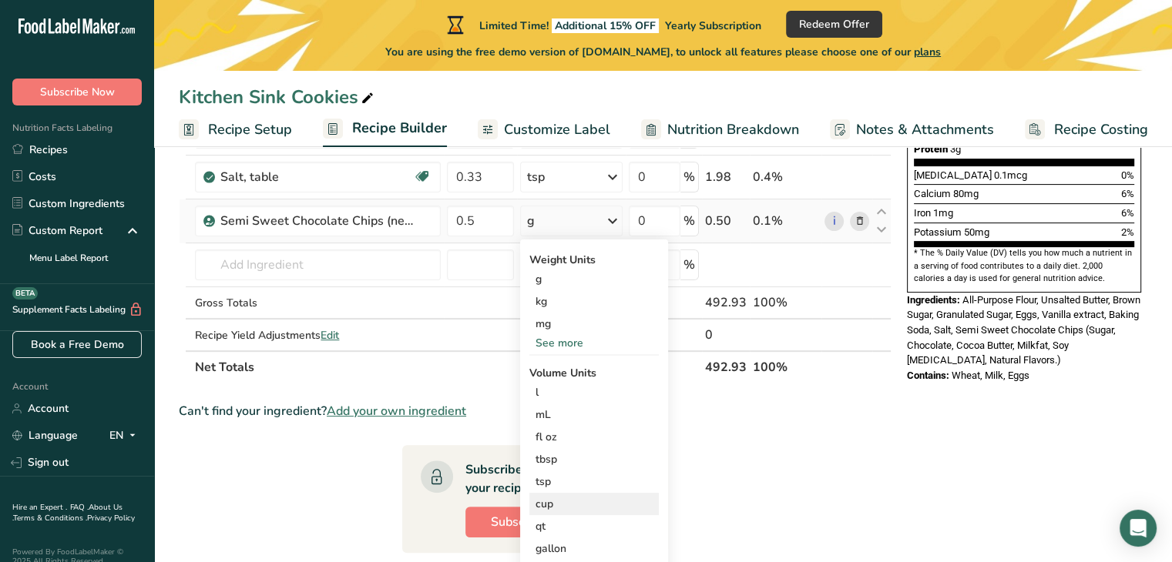
click at [542, 509] on div "cup" at bounding box center [593, 504] width 117 height 16
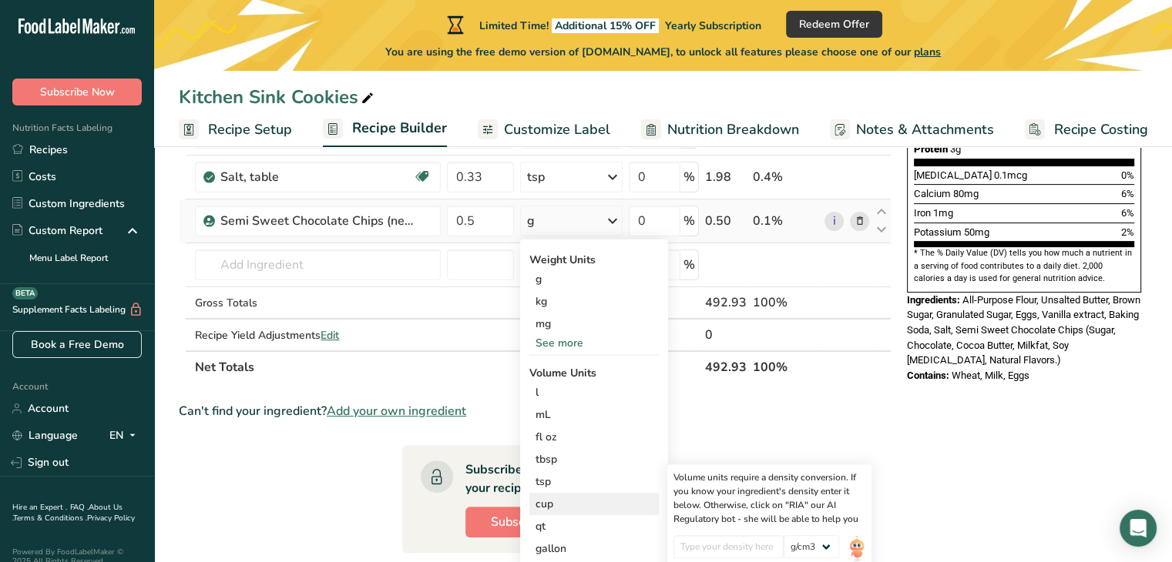
click at [542, 500] on div "cup" at bounding box center [593, 504] width 117 height 16
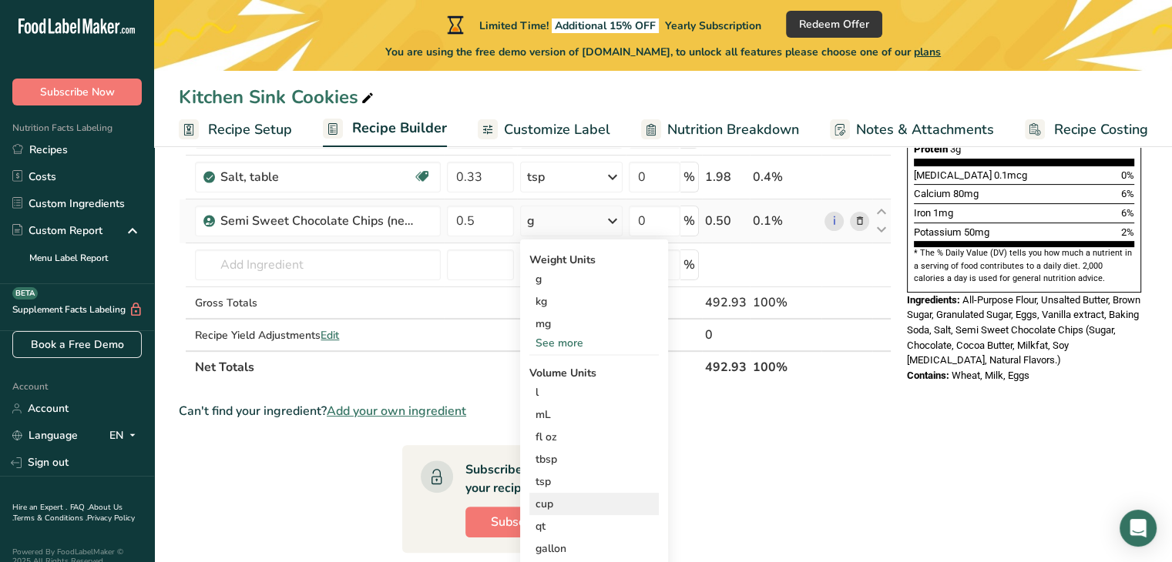
click at [542, 500] on div "cup" at bounding box center [593, 504] width 117 height 16
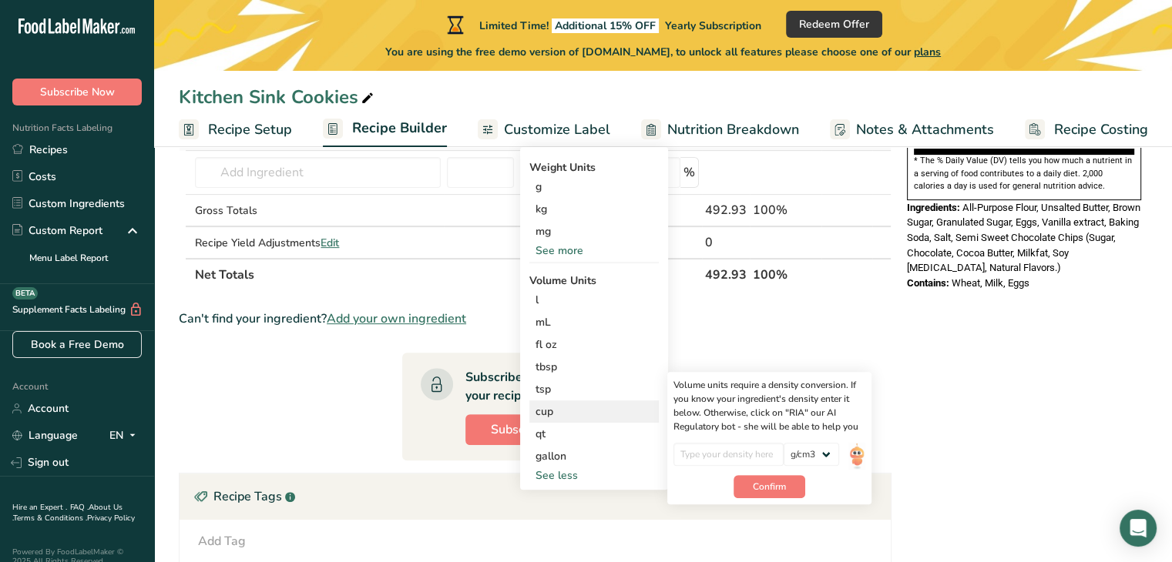
scroll to position [545, 0]
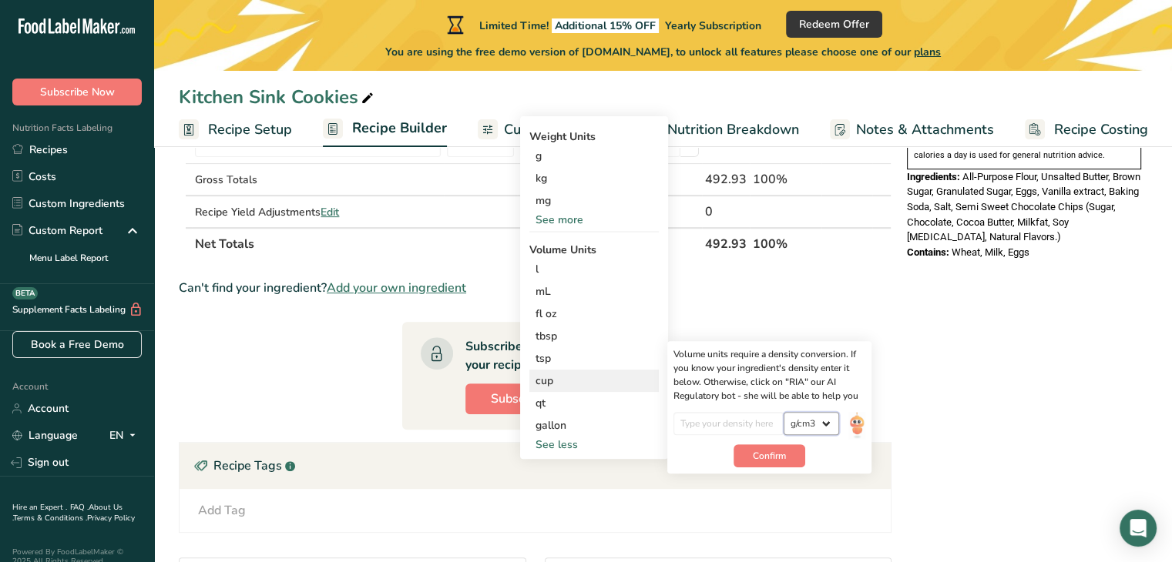
click at [822, 414] on select "lb/ft3 g/cm3" at bounding box center [810, 423] width 55 height 23
click at [783, 412] on select "lb/ft3 g/cm3" at bounding box center [810, 423] width 55 height 23
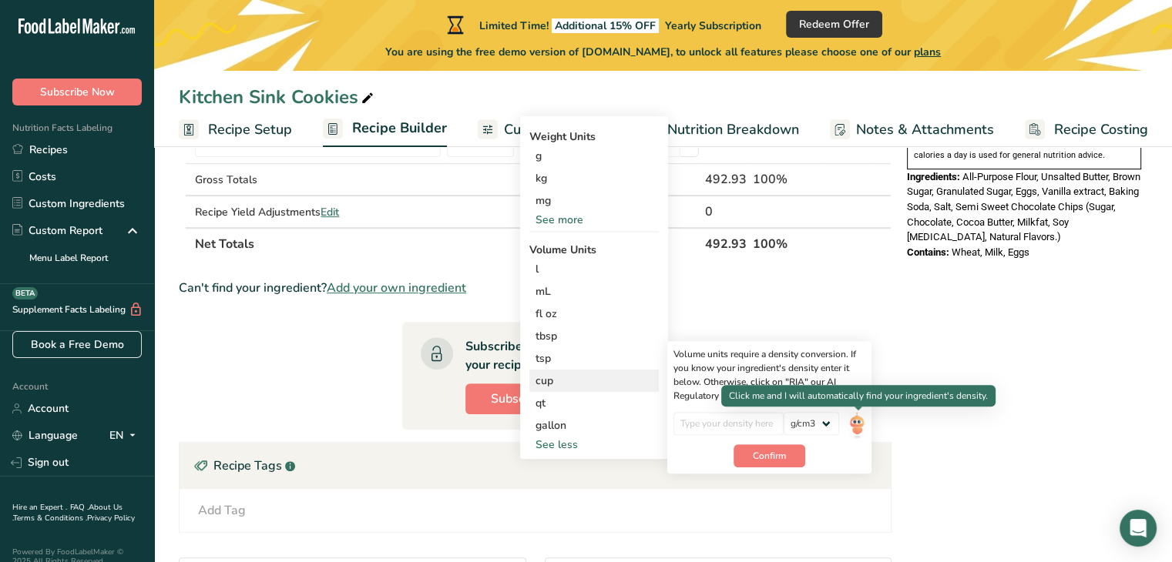
click at [860, 420] on img at bounding box center [856, 425] width 17 height 27
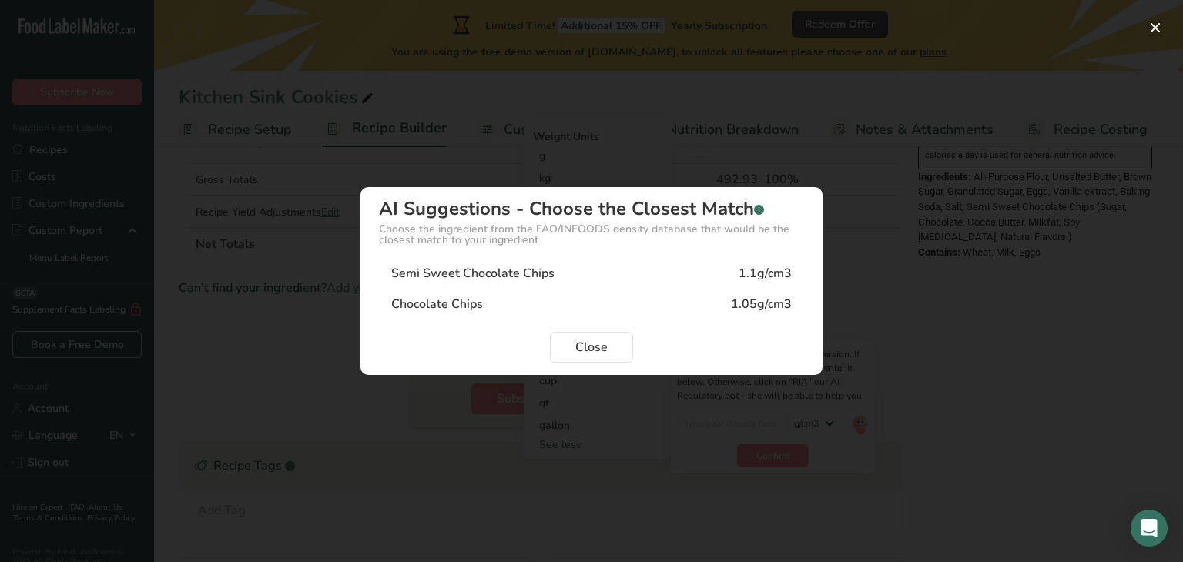
click at [539, 274] on div "Semi Sweet Chocolate Chips" at bounding box center [472, 273] width 163 height 18
type input "1.1"
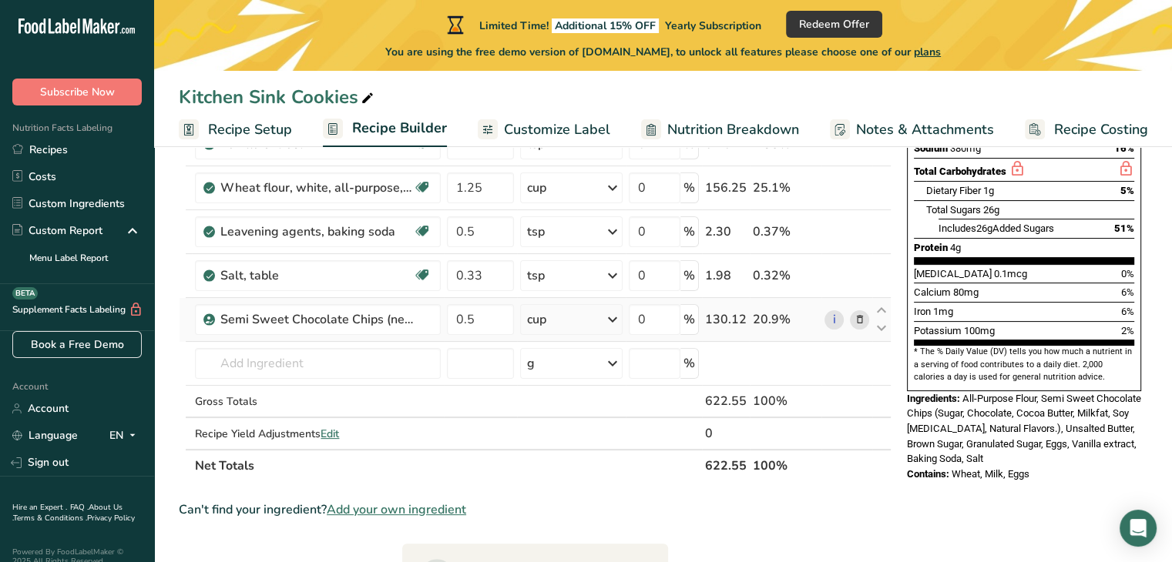
scroll to position [326, 0]
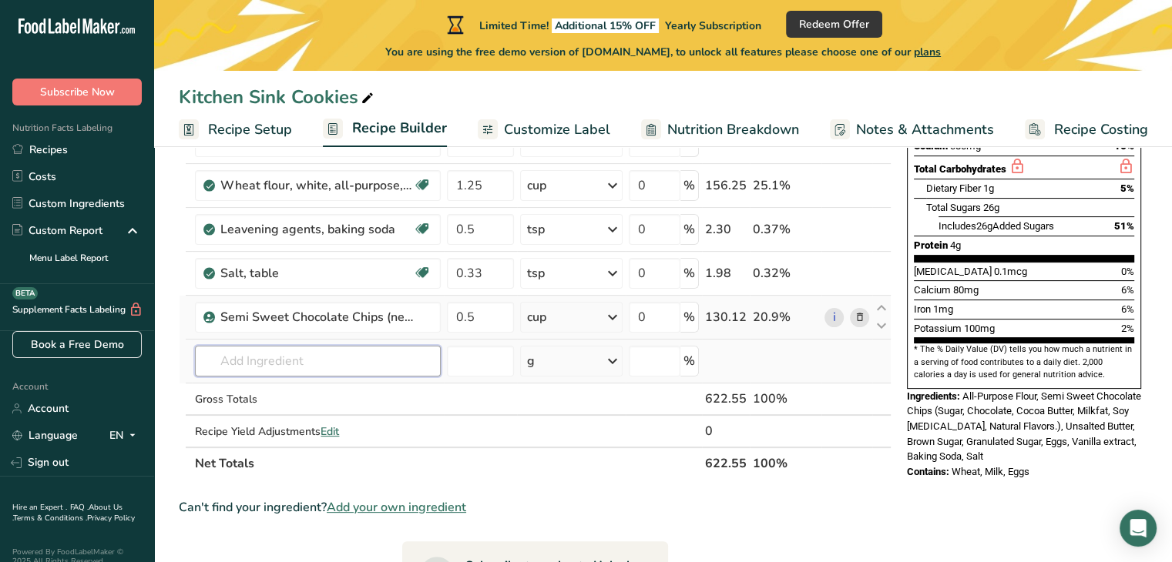
click at [262, 358] on input "text" at bounding box center [318, 361] width 246 height 31
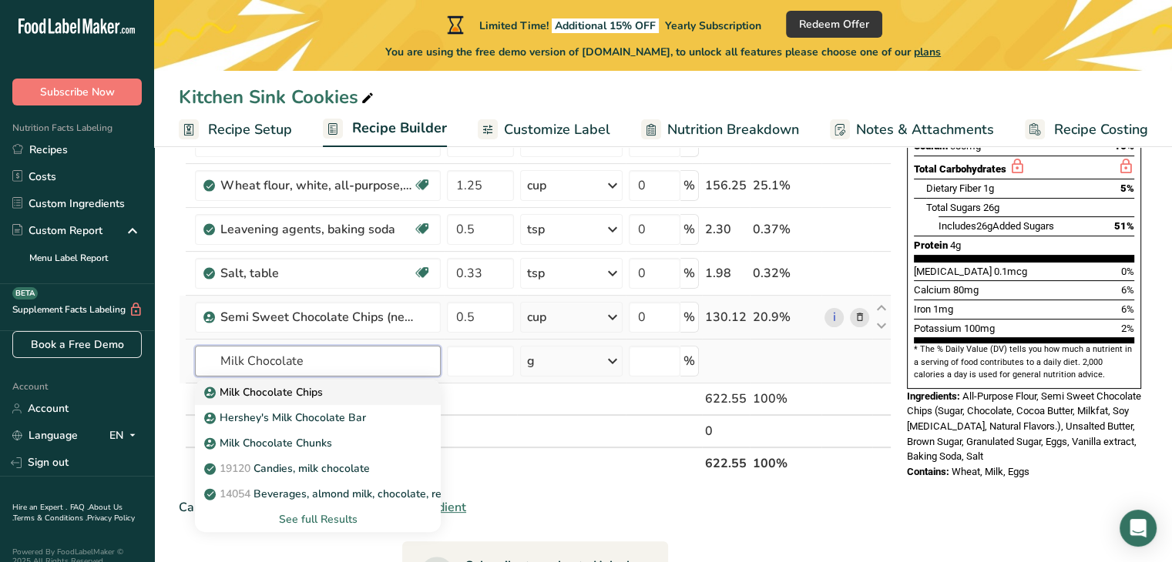
type input "Milk Chocolate"
click at [257, 395] on p "Milk Chocolate Chips" at bounding box center [265, 392] width 116 height 16
type input "Milk Chocolate Chips"
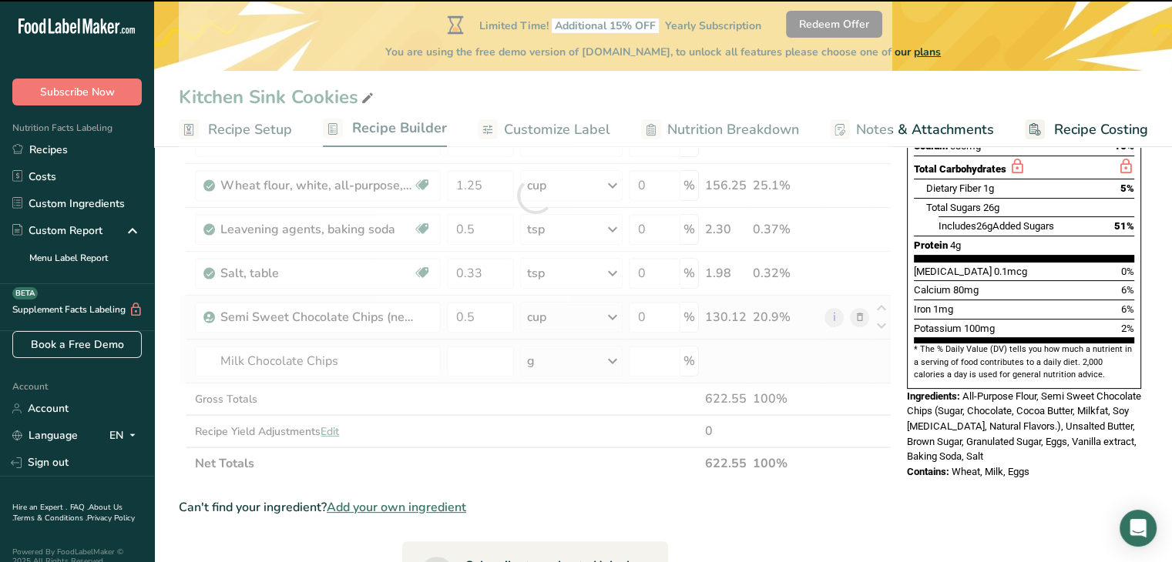
type input "0"
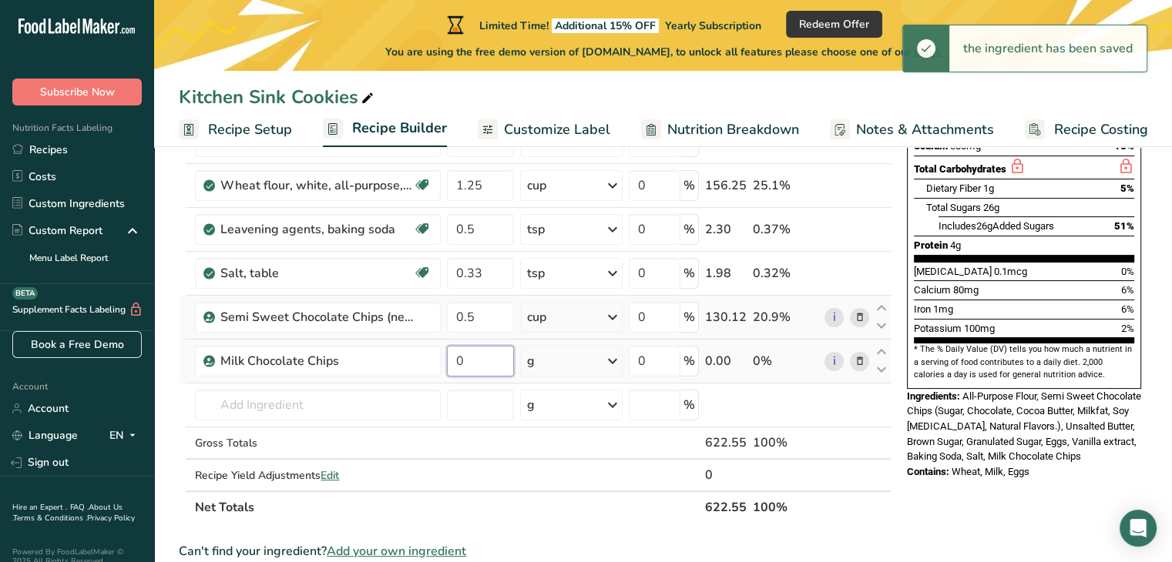
click at [468, 356] on input "0" at bounding box center [480, 361] width 66 height 31
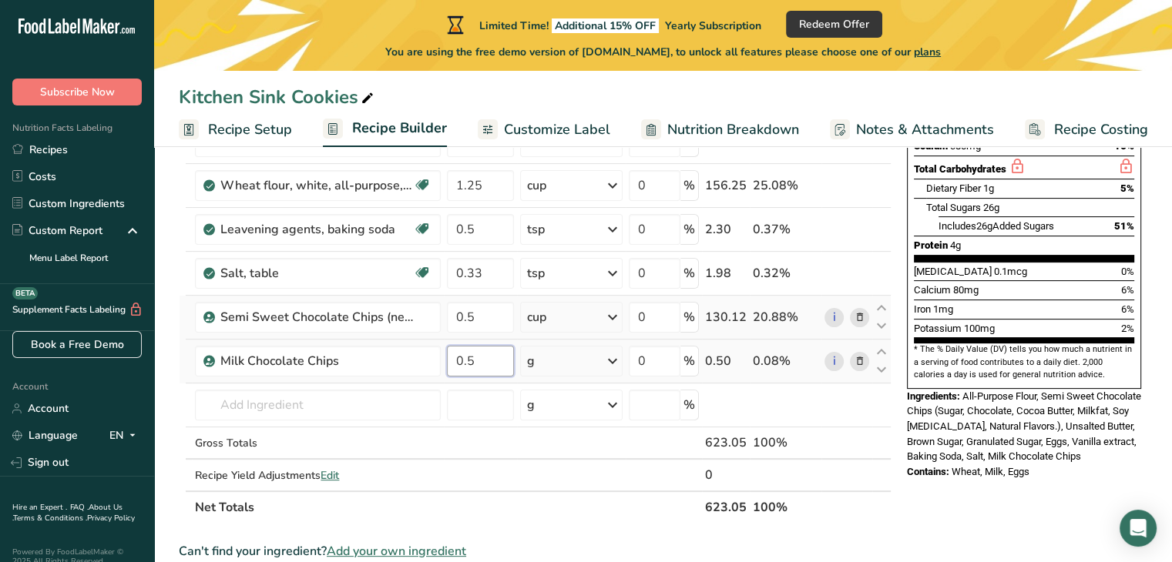
type input "0.5"
click at [619, 354] on icon at bounding box center [612, 361] width 18 height 28
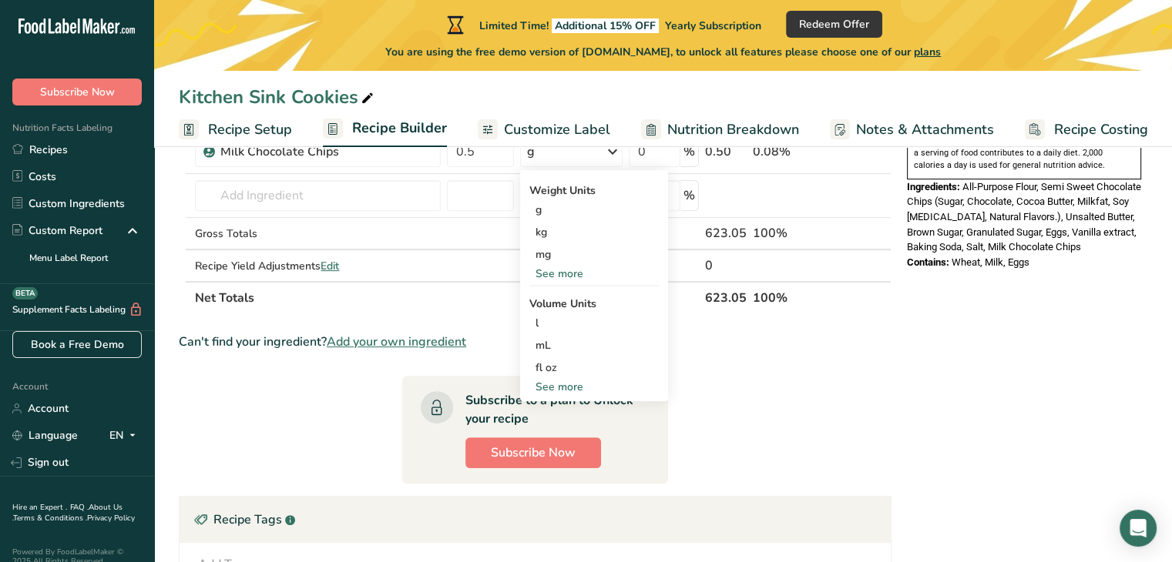
scroll to position [534, 0]
click at [559, 388] on div "See more" at bounding box center [593, 389] width 129 height 16
select select "22"
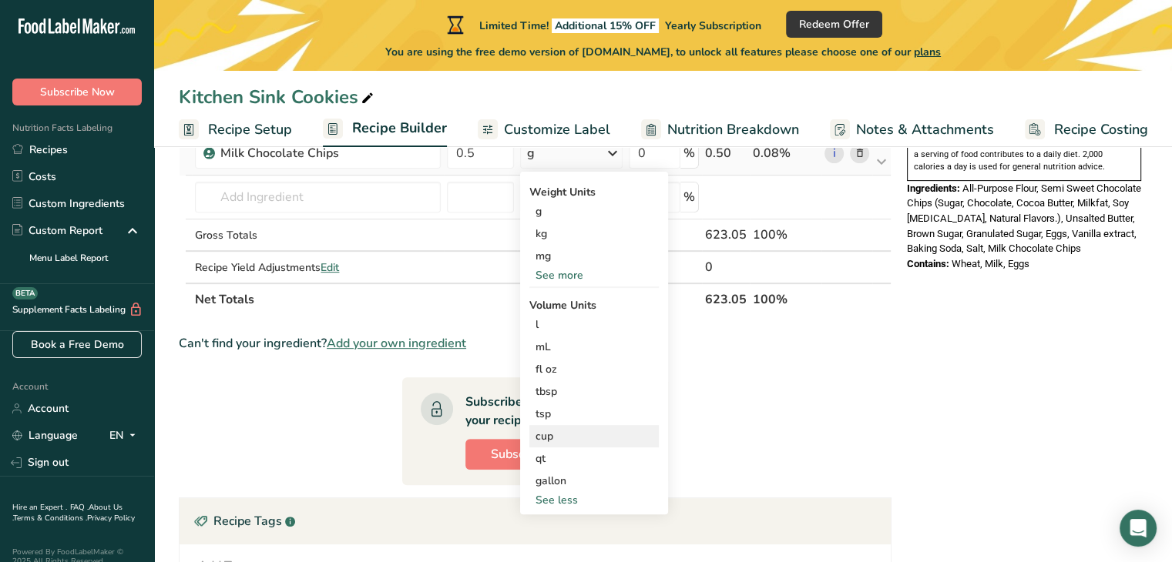
click at [538, 434] on div "cup" at bounding box center [593, 436] width 117 height 16
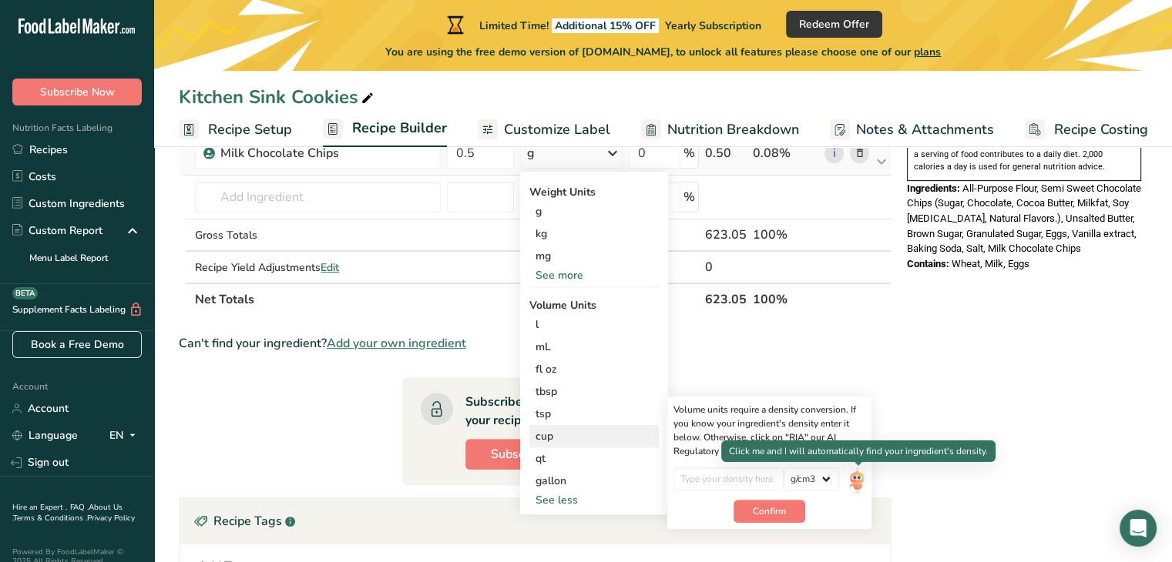
click at [857, 478] on img at bounding box center [856, 481] width 17 height 27
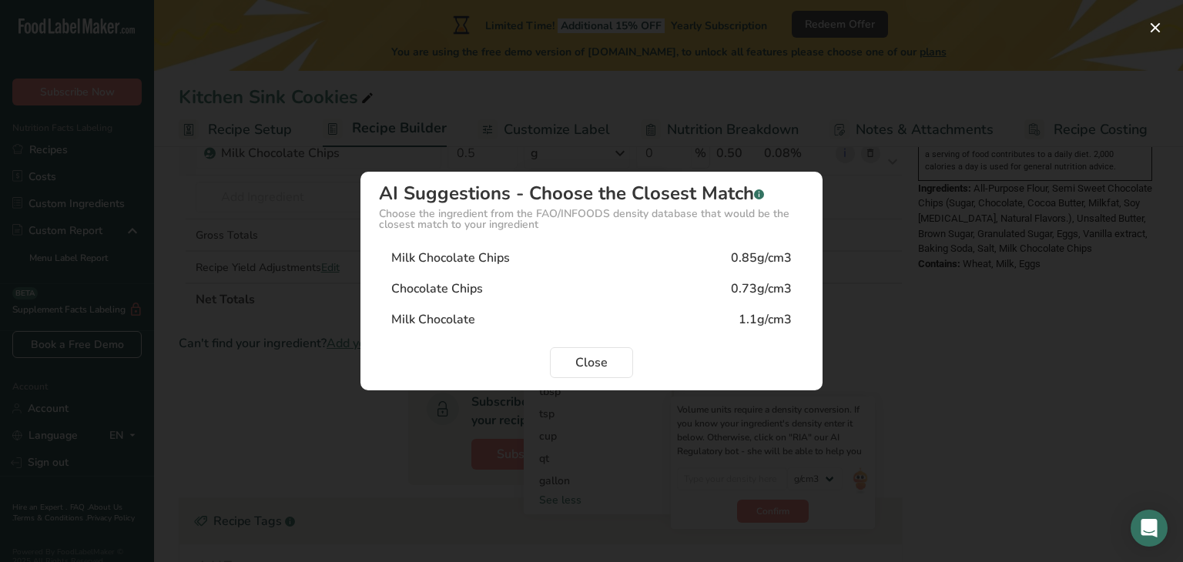
click at [496, 264] on div "Milk Chocolate Chips" at bounding box center [450, 258] width 119 height 18
type input "0.85"
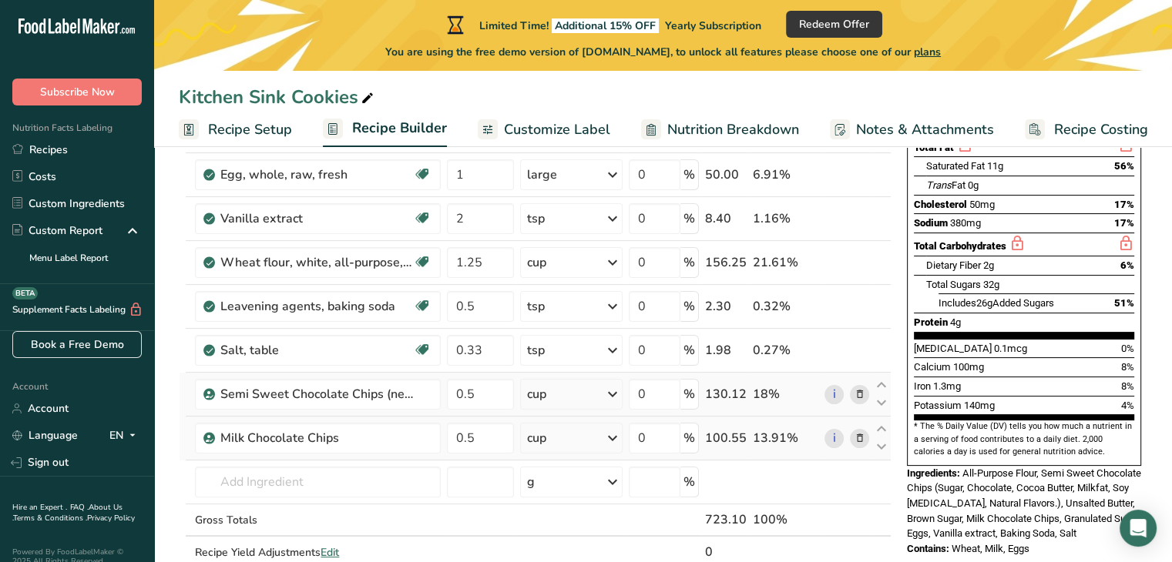
scroll to position [240, 0]
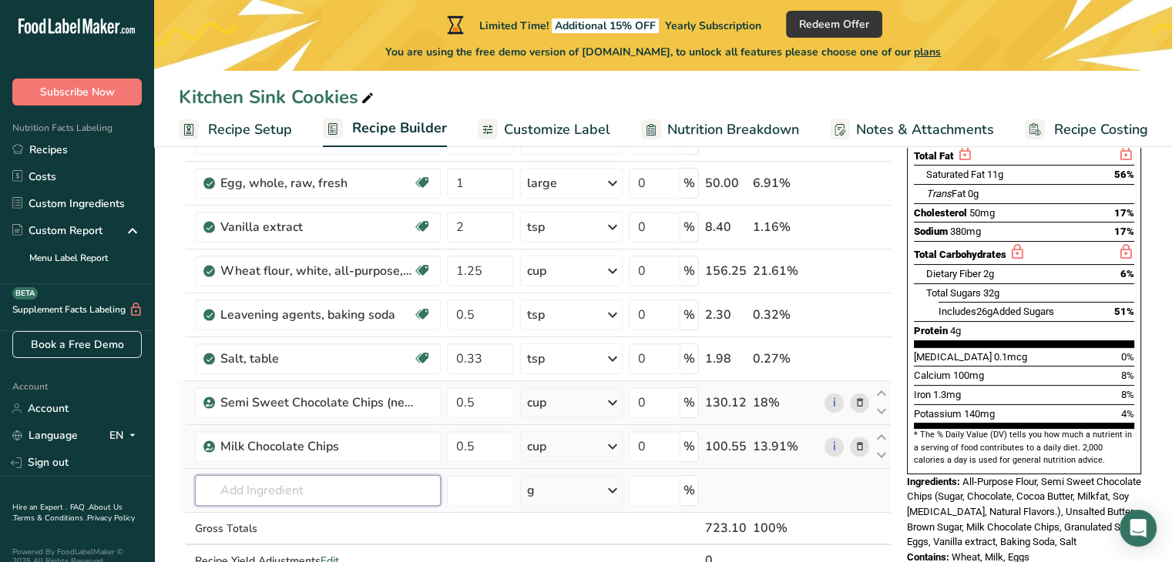
click at [310, 491] on input "text" at bounding box center [318, 490] width 246 height 31
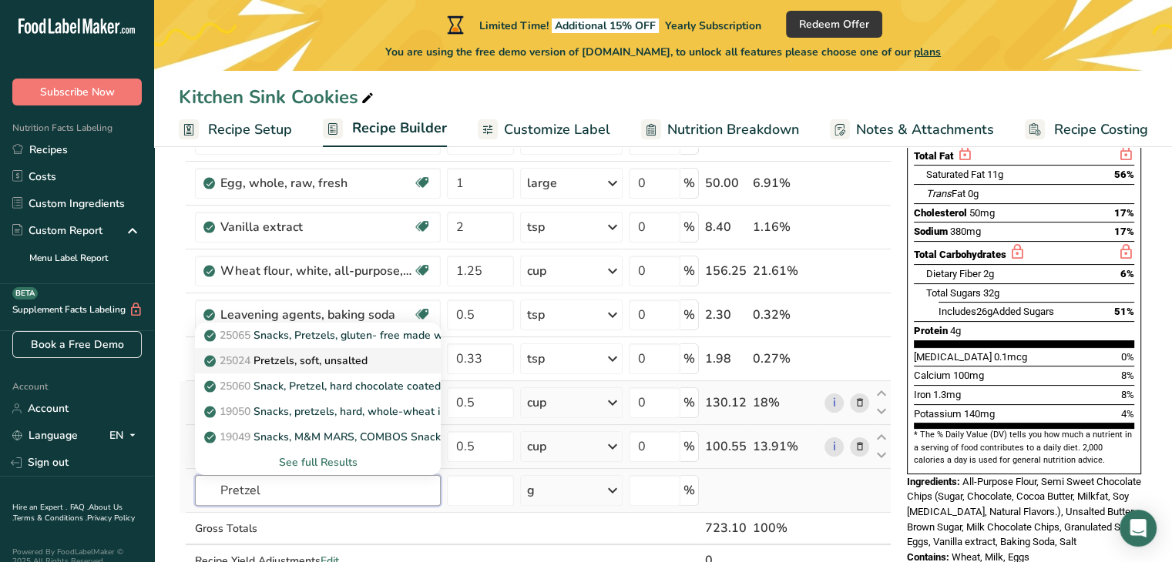
type input "Pretzel"
click at [330, 349] on link "25024 Pretzels, soft, unsalted" at bounding box center [318, 360] width 246 height 25
type input "Pretzels, soft, unsalted"
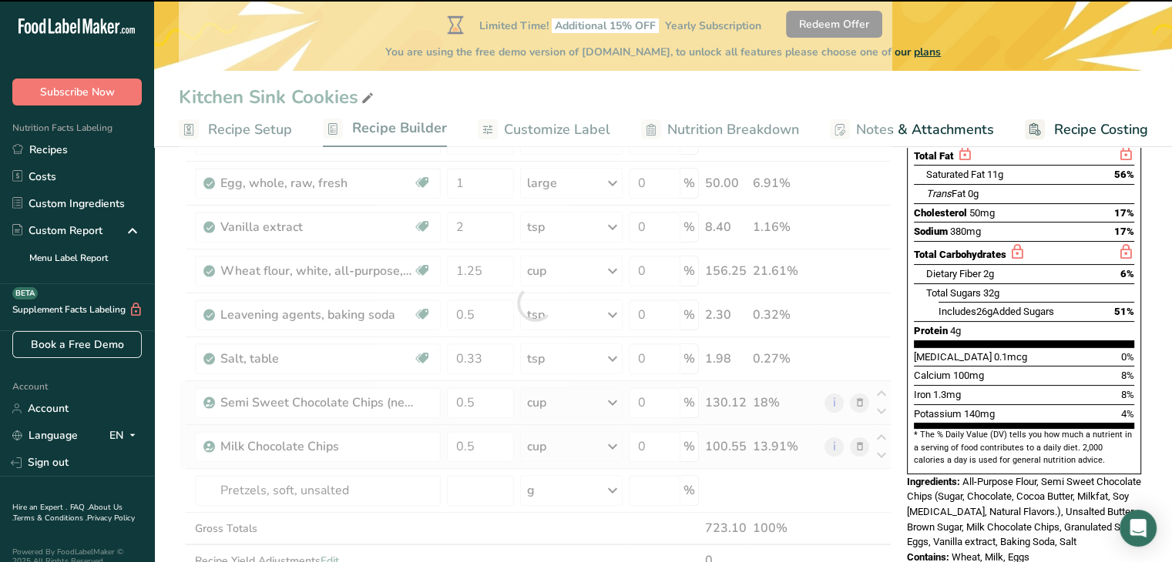
type input "0"
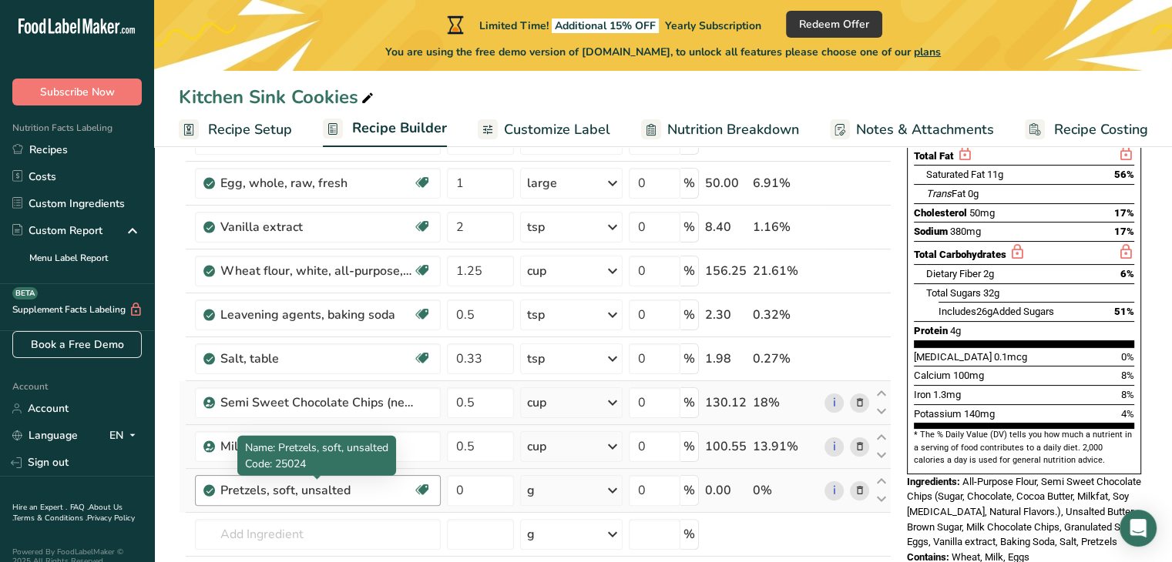
click at [352, 488] on div "Pretzels, soft, unsalted" at bounding box center [316, 490] width 193 height 18
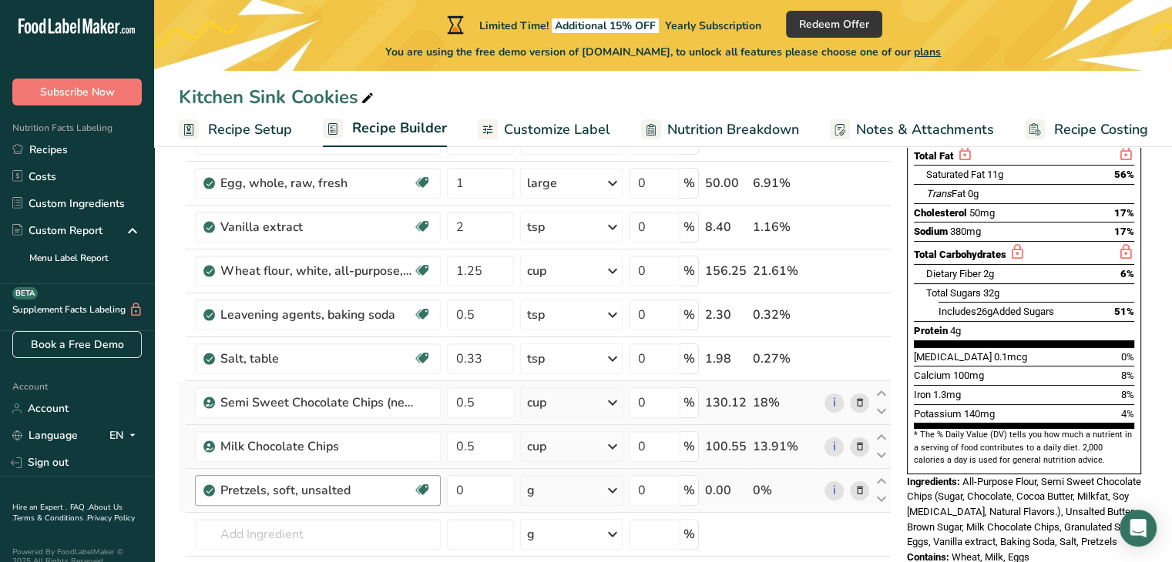
click at [348, 485] on div "Pretzels, soft, unsalted" at bounding box center [316, 490] width 193 height 18
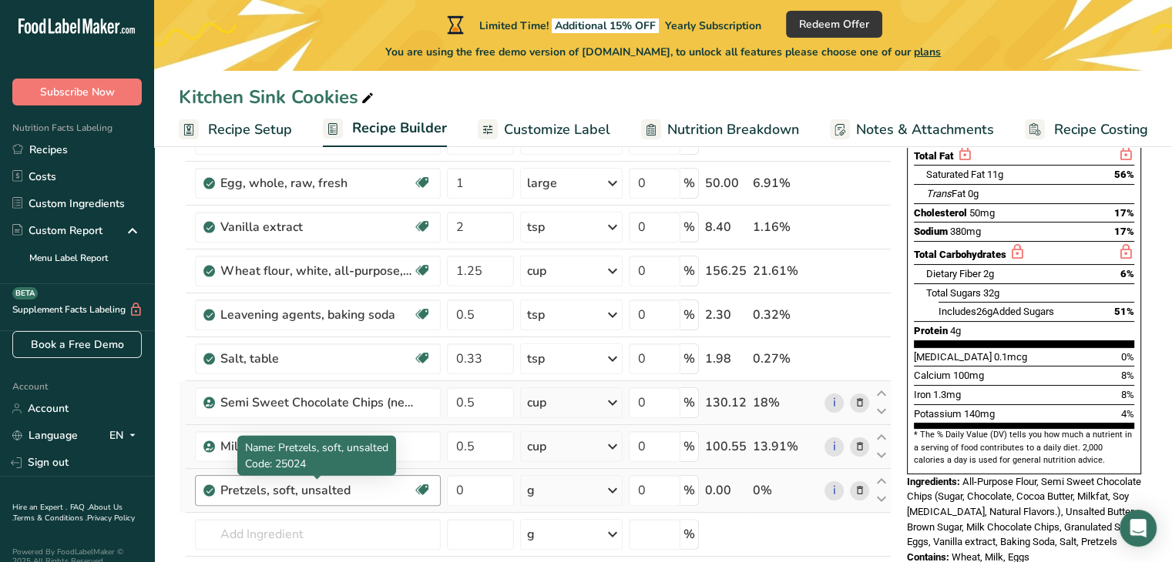
click at [285, 487] on div "Pretzels, soft, unsalted" at bounding box center [316, 490] width 193 height 18
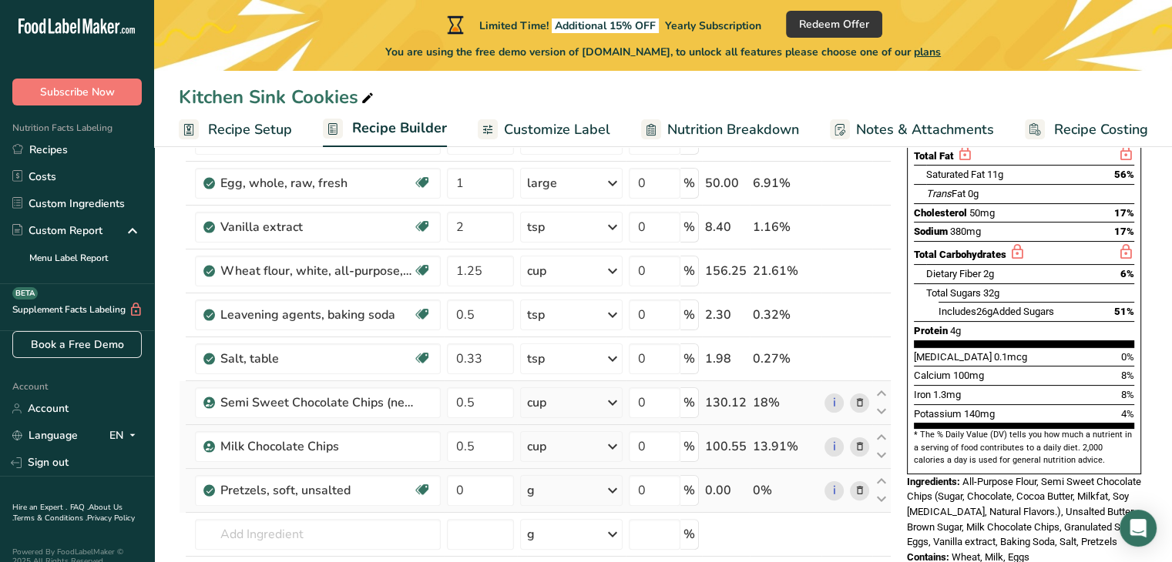
click at [863, 488] on icon at bounding box center [858, 491] width 11 height 16
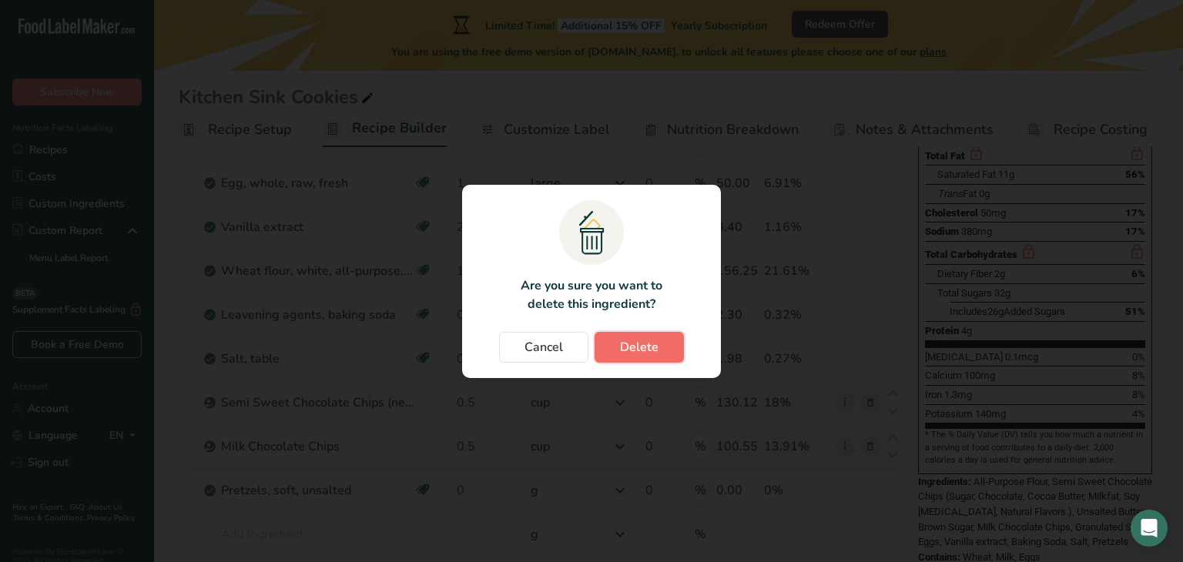
click at [644, 344] on span "Delete" at bounding box center [639, 347] width 39 height 18
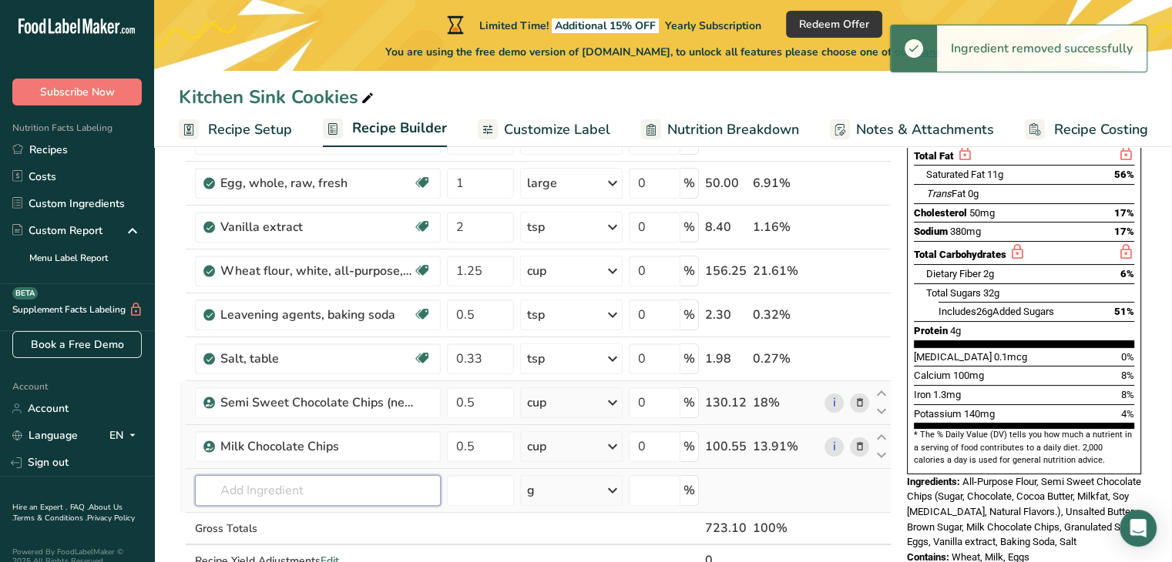
click at [310, 485] on input "text" at bounding box center [318, 490] width 246 height 31
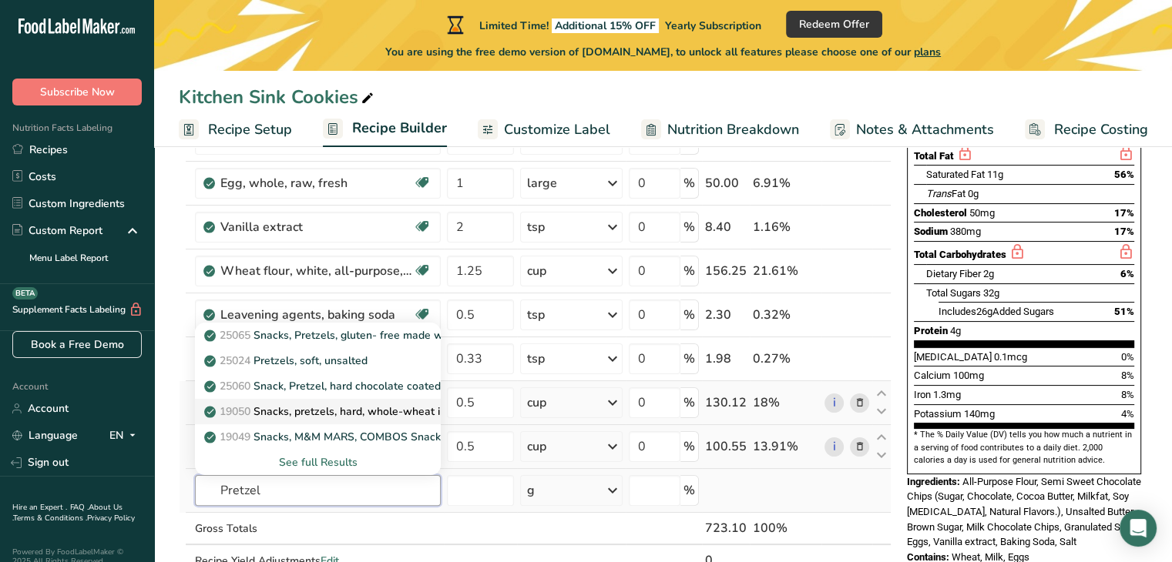
type input "Pretzel"
click at [326, 414] on p "19050 Snacks, pretzels, hard, whole-wheat including both salted and unsalted" at bounding box center [407, 412] width 401 height 16
type input "Snacks, pretzels, hard, whole-wheat including both salted and unsalted"
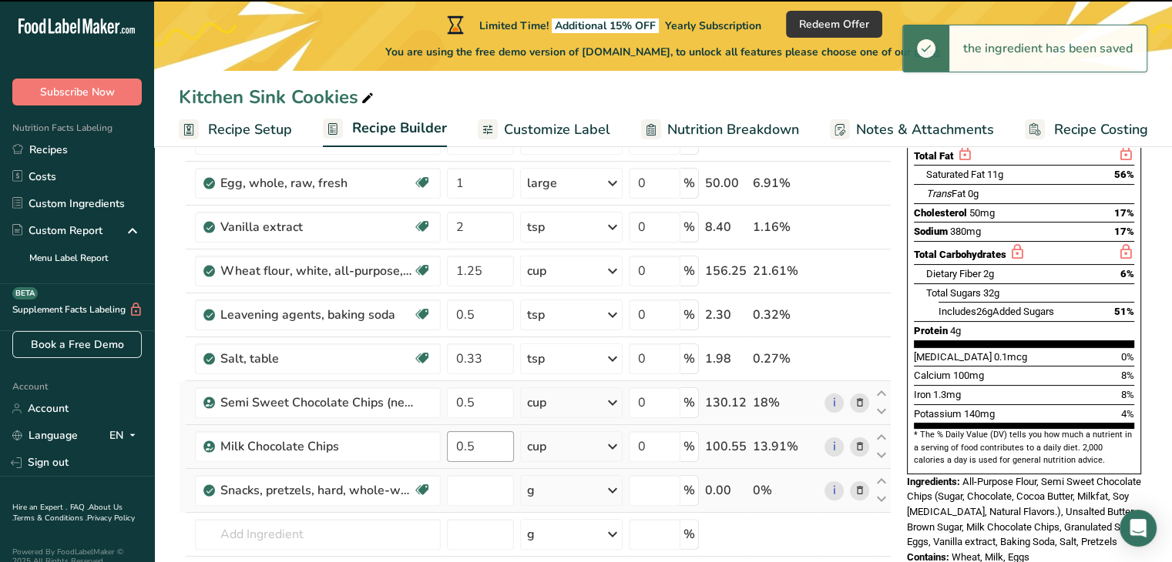
type input "0"
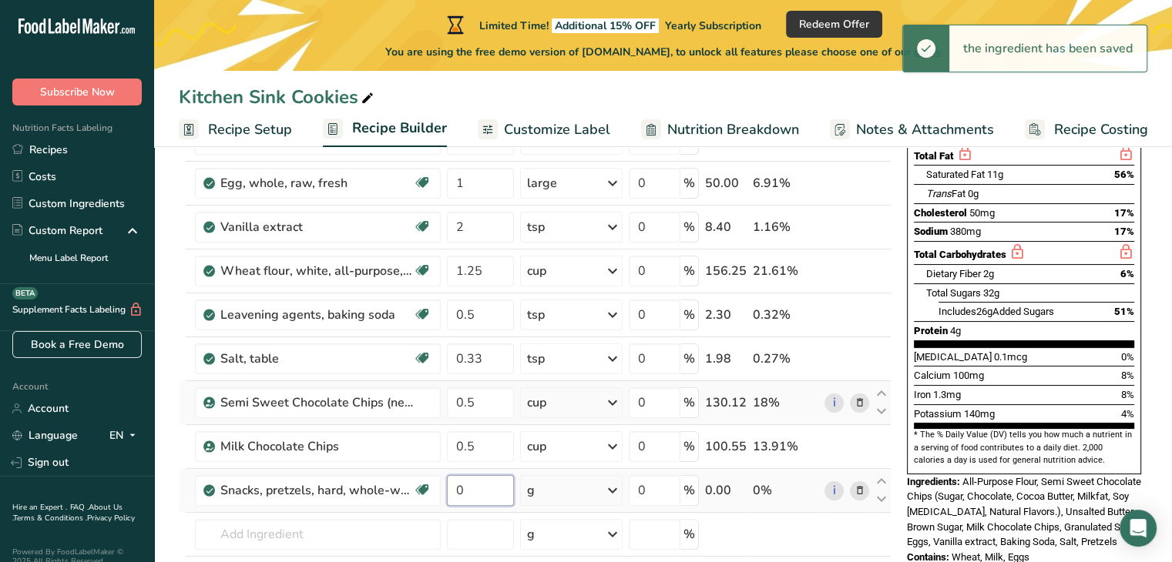
click at [470, 485] on input "0" at bounding box center [480, 490] width 66 height 31
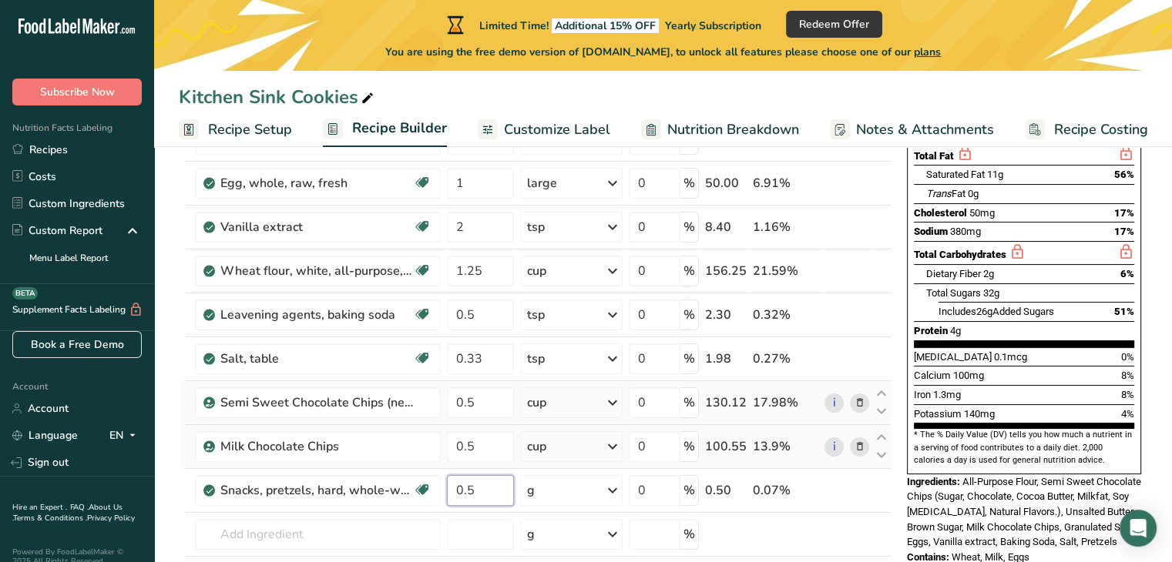
type input "0.5"
click at [619, 489] on icon at bounding box center [612, 491] width 18 height 28
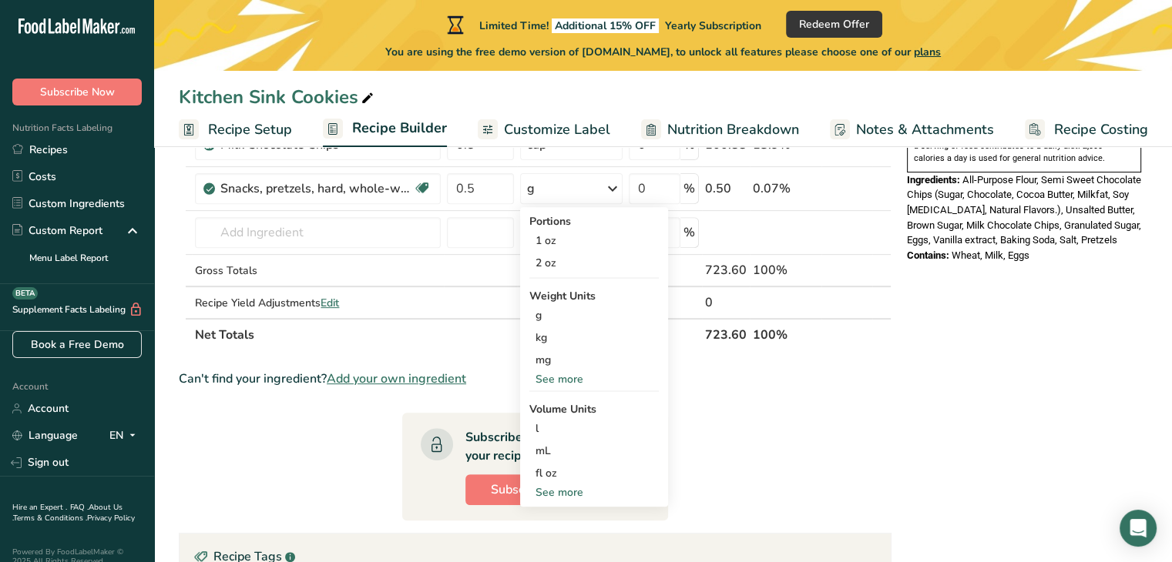
scroll to position [541, 0]
click at [577, 490] on div "See more" at bounding box center [593, 494] width 129 height 16
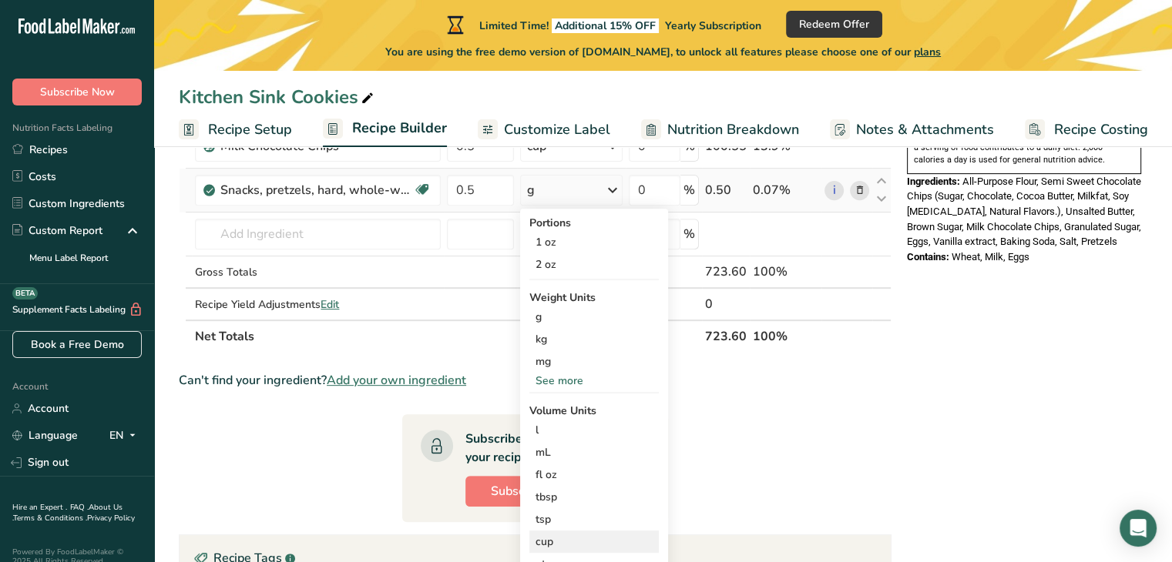
click at [548, 535] on div "cup" at bounding box center [593, 542] width 117 height 16
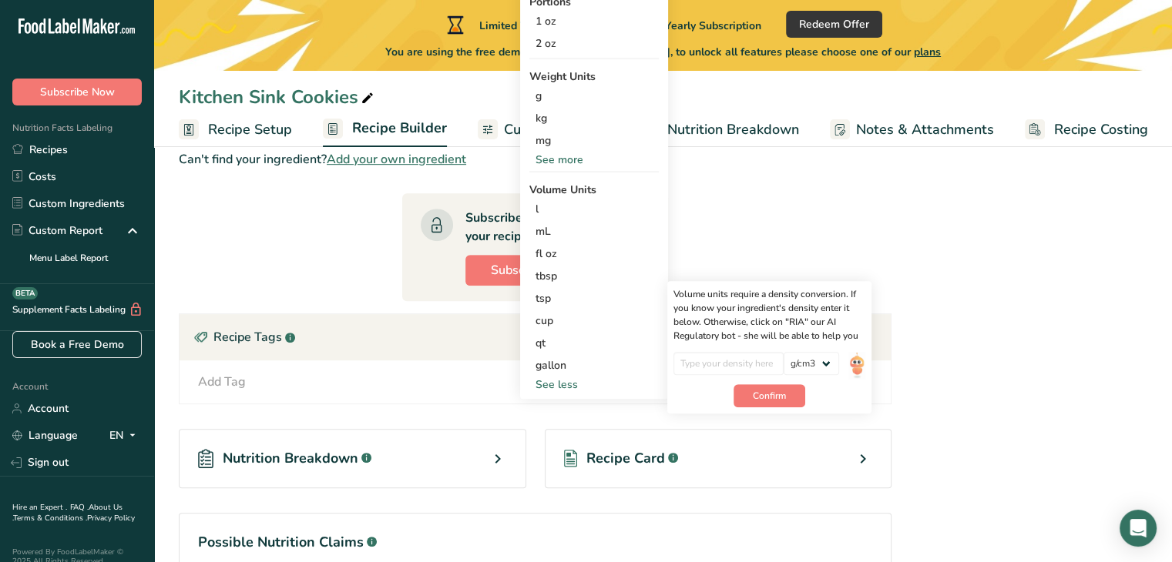
scroll to position [764, 0]
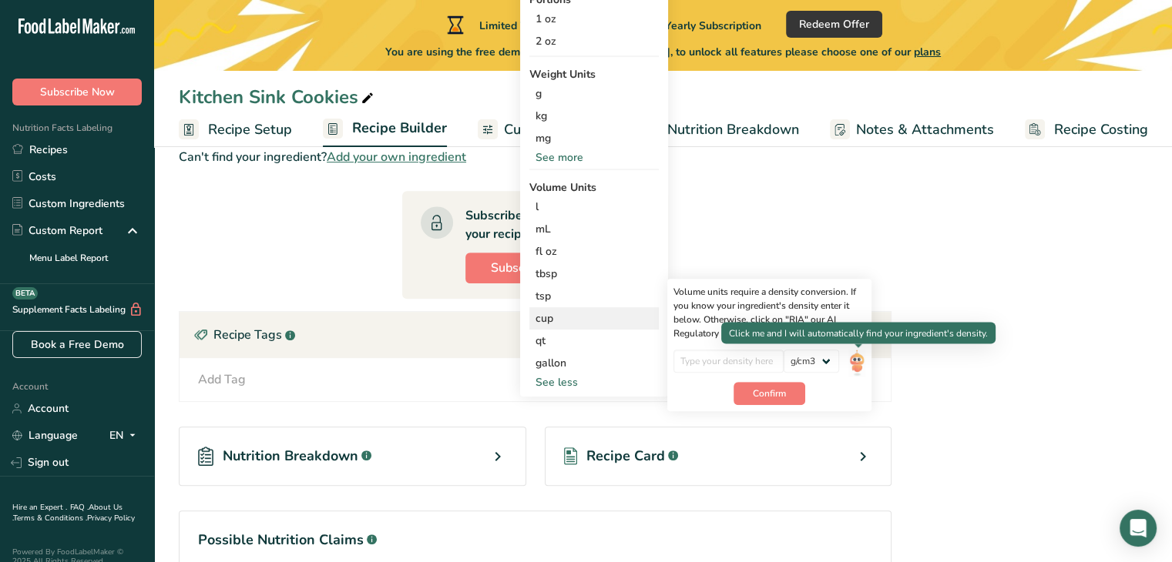
click at [857, 354] on img at bounding box center [856, 363] width 17 height 27
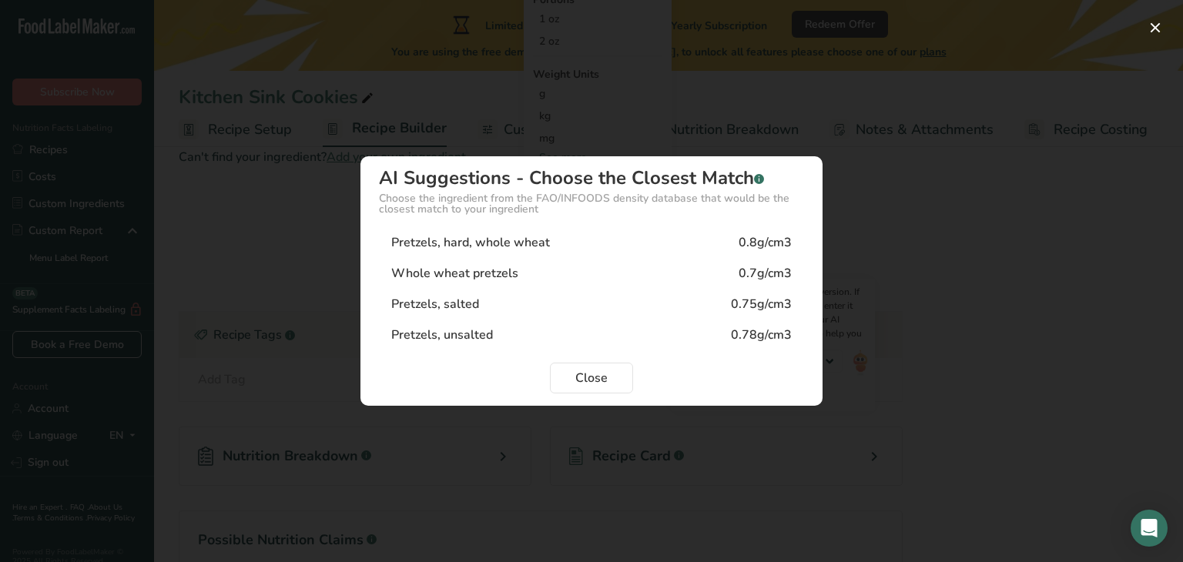
click at [474, 309] on div "Pretzels, salted" at bounding box center [435, 304] width 88 height 18
type input "0.75"
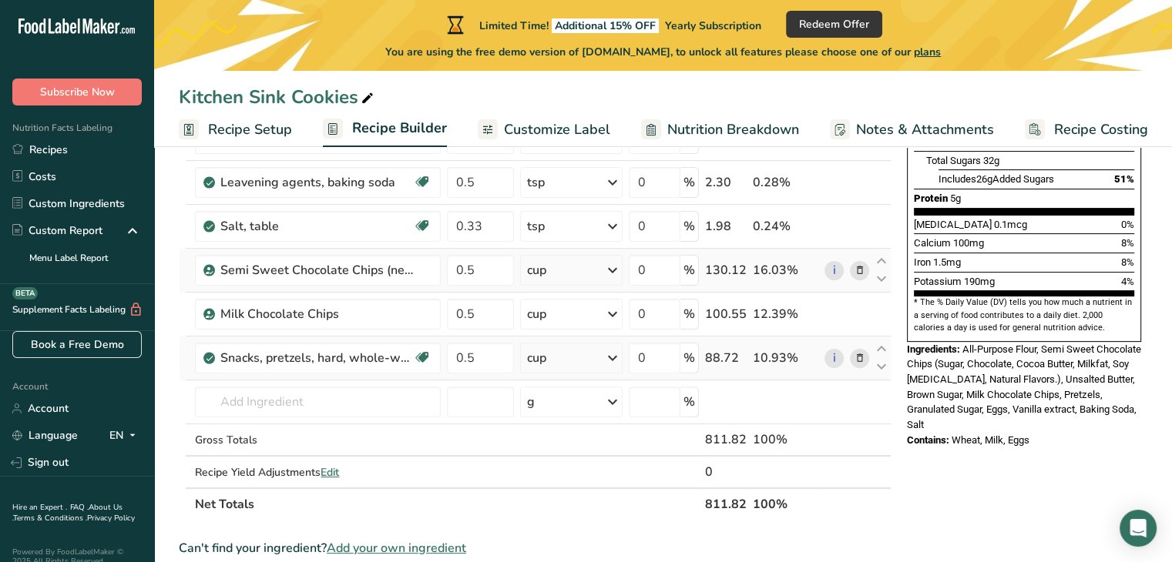
scroll to position [378, 0]
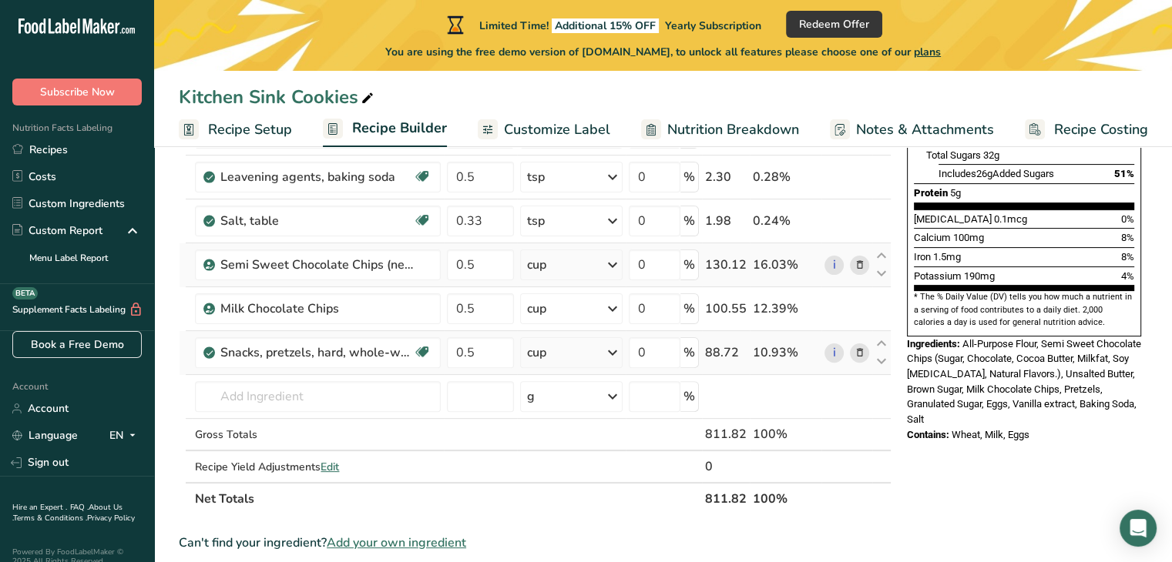
drag, startPoint x: 904, startPoint y: 303, endPoint x: 1037, endPoint y: 402, distance: 165.6
click at [1037, 402] on div "Nutrition Facts 1 Serving Per Container Serving Size 90g Amount Per Serving Cal…" at bounding box center [1023, 122] width 246 height 651
copy div "Ingredients: All-Purpose Flour, Semi Sweet Chocolate Chips (Sugar, Chocolate, C…"
